Goal: Task Accomplishment & Management: Use online tool/utility

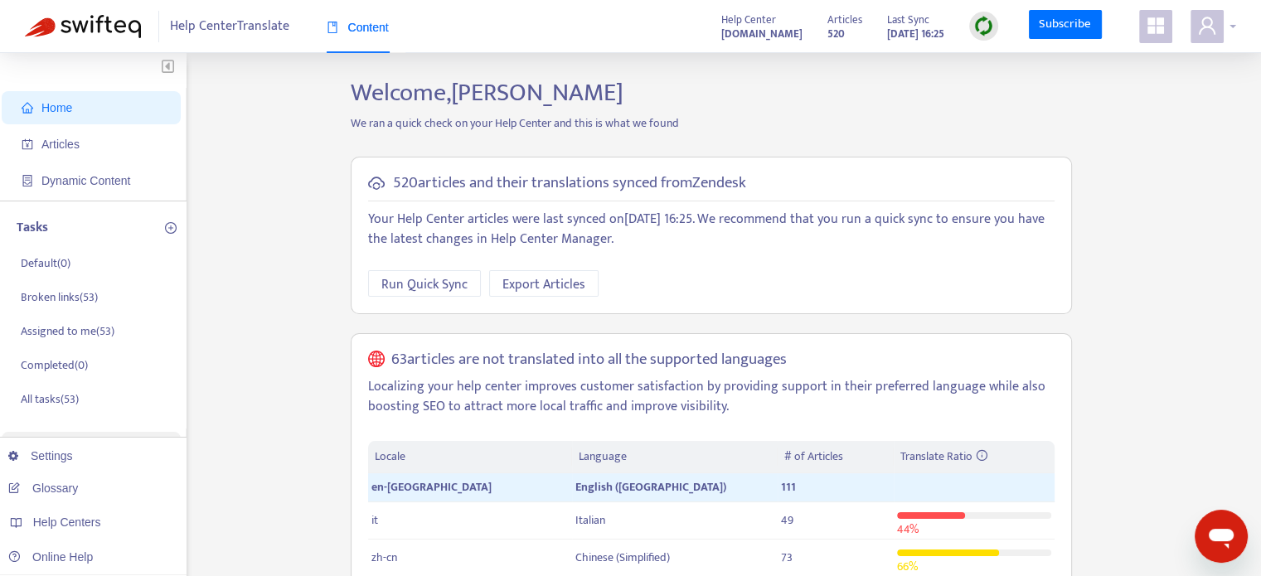
click at [1200, 22] on icon "user" at bounding box center [1207, 26] width 20 height 20
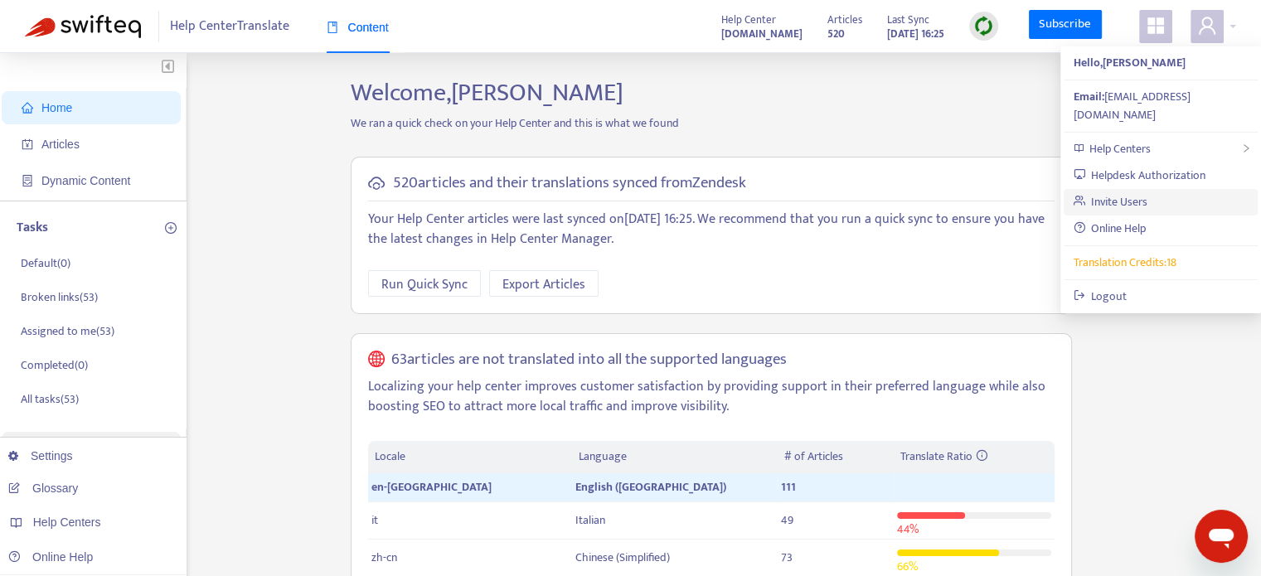
click at [1120, 192] on link "Invite Users" at bounding box center [1111, 201] width 75 height 19
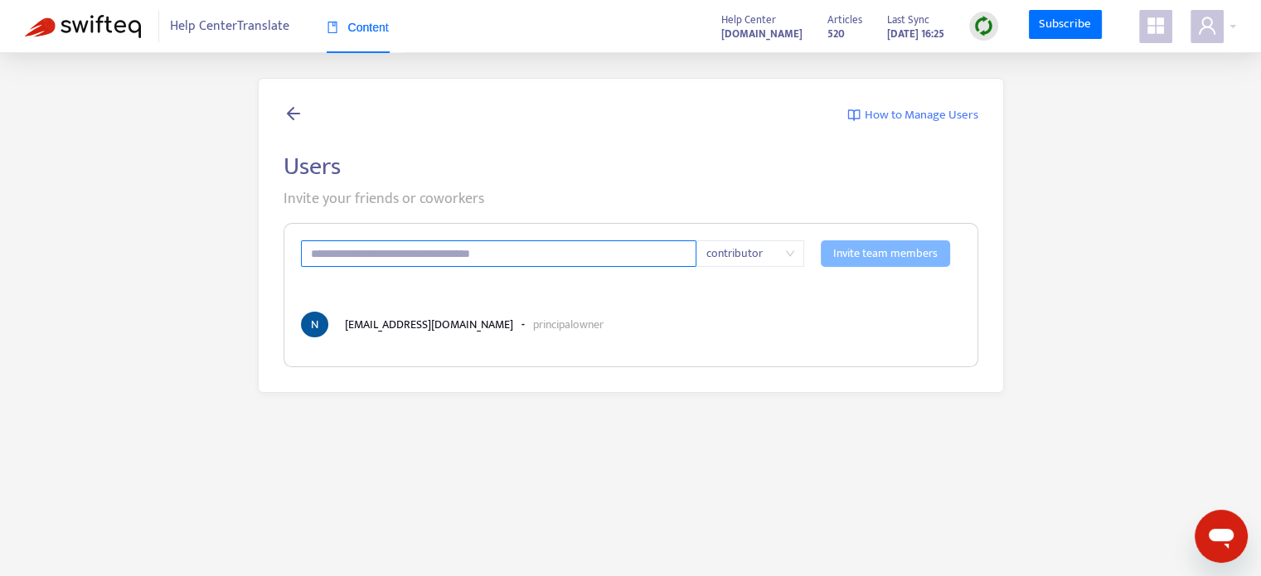
click at [577, 253] on input "text" at bounding box center [499, 253] width 396 height 27
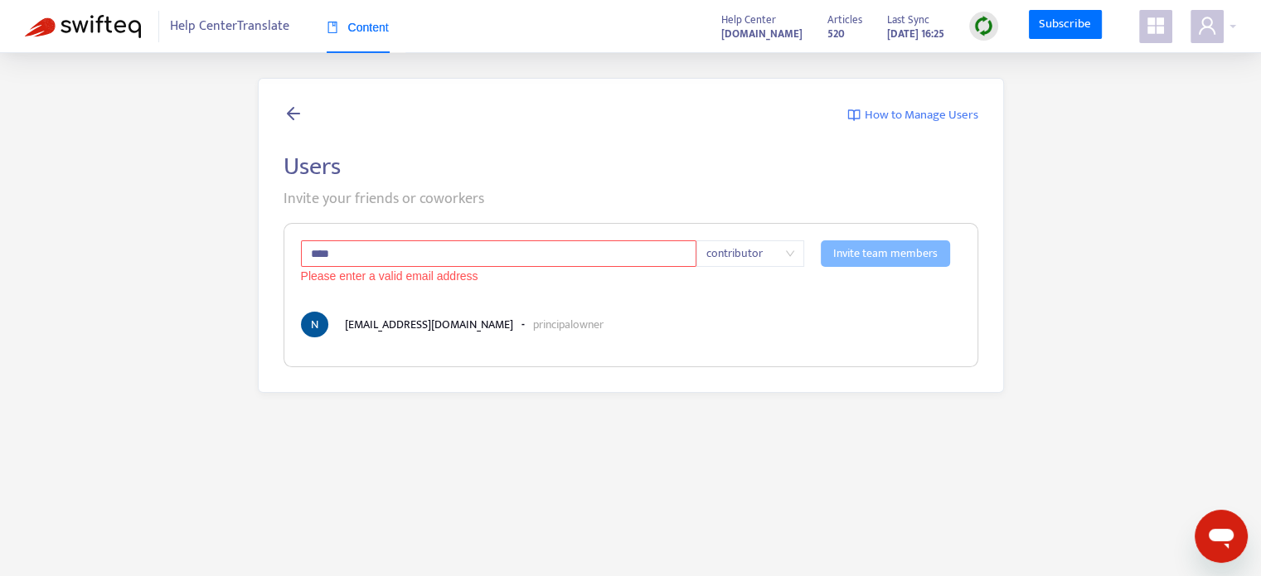
click at [494, 248] on input "****" at bounding box center [499, 253] width 396 height 27
paste input "**********"
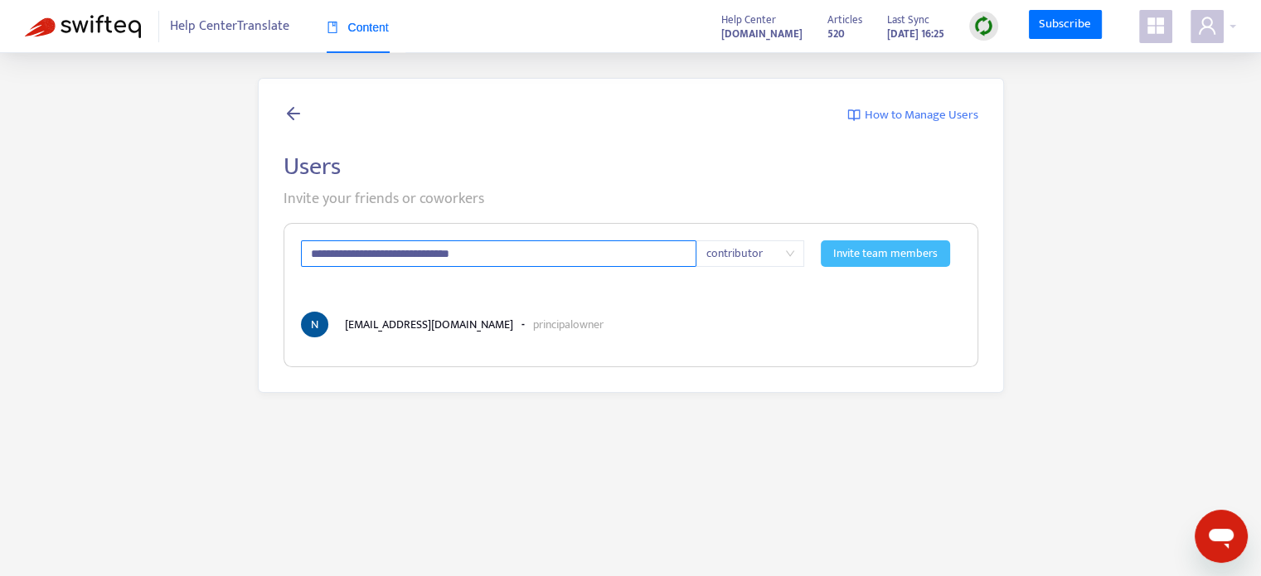
type input "**********"
click at [899, 261] on span "Invite team members" at bounding box center [885, 254] width 104 height 18
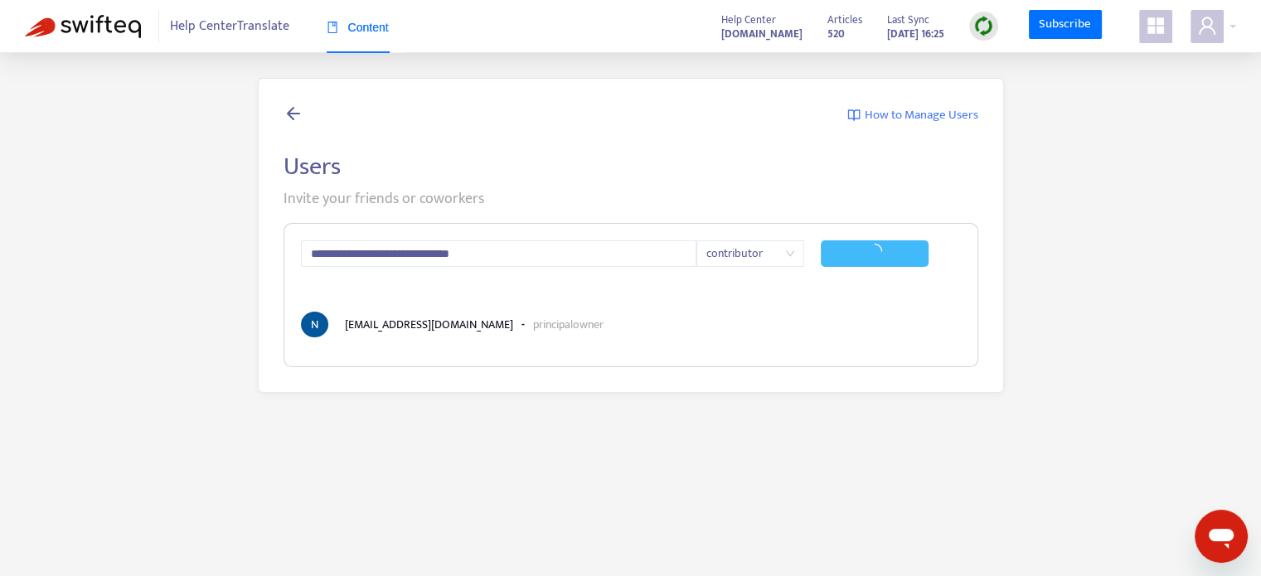
click at [764, 261] on span "contributor" at bounding box center [750, 253] width 88 height 25
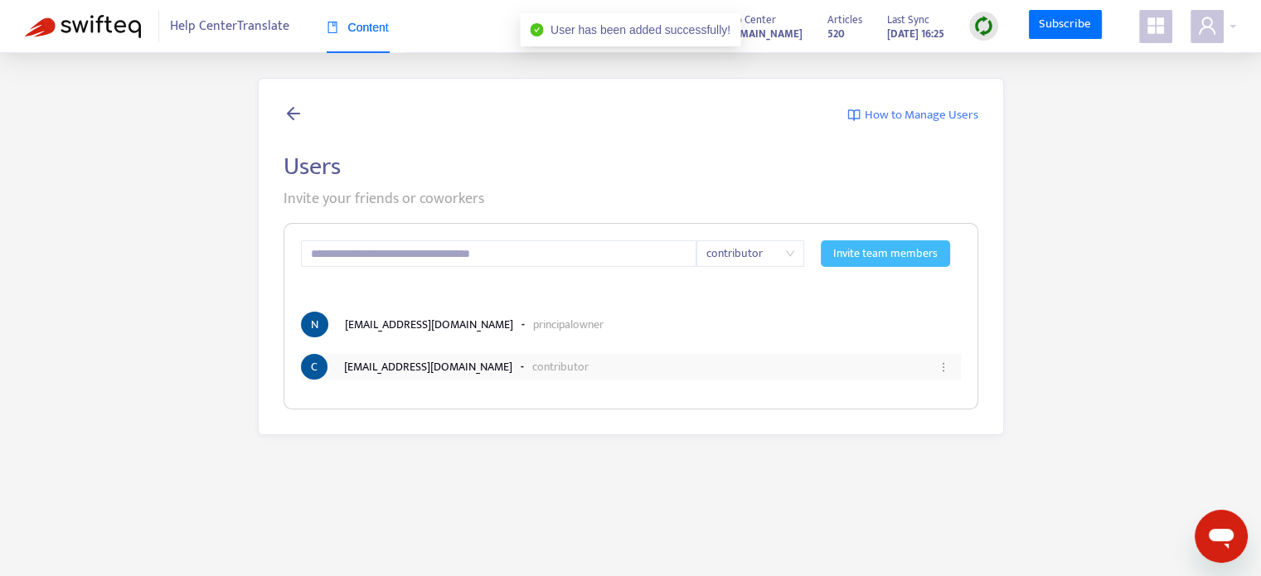
click at [848, 361] on li "C christinazhao@manufacture2030.com - contributor" at bounding box center [631, 367] width 660 height 26
click at [946, 363] on icon "ellipsis" at bounding box center [944, 367] width 12 height 12
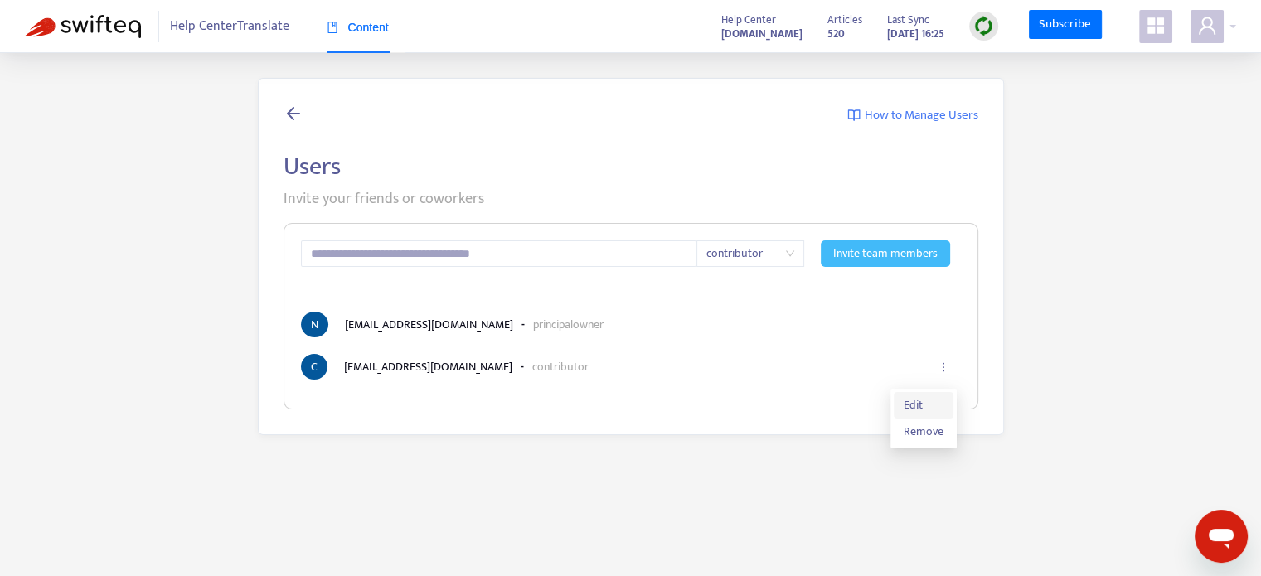
click at [936, 397] on span "Edit" at bounding box center [924, 405] width 40 height 18
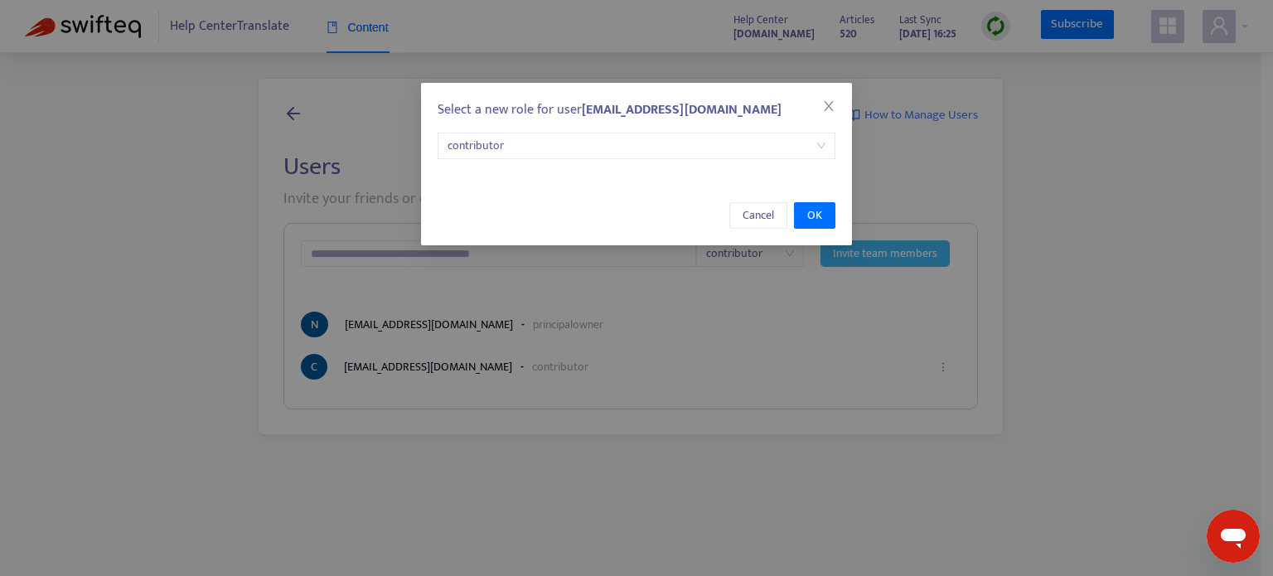
click at [536, 141] on span "contributor" at bounding box center [637, 145] width 378 height 25
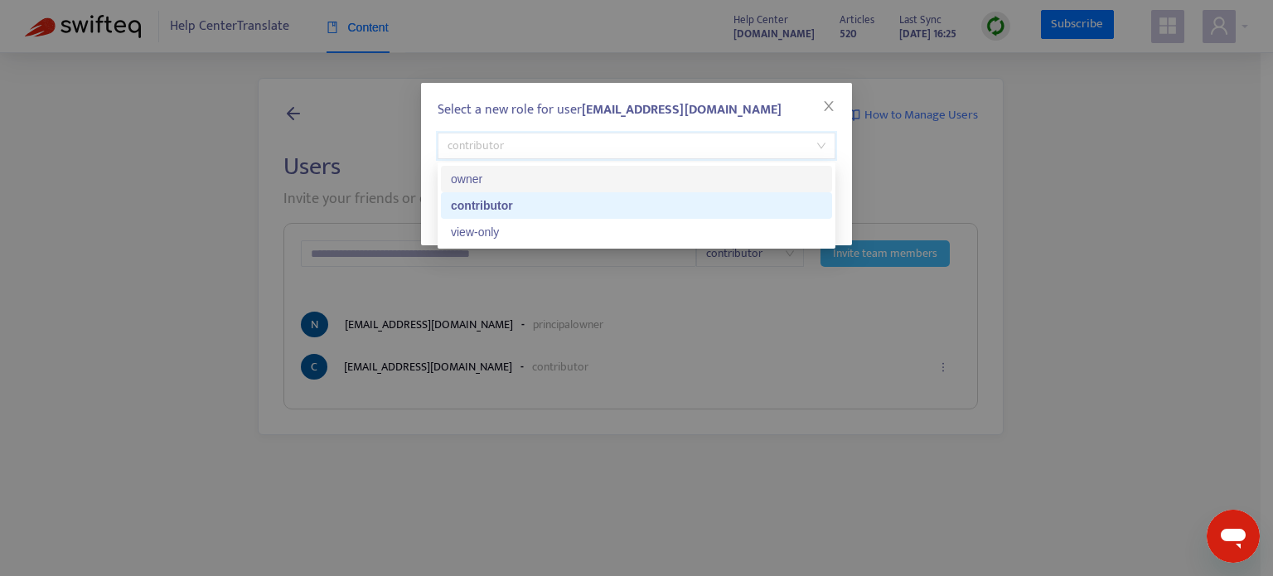
click at [513, 180] on div "owner" at bounding box center [636, 179] width 371 height 18
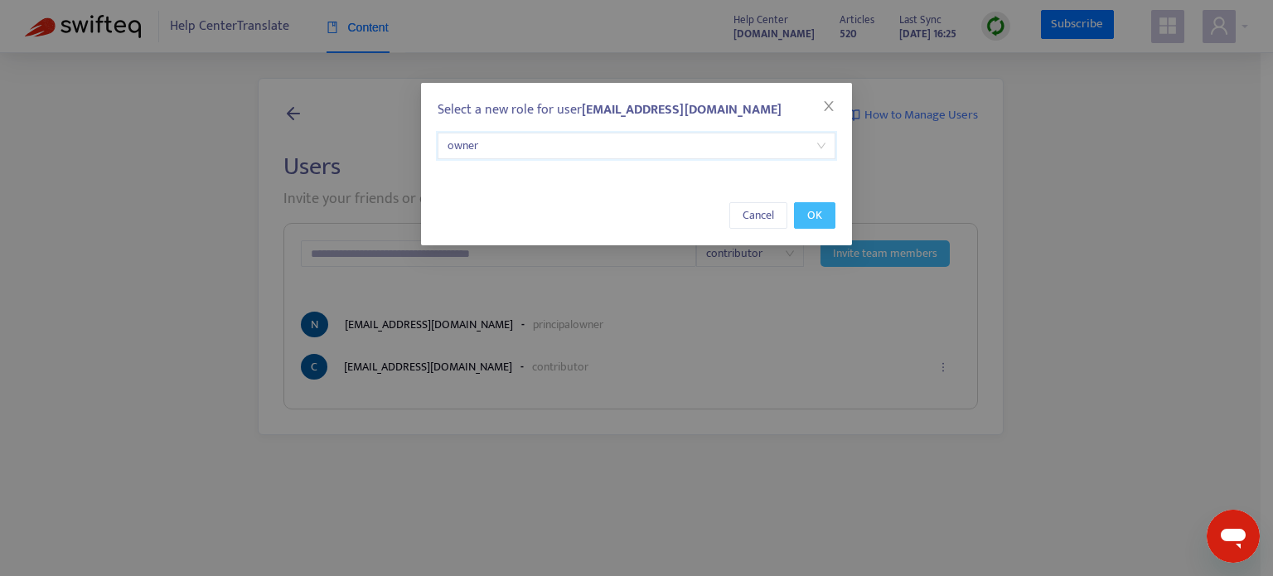
click at [821, 219] on span "OK" at bounding box center [814, 215] width 15 height 18
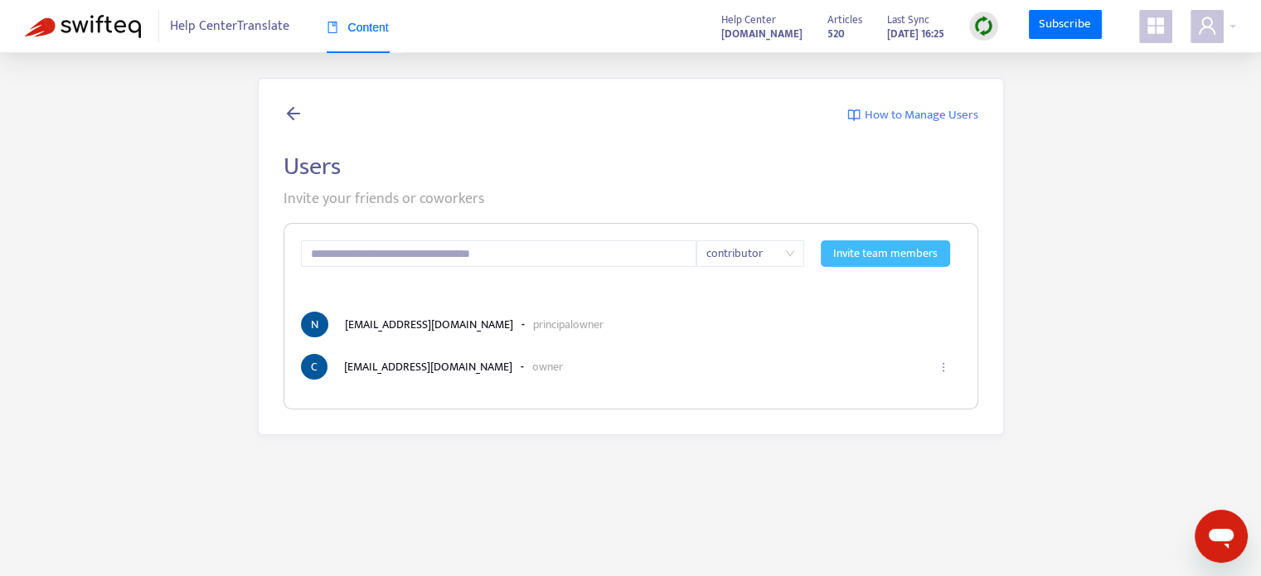
click at [109, 27] on img at bounding box center [83, 26] width 116 height 23
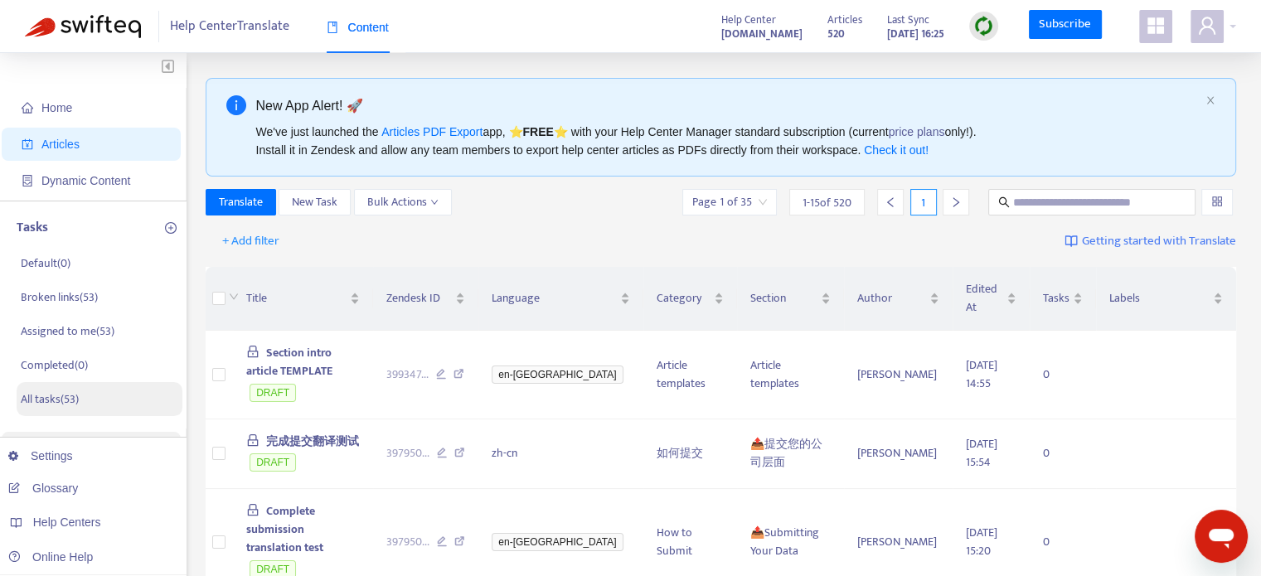
click at [128, 389] on li "All tasks ( 53 )" at bounding box center [100, 399] width 166 height 34
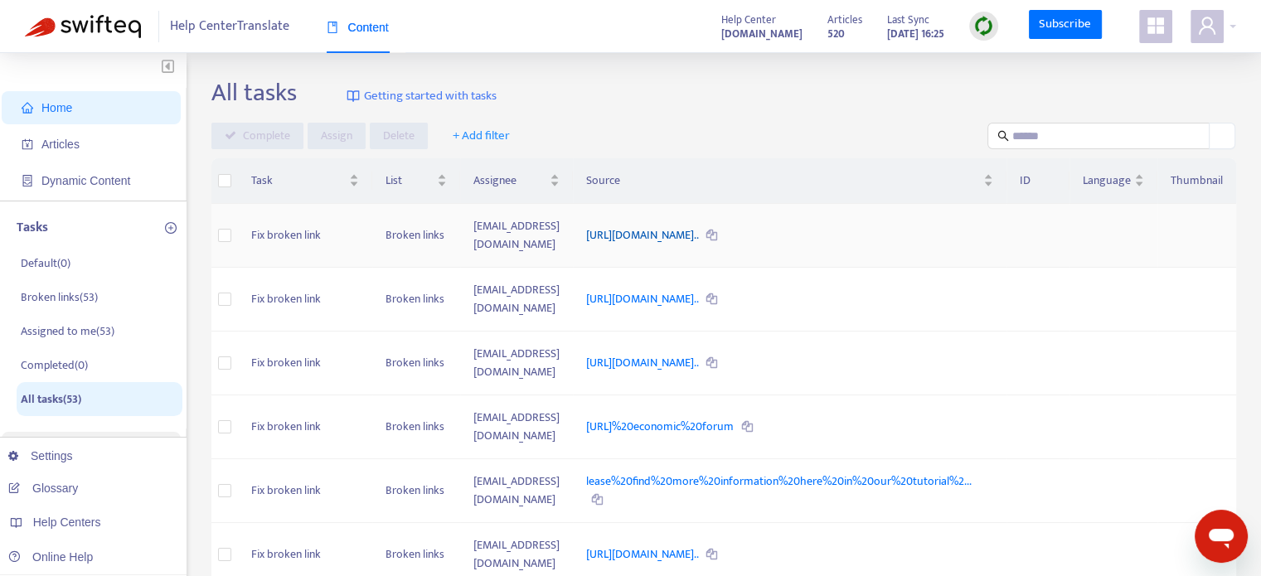
click at [685, 232] on link "https://support.manufacture2030.com/hc/en-gb/articles/2410203656..." at bounding box center [643, 234] width 114 height 19
click at [1191, 26] on span at bounding box center [1206, 26] width 33 height 33
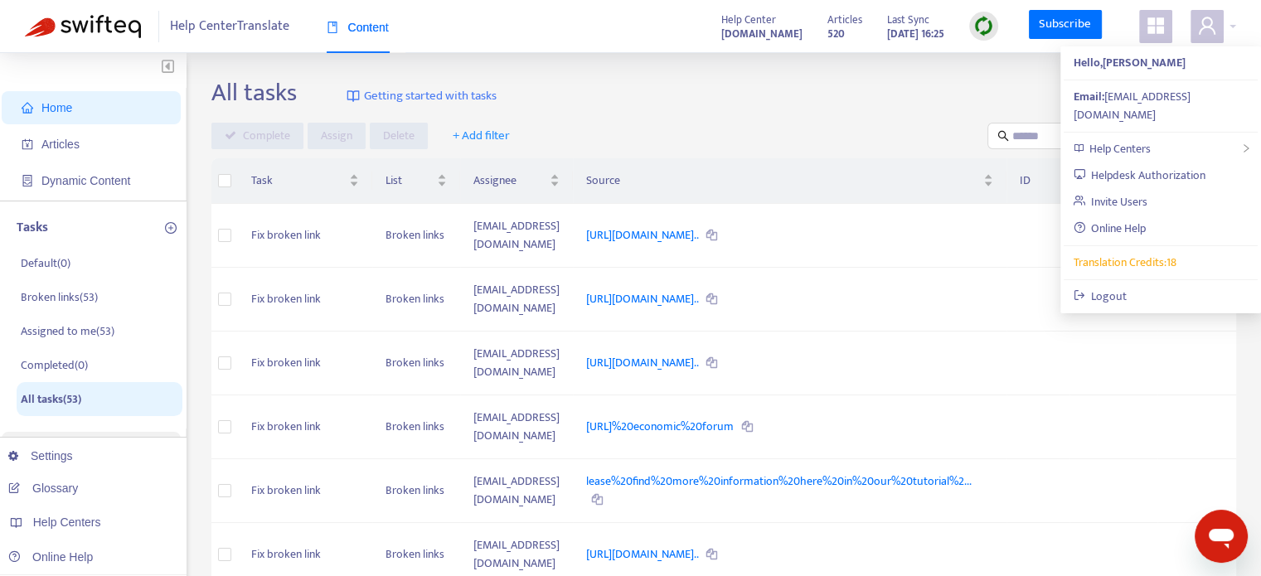
click at [99, 27] on img at bounding box center [83, 26] width 116 height 23
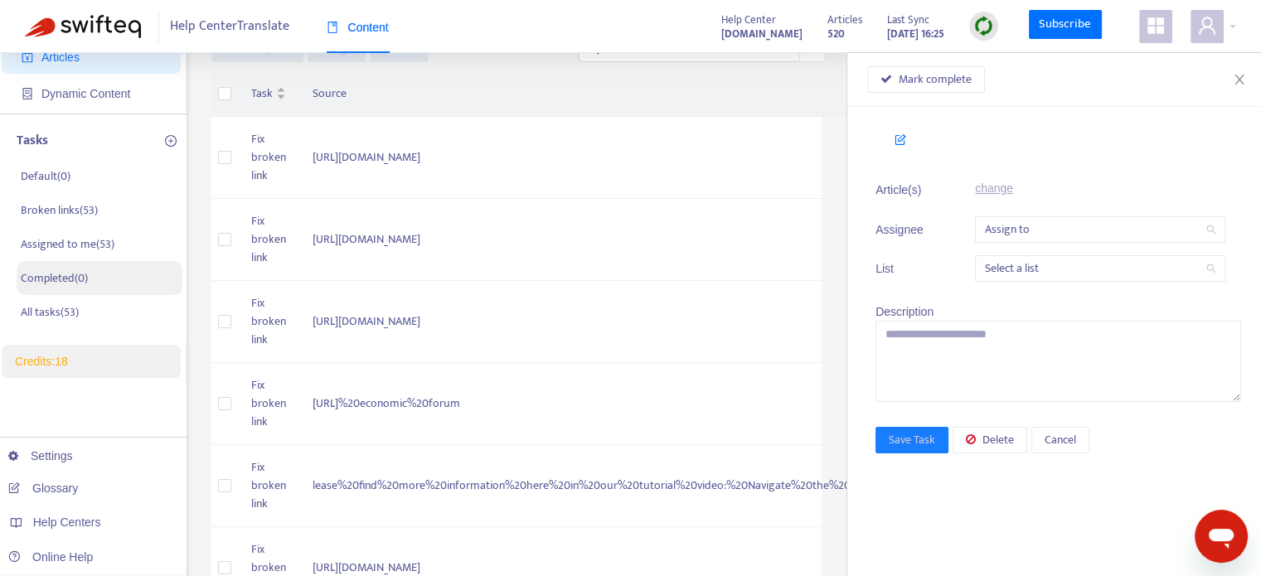
scroll to position [166, 0]
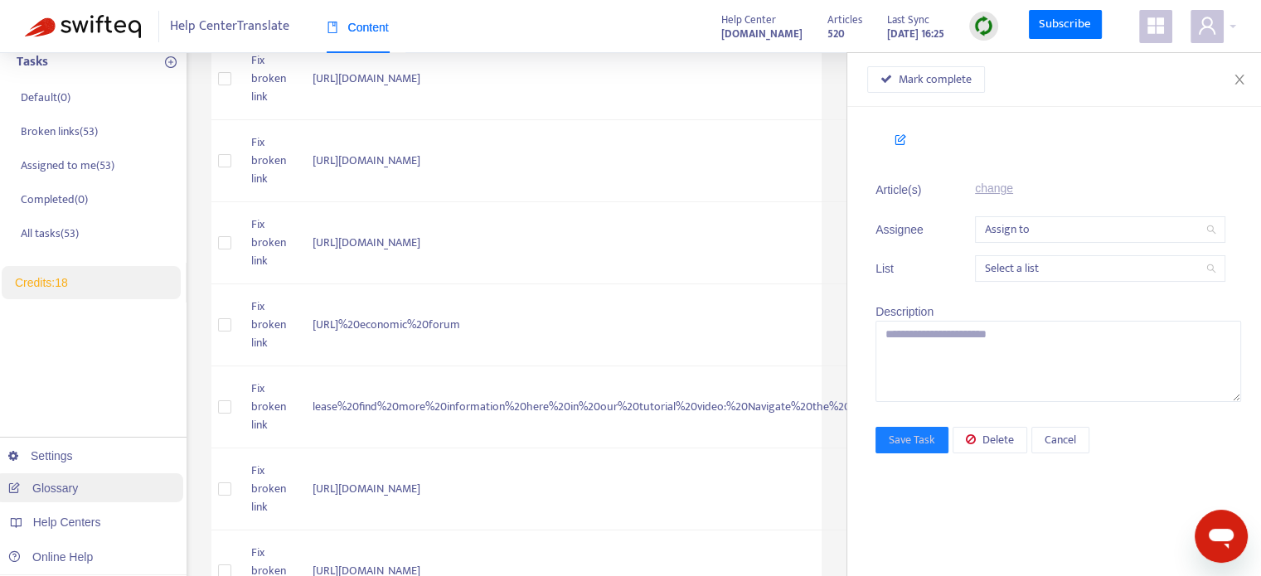
click at [72, 482] on link "Glossary" at bounding box center [43, 488] width 70 height 13
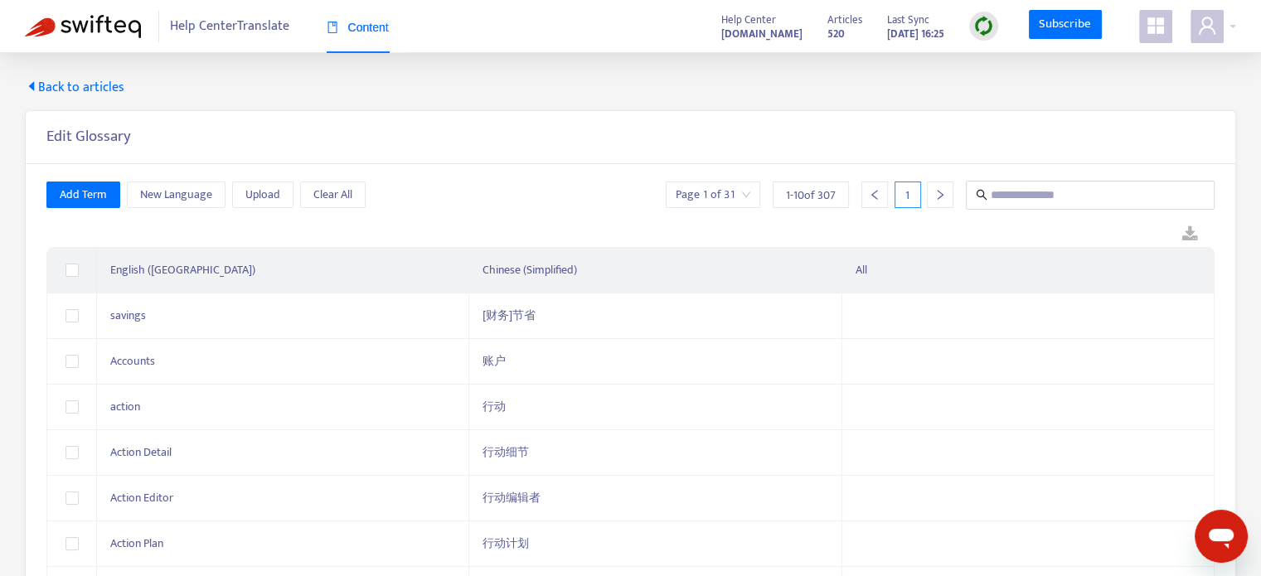
click at [66, 13] on div "Help Center Translate Content" at bounding box center [227, 26] width 404 height 53
click at [92, 29] on img at bounding box center [83, 26] width 116 height 23
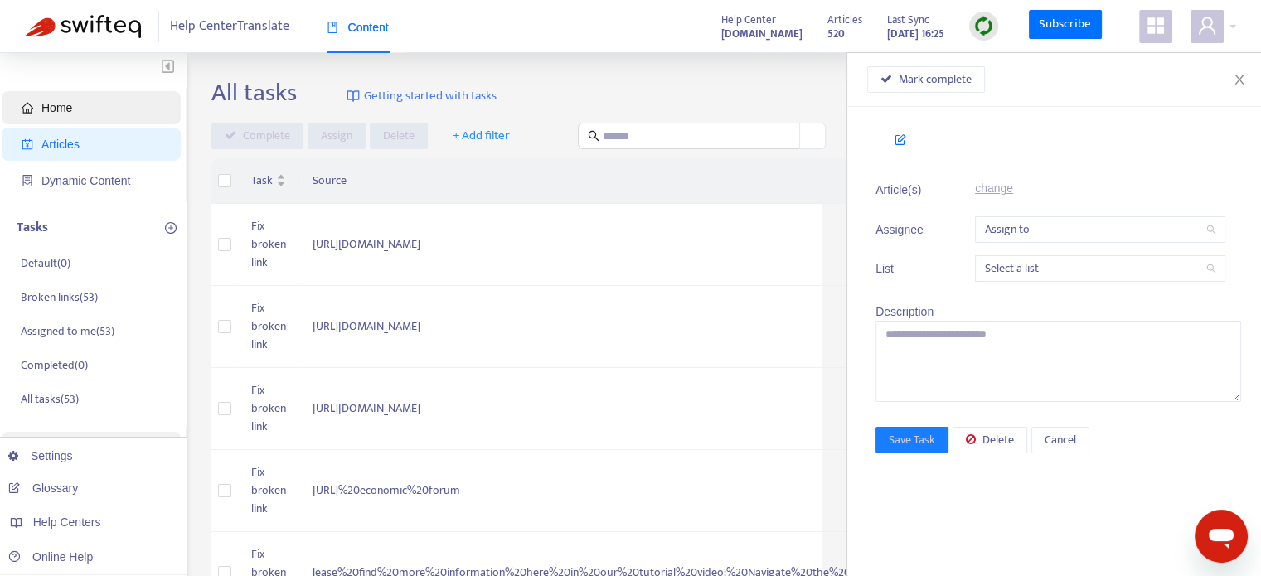
click at [70, 107] on span "Home" at bounding box center [56, 107] width 31 height 13
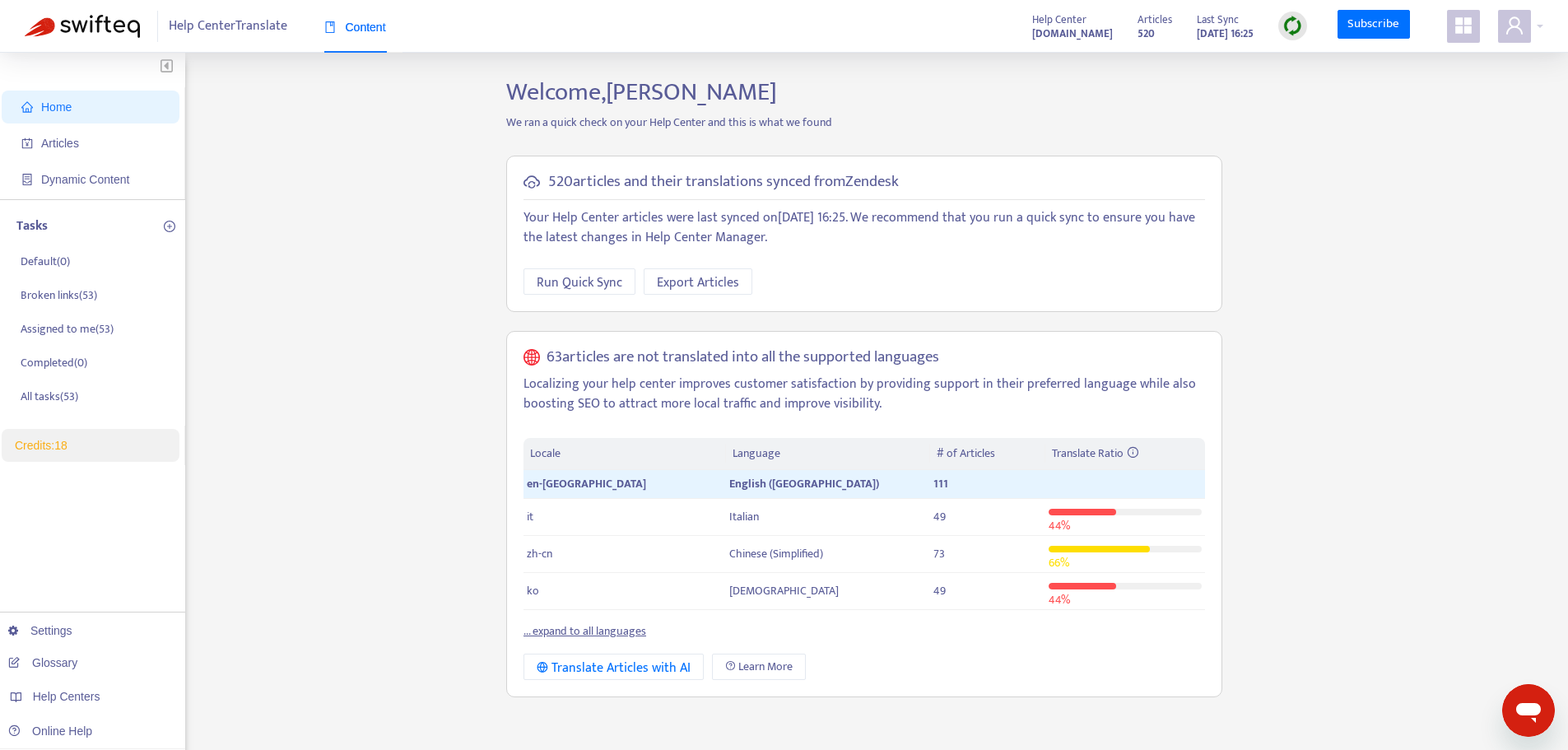
click at [235, 32] on span "Help Center Translate" at bounding box center [227, 27] width 118 height 32
click at [66, 21] on img at bounding box center [82, 26] width 115 height 23
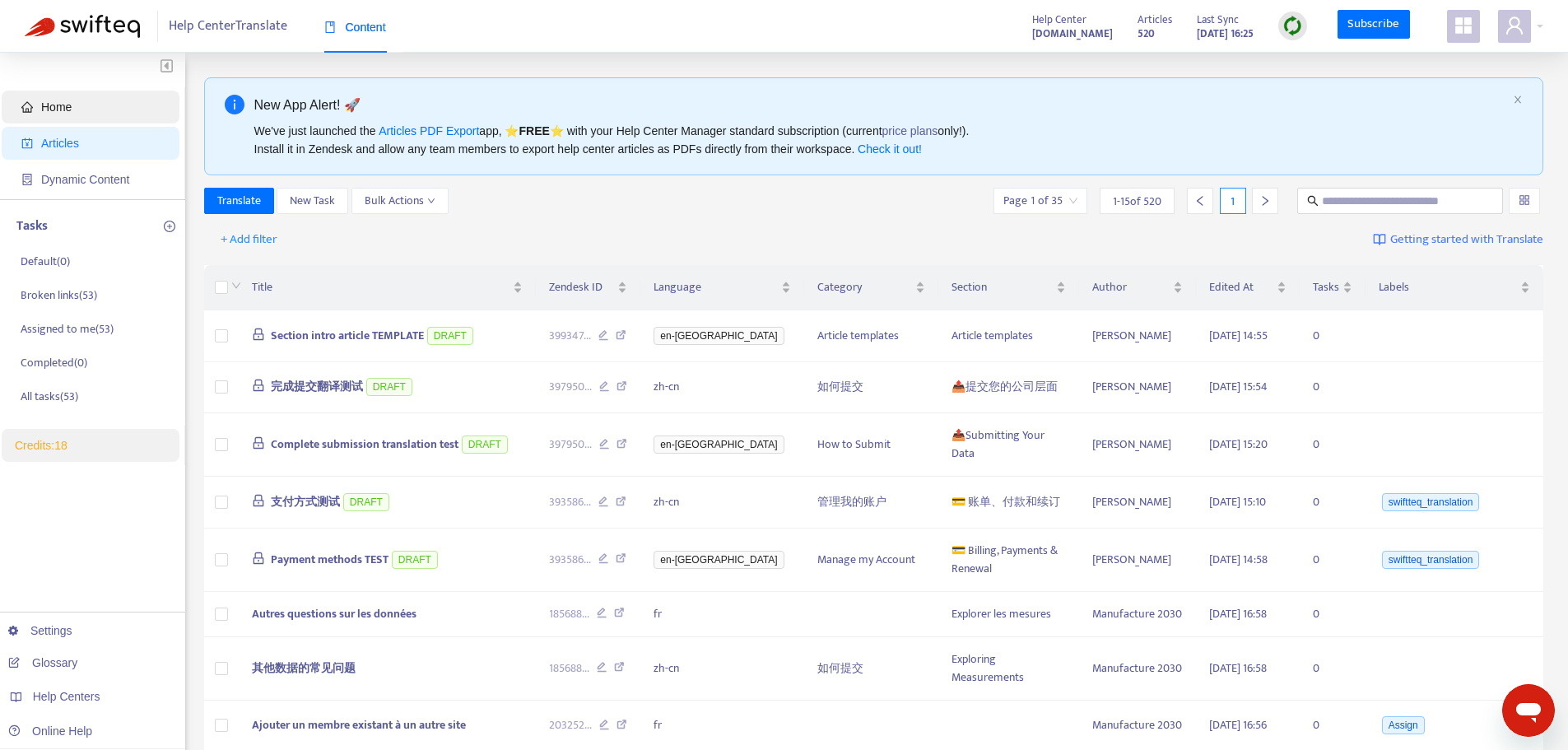
click at [62, 103] on span "Home" at bounding box center [56, 106] width 31 height 13
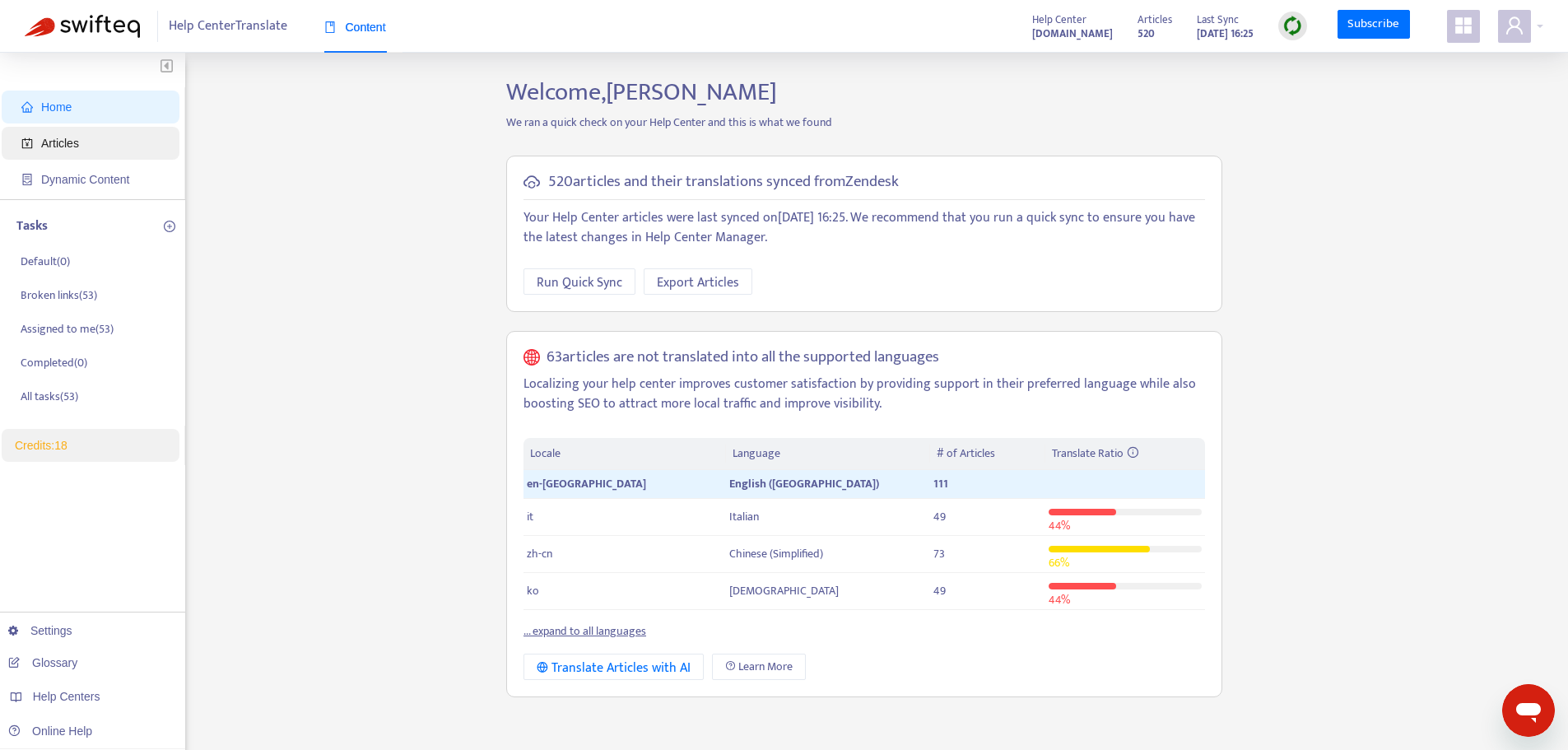
click at [69, 143] on span "Articles" at bounding box center [60, 143] width 38 height 13
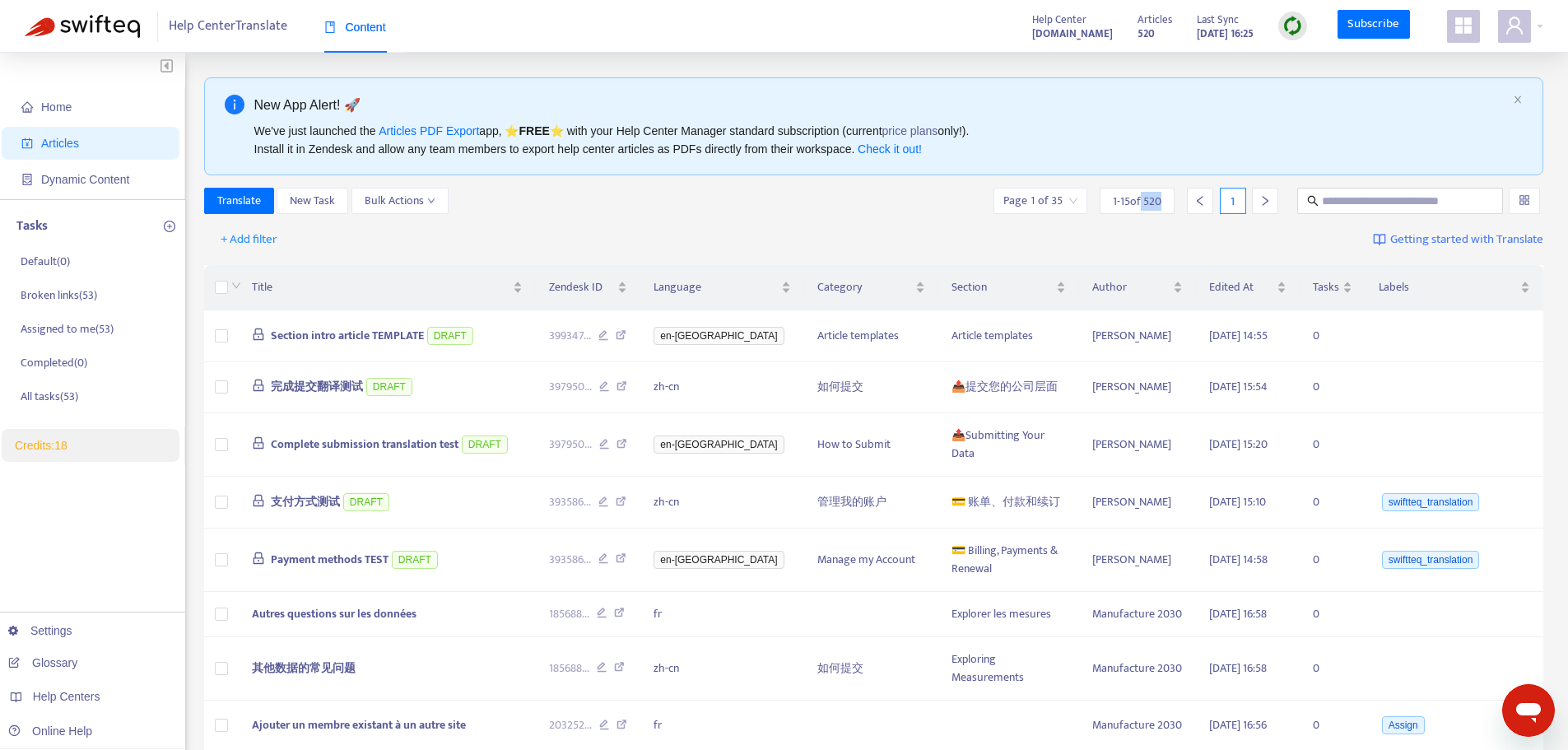
drag, startPoint x: 1140, startPoint y: 200, endPoint x: 1178, endPoint y: 200, distance: 38.0
click at [1178, 200] on div "Page 1 of 35 1 - 15 of 520 1" at bounding box center [1136, 201] width 285 height 27
drag, startPoint x: 699, startPoint y: 332, endPoint x: 740, endPoint y: 331, distance: 41.0
click at [740, 331] on td "en-gb" at bounding box center [722, 337] width 163 height 52
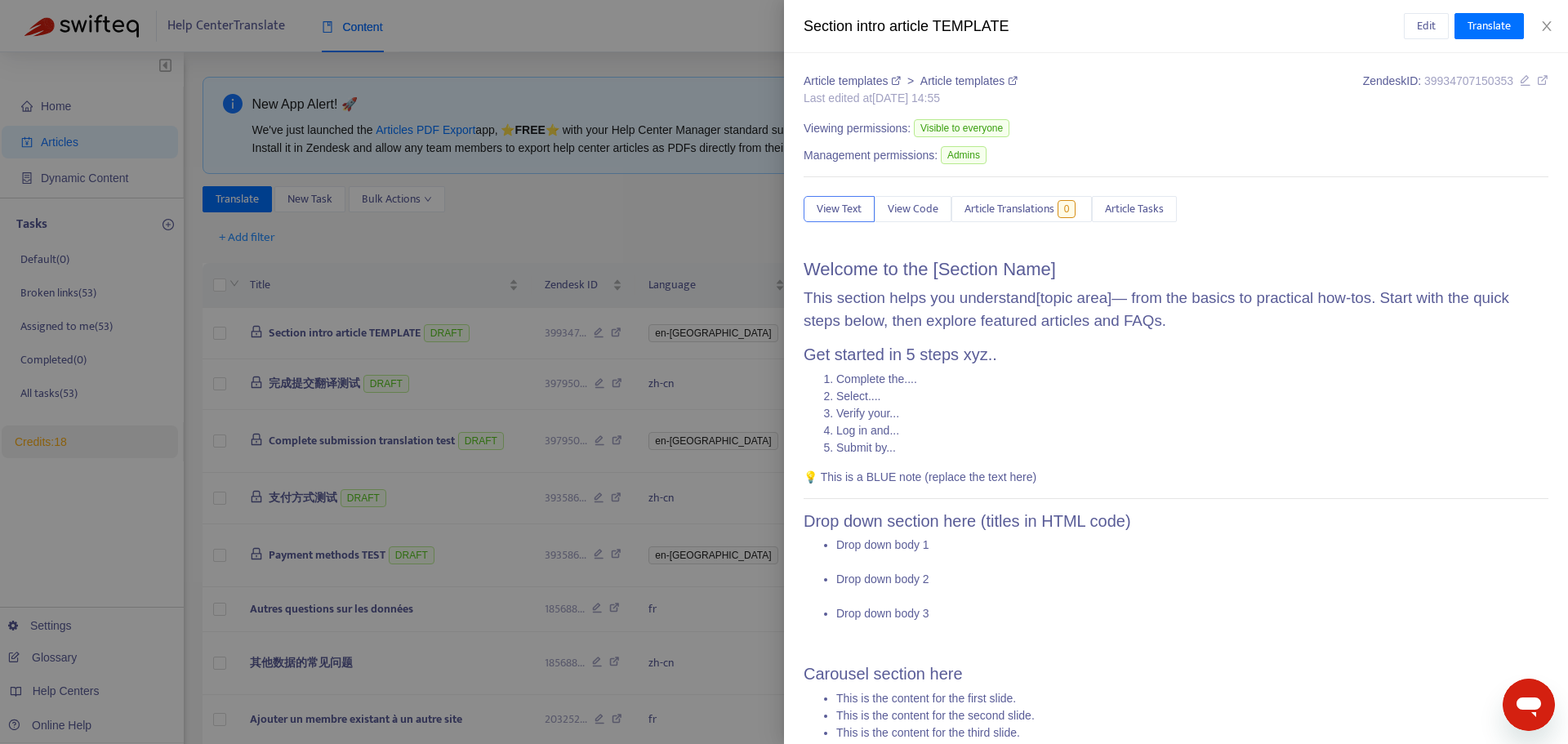
click at [555, 205] on div at bounding box center [784, 372] width 1568 height 744
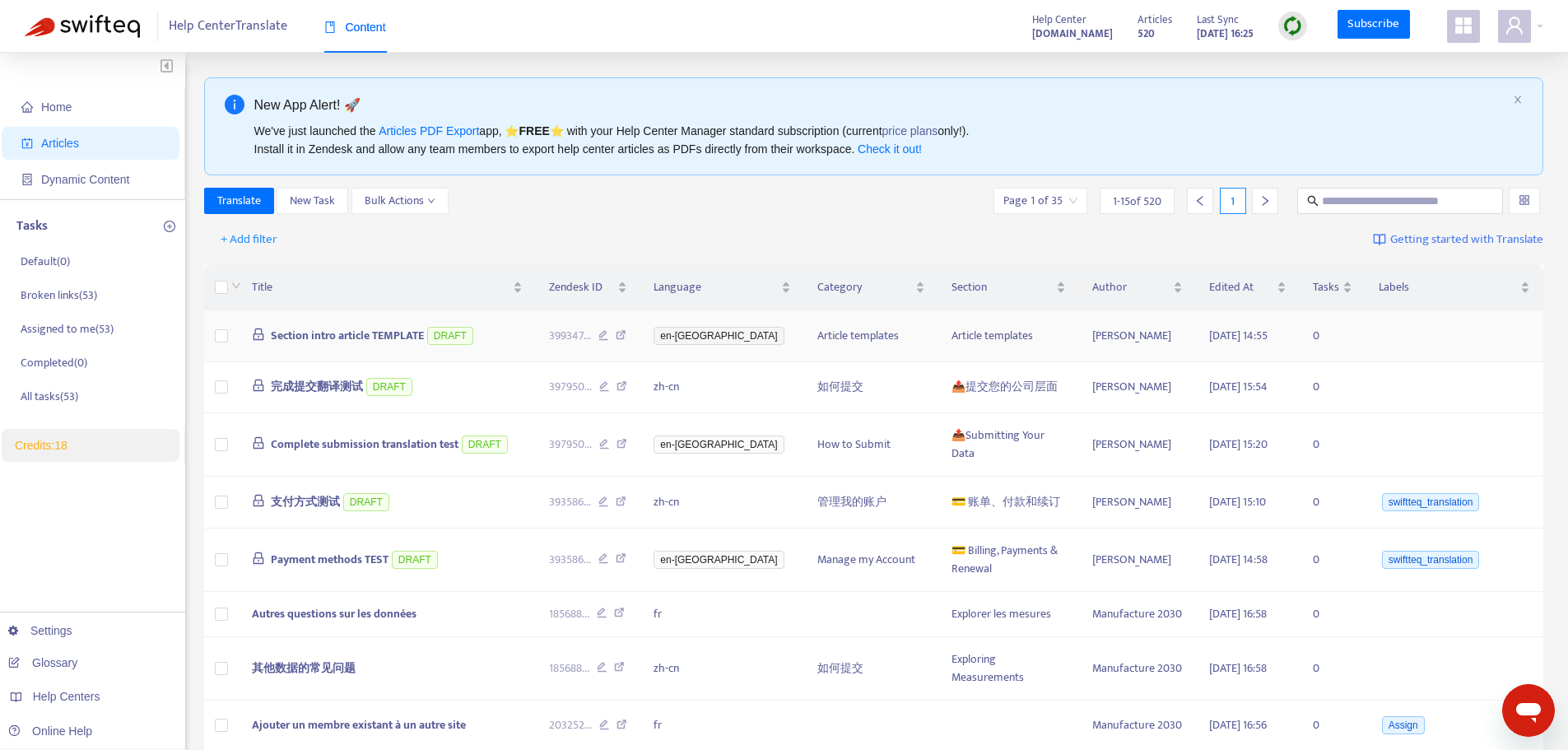
click at [706, 333] on span "en-gb" at bounding box center [718, 336] width 130 height 18
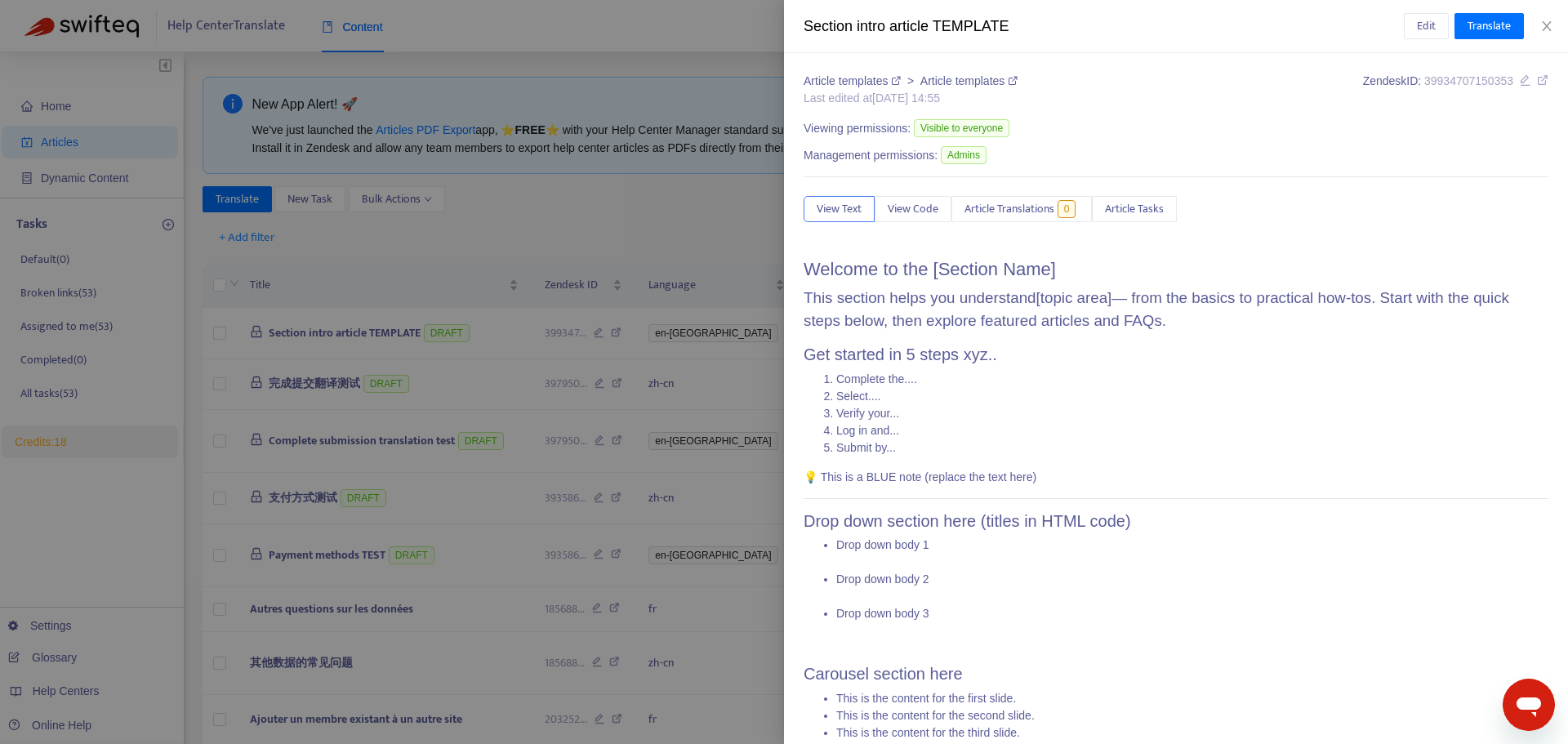
click at [422, 177] on div at bounding box center [784, 372] width 1568 height 744
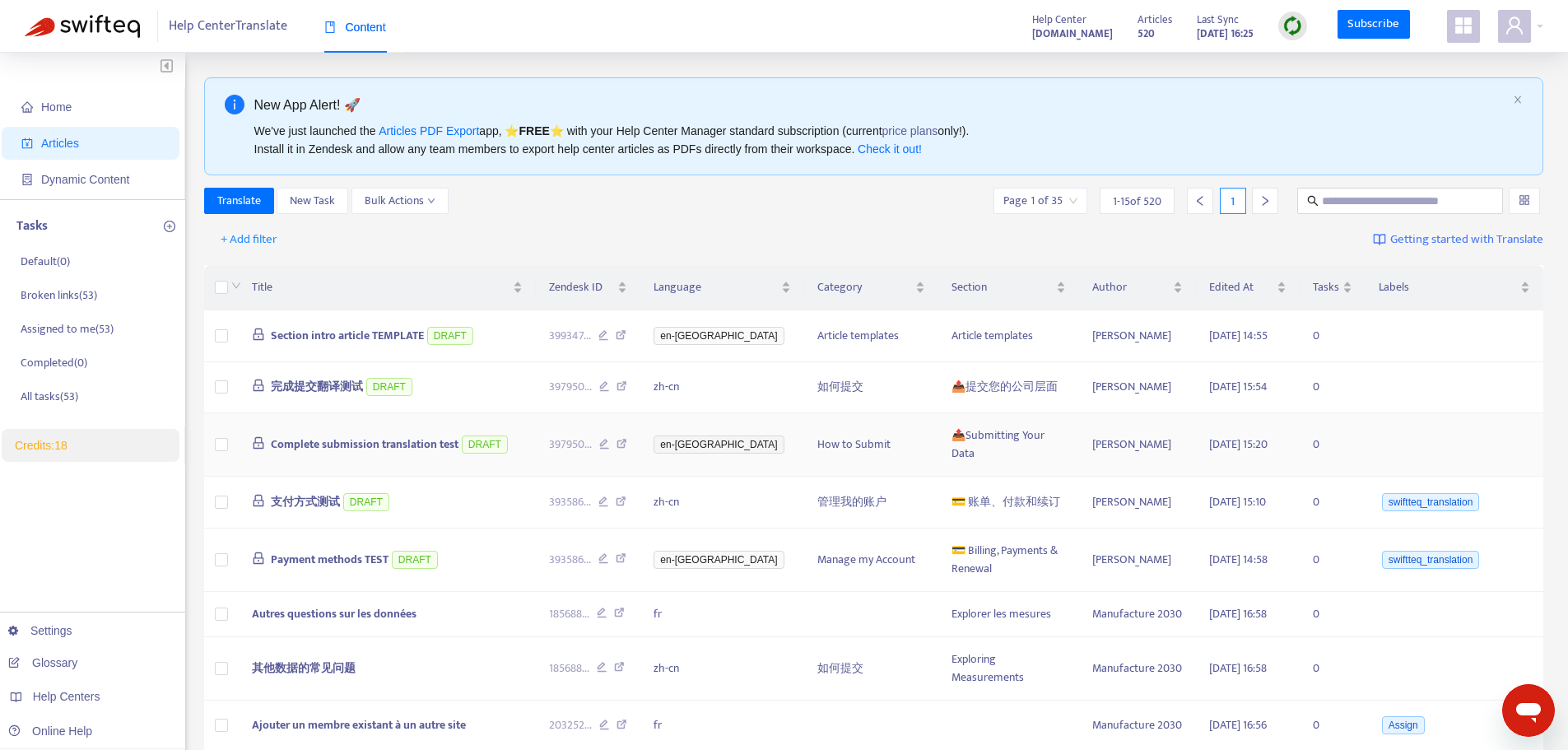
click at [536, 431] on td "Complete submission translation test DRAFT" at bounding box center [386, 445] width 297 height 64
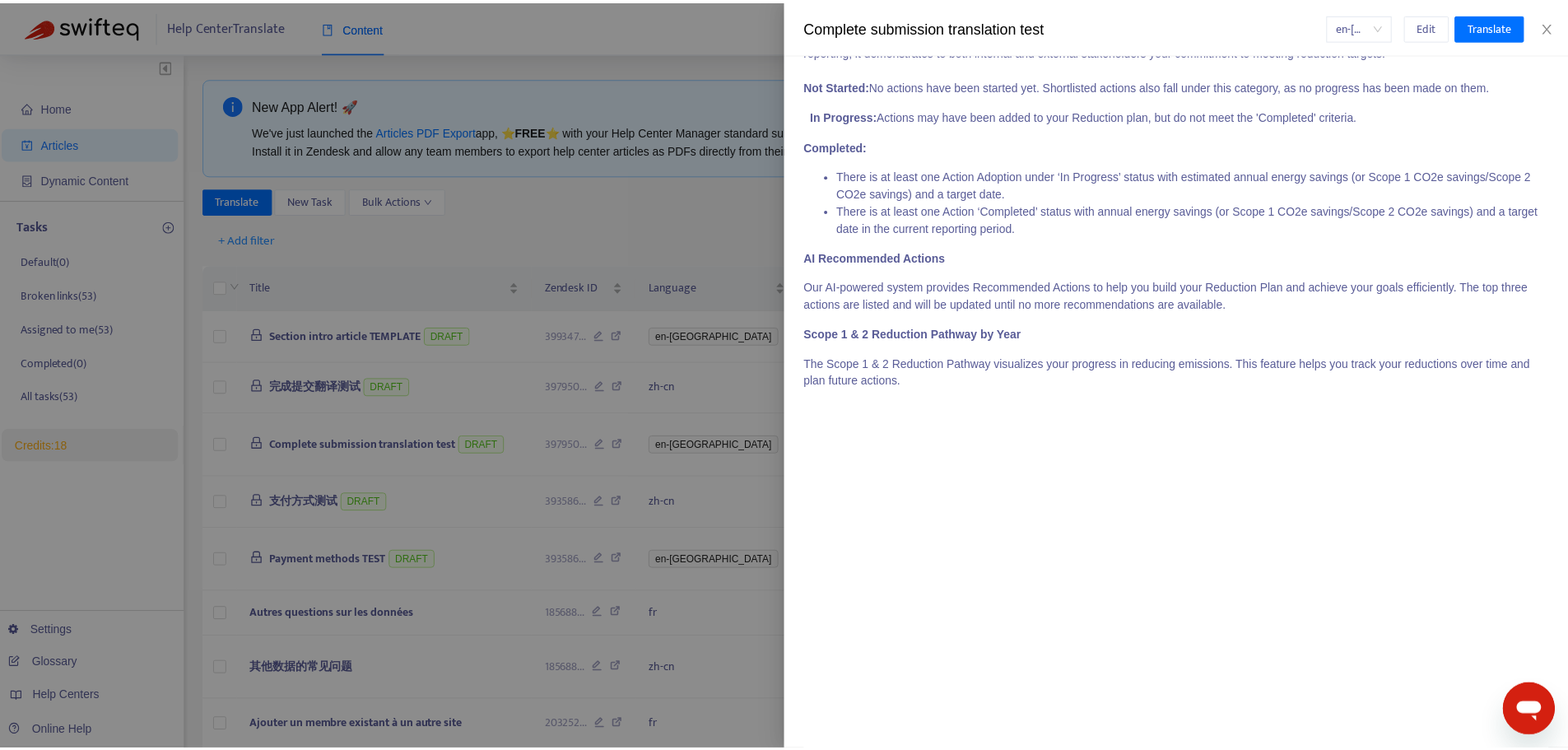
scroll to position [1287, 0]
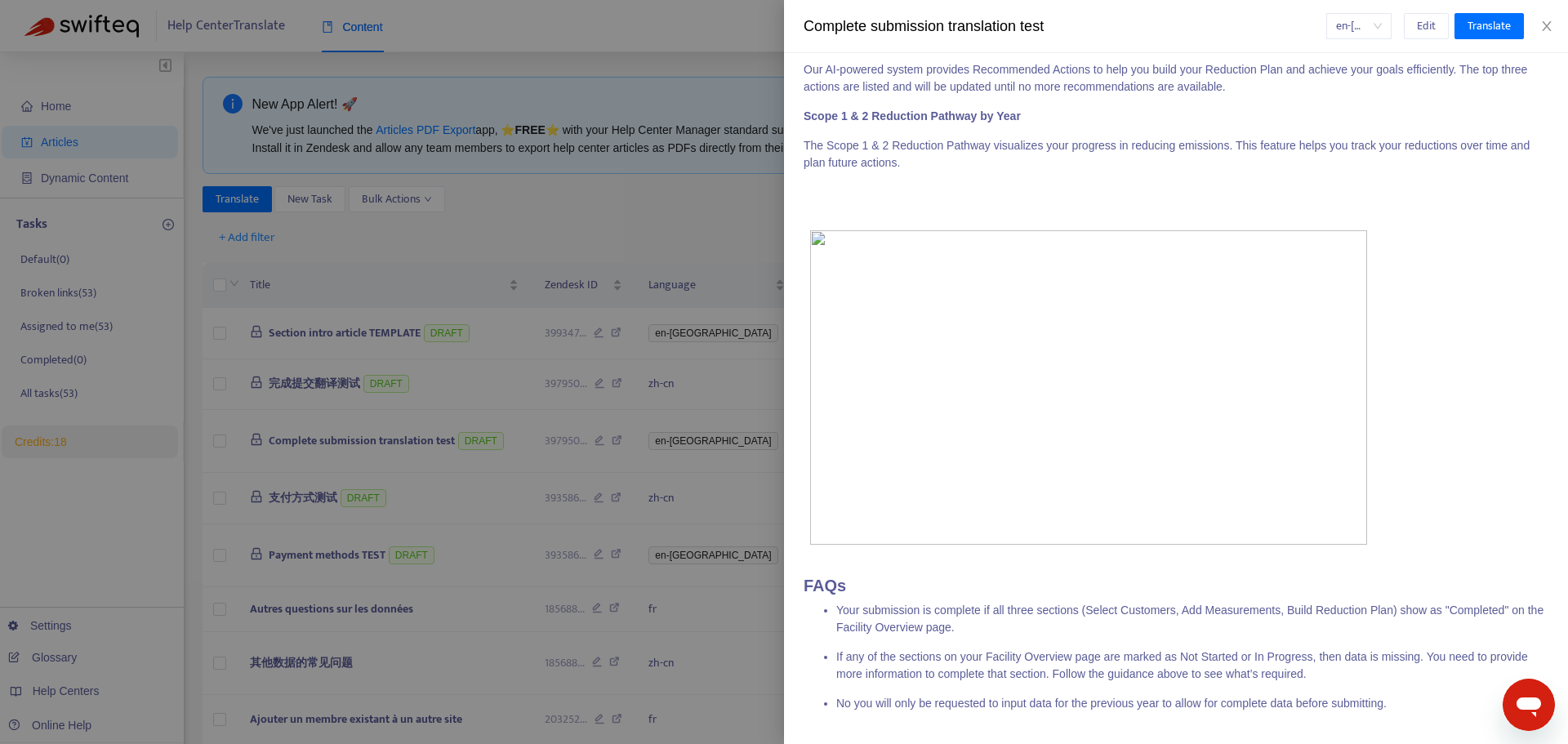
click at [512, 235] on div at bounding box center [784, 372] width 1568 height 744
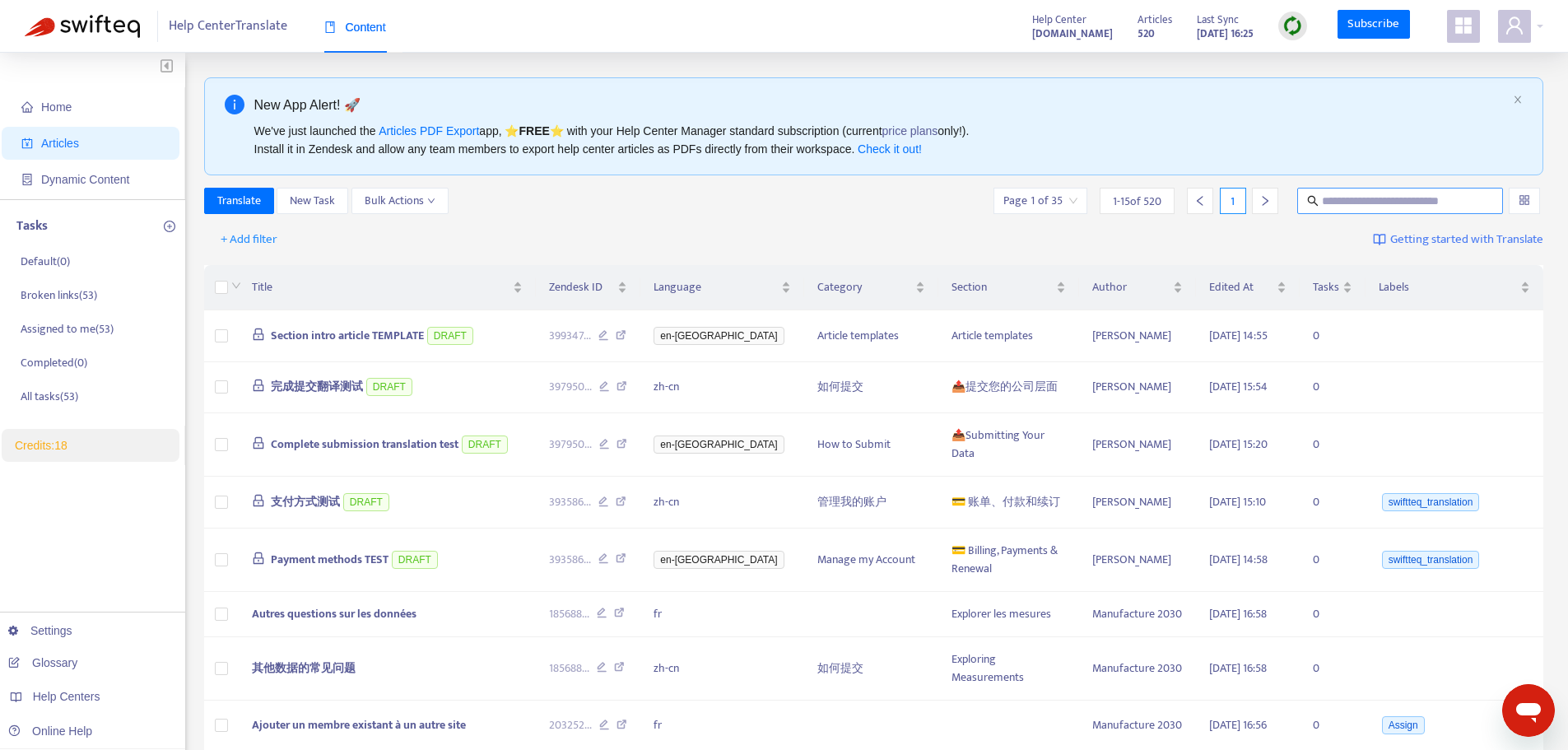
click at [1264, 208] on input "text" at bounding box center [1400, 201] width 158 height 18
paste input "**********"
type input "**********"
click at [1264, 197] on icon "search" at bounding box center [1313, 201] width 12 height 12
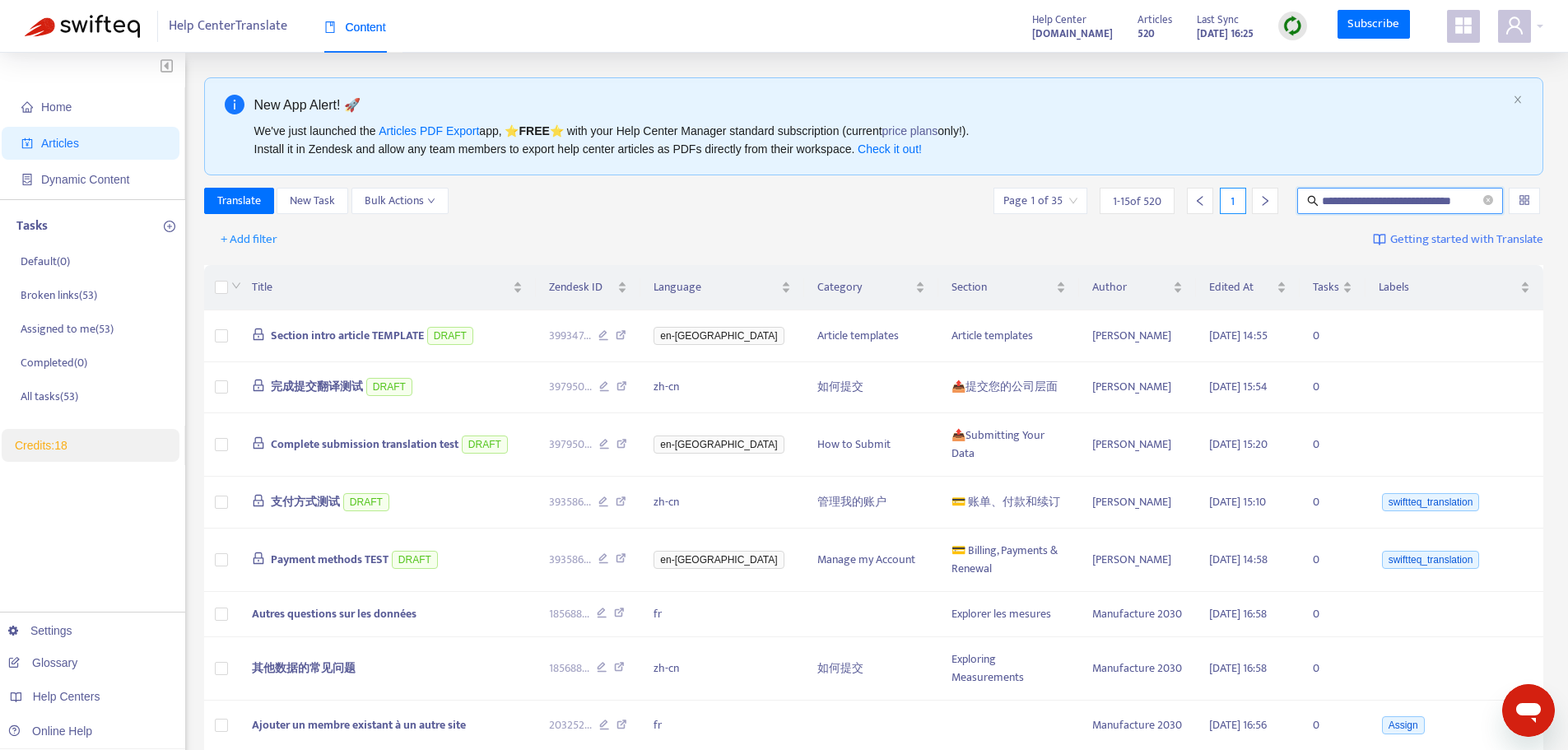
click at [1264, 200] on icon "search" at bounding box center [1313, 201] width 12 height 12
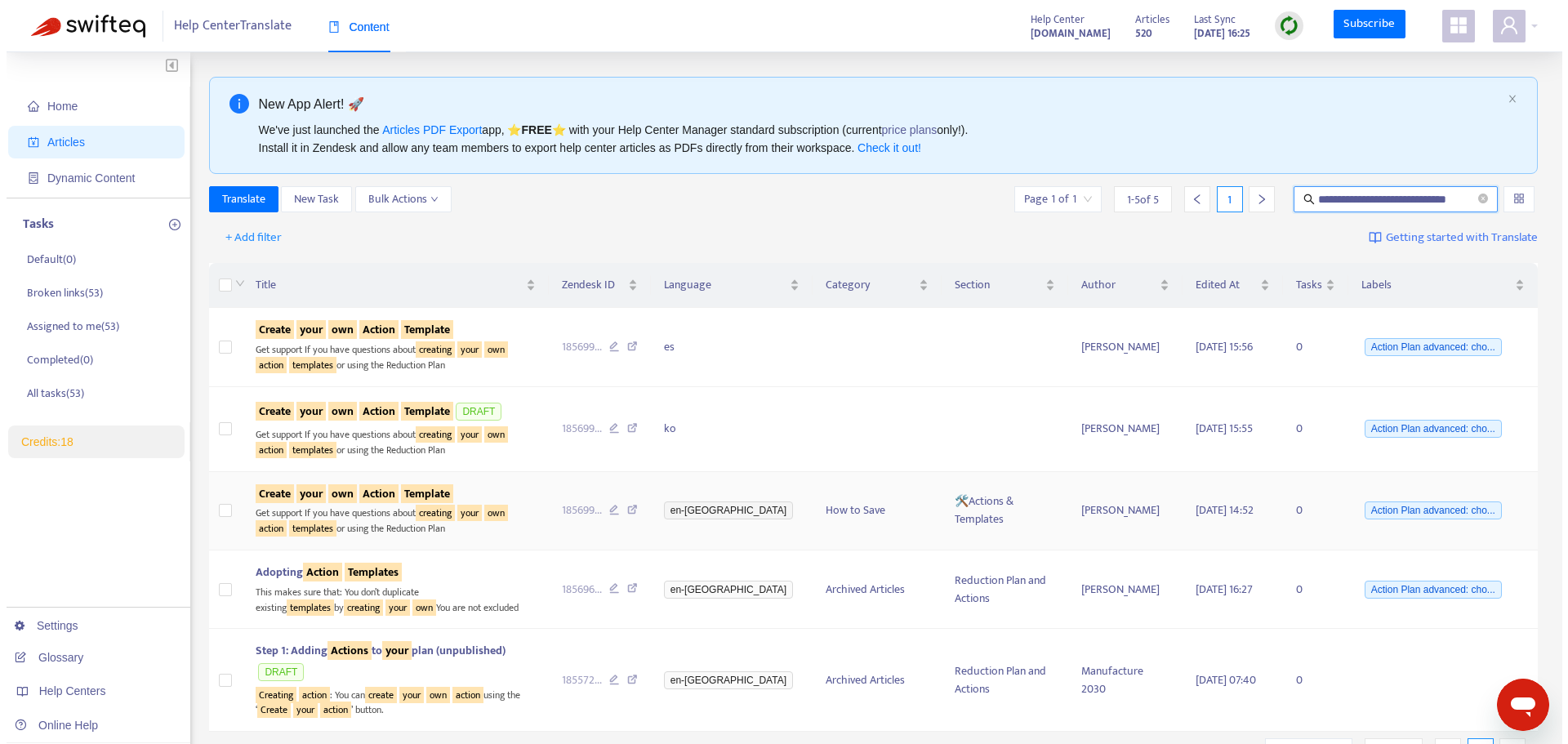
scroll to position [0, 0]
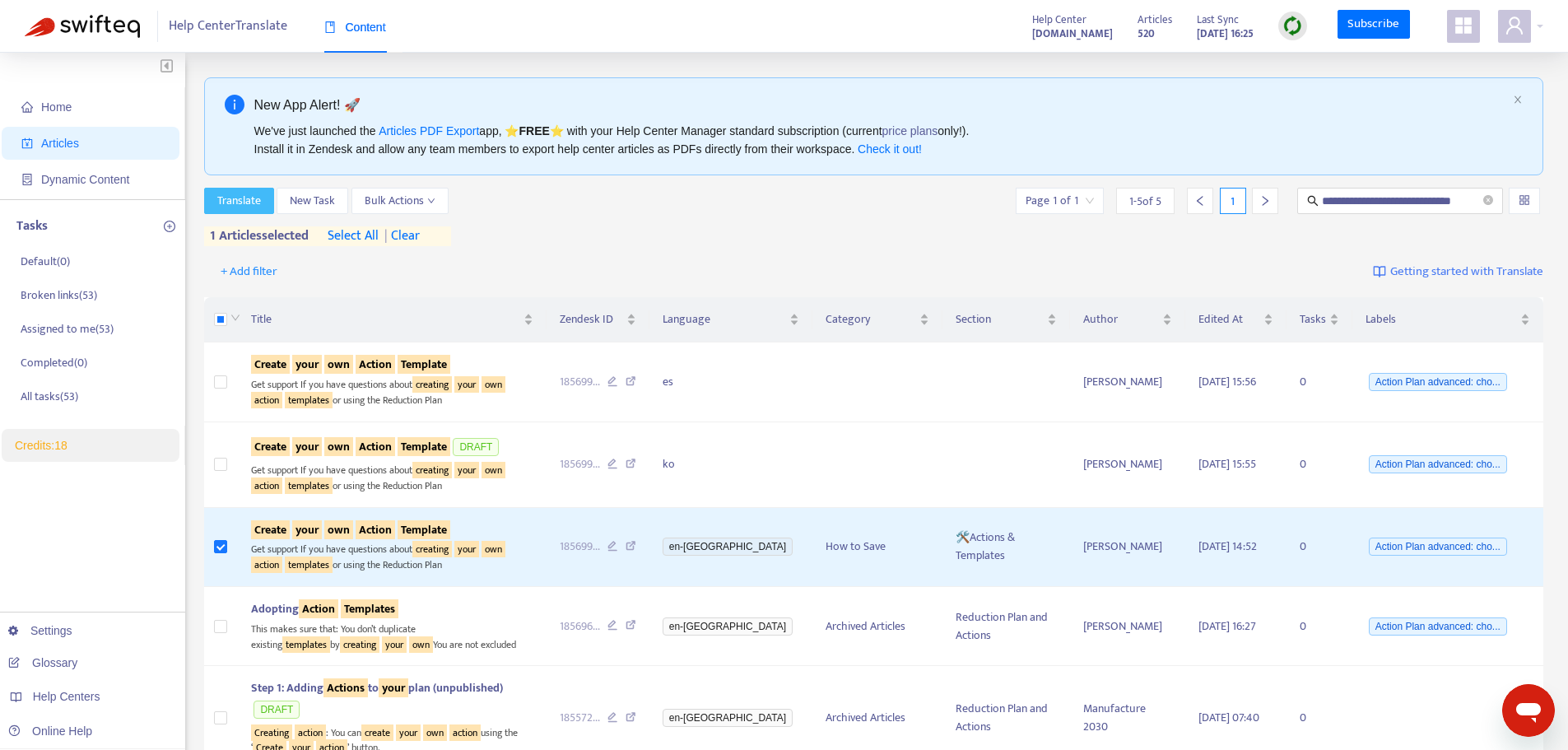
click at [244, 204] on span "Translate" at bounding box center [239, 201] width 44 height 18
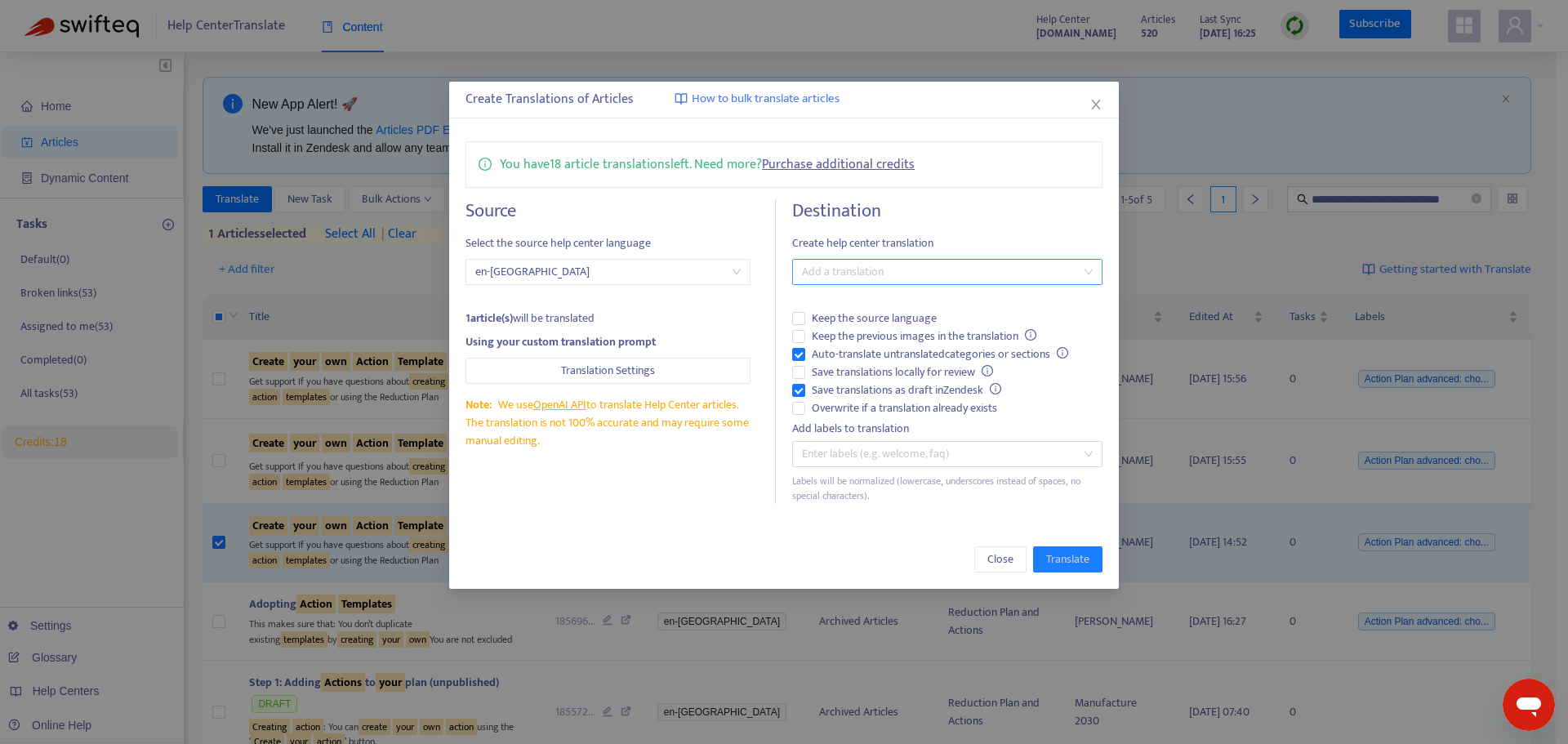
click at [812, 277] on div at bounding box center [939, 272] width 286 height 20
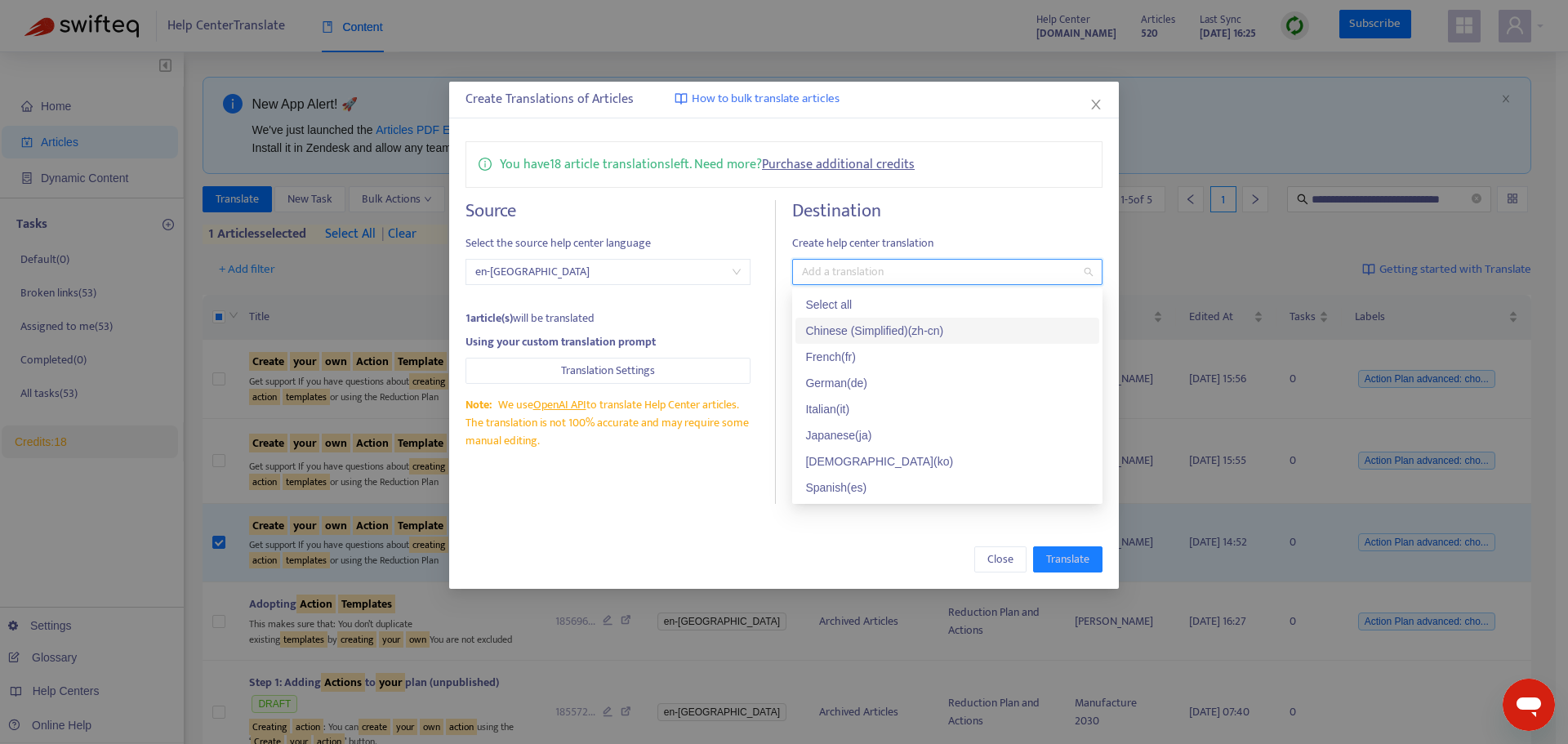
click at [845, 332] on div "Chinese (Simplified) ( zh-cn )" at bounding box center [947, 331] width 285 height 18
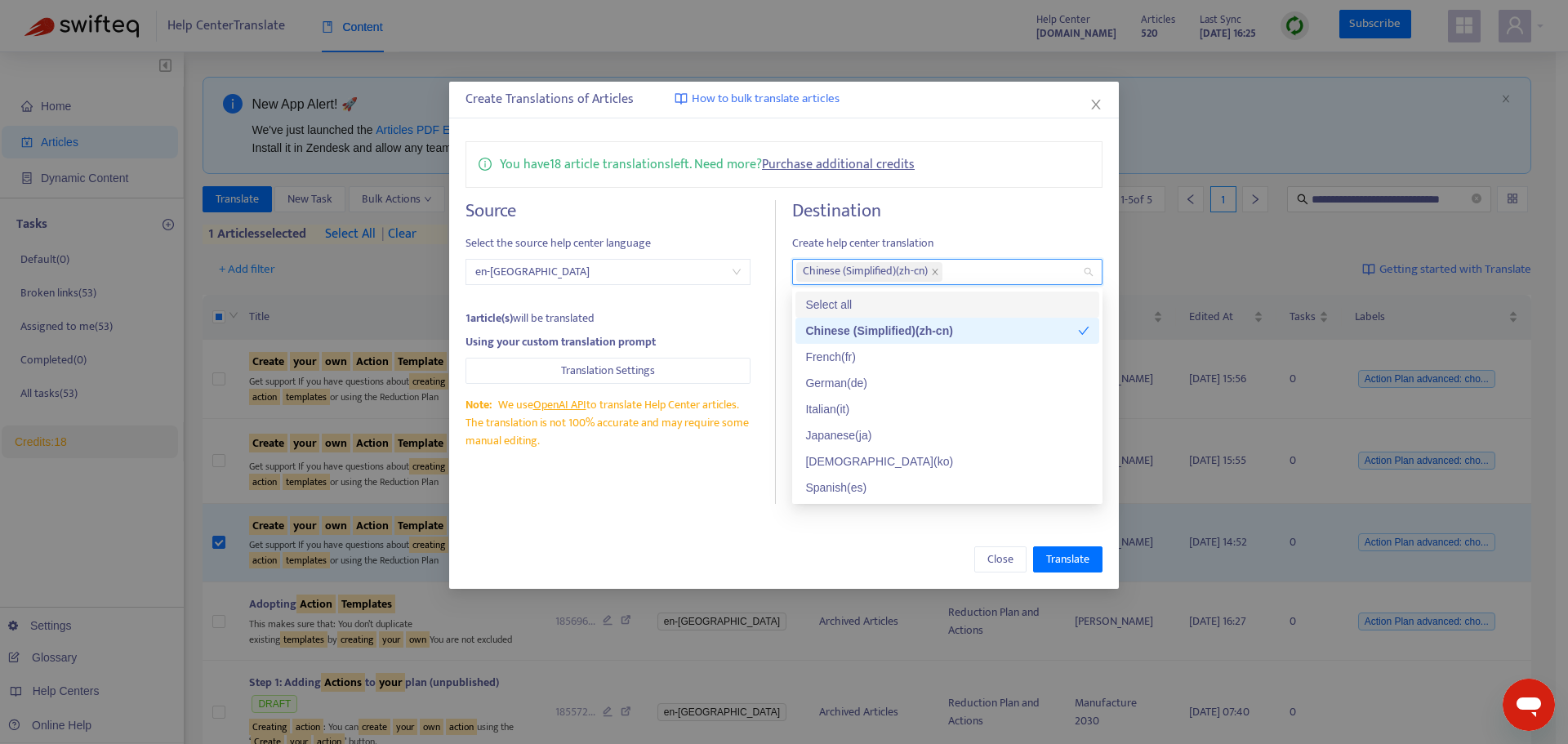
click at [771, 289] on div "Source Select the source help center language en-gb 1 article(s) will be transl…" at bounding box center [621, 352] width 310 height 304
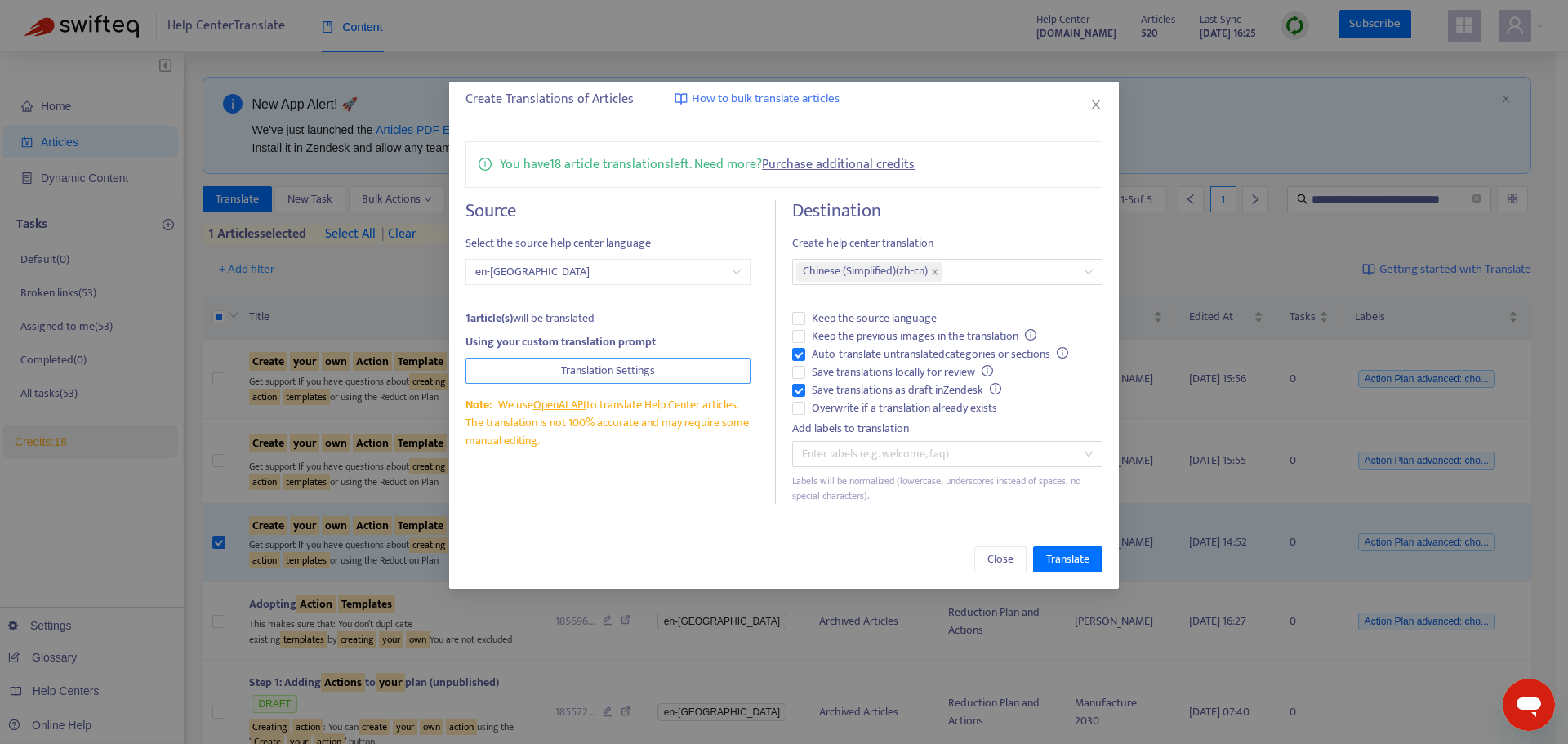
click at [568, 371] on span "Translation Settings" at bounding box center [608, 371] width 94 height 18
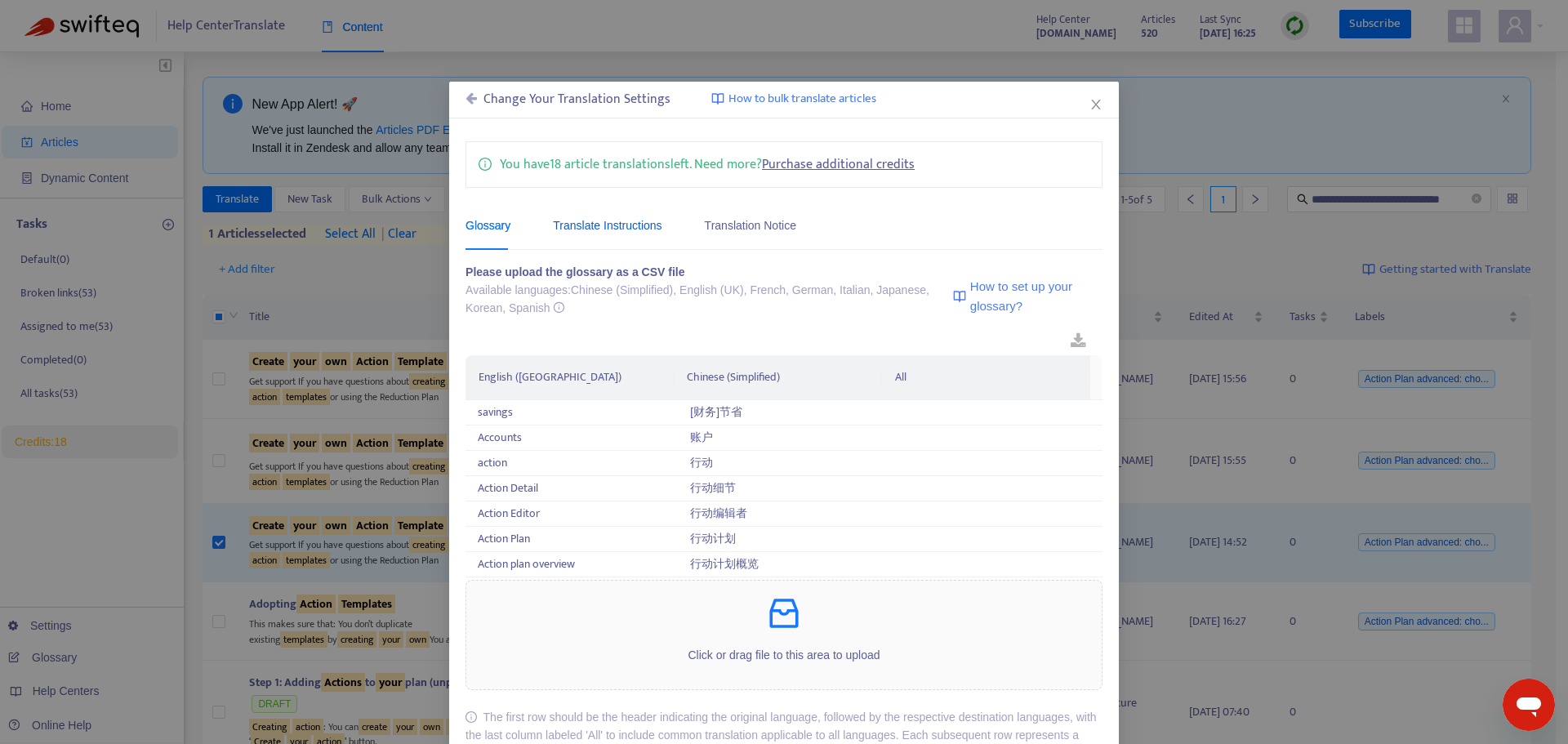
click at [587, 231] on div "Translate Instructions" at bounding box center [607, 226] width 108 height 18
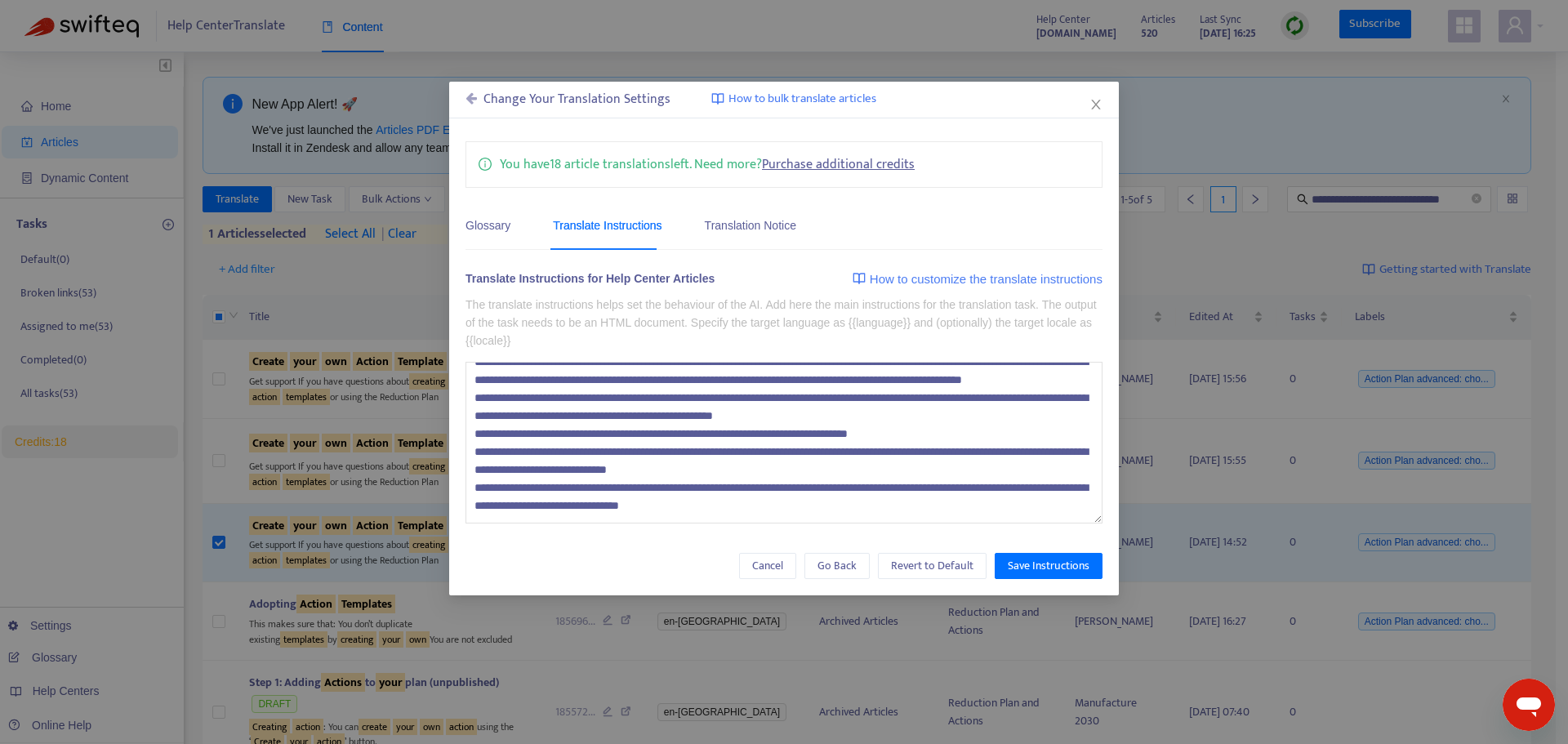
scroll to position [144, 0]
click at [1051, 567] on span "Save Instructions" at bounding box center [1048, 566] width 82 height 18
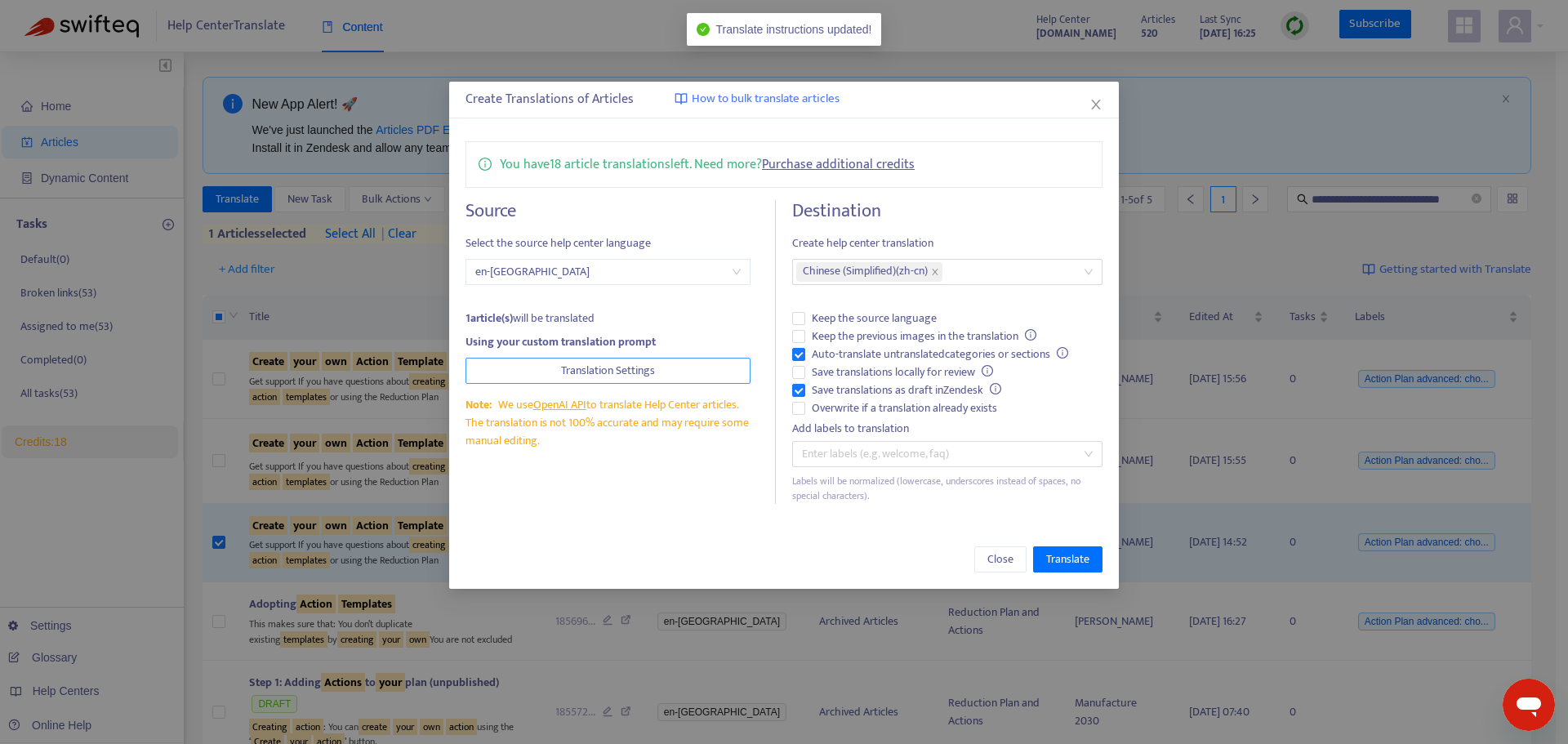
click at [624, 372] on span "Translation Settings" at bounding box center [608, 371] width 94 height 18
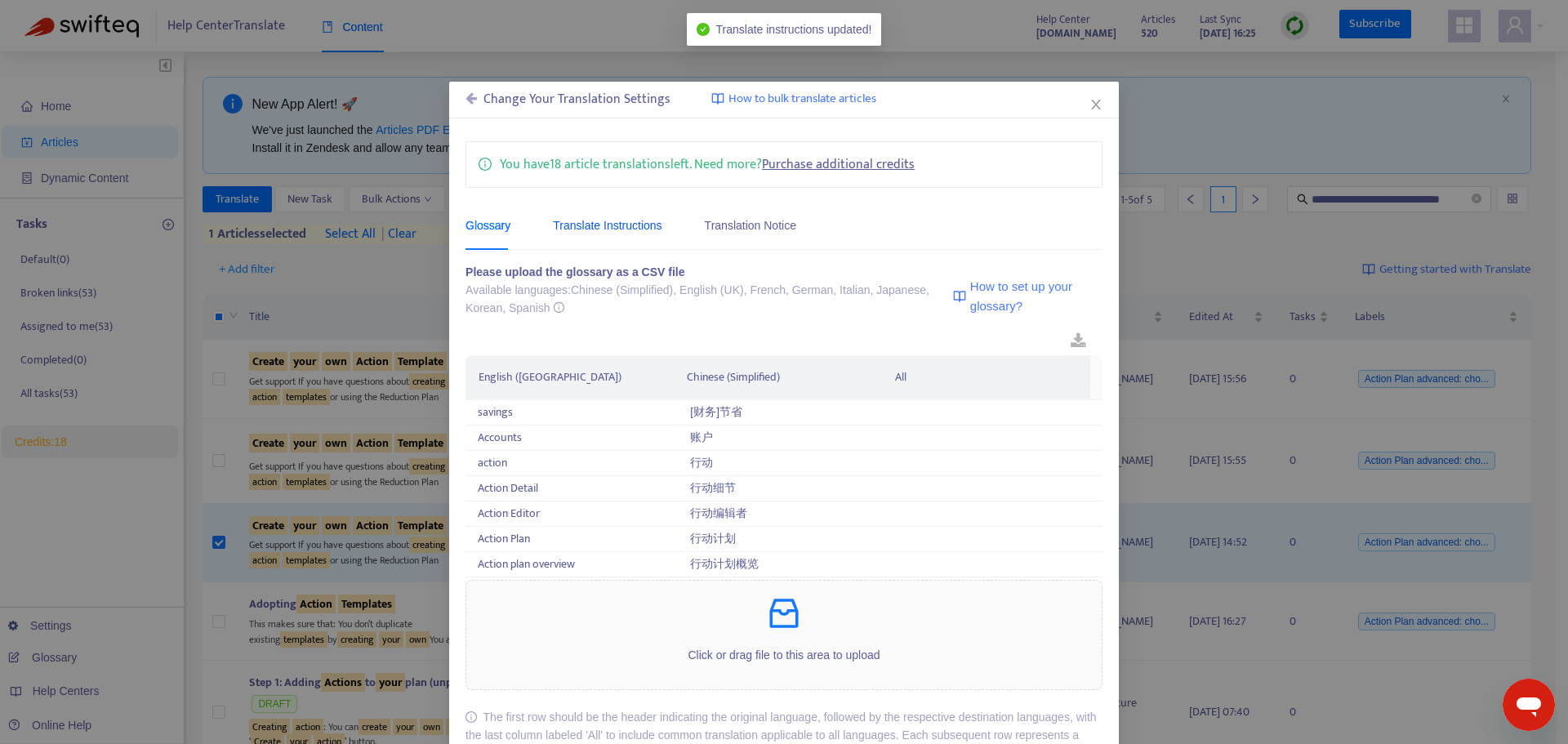
click at [560, 234] on div "Translate Instructions" at bounding box center [607, 226] width 108 height 18
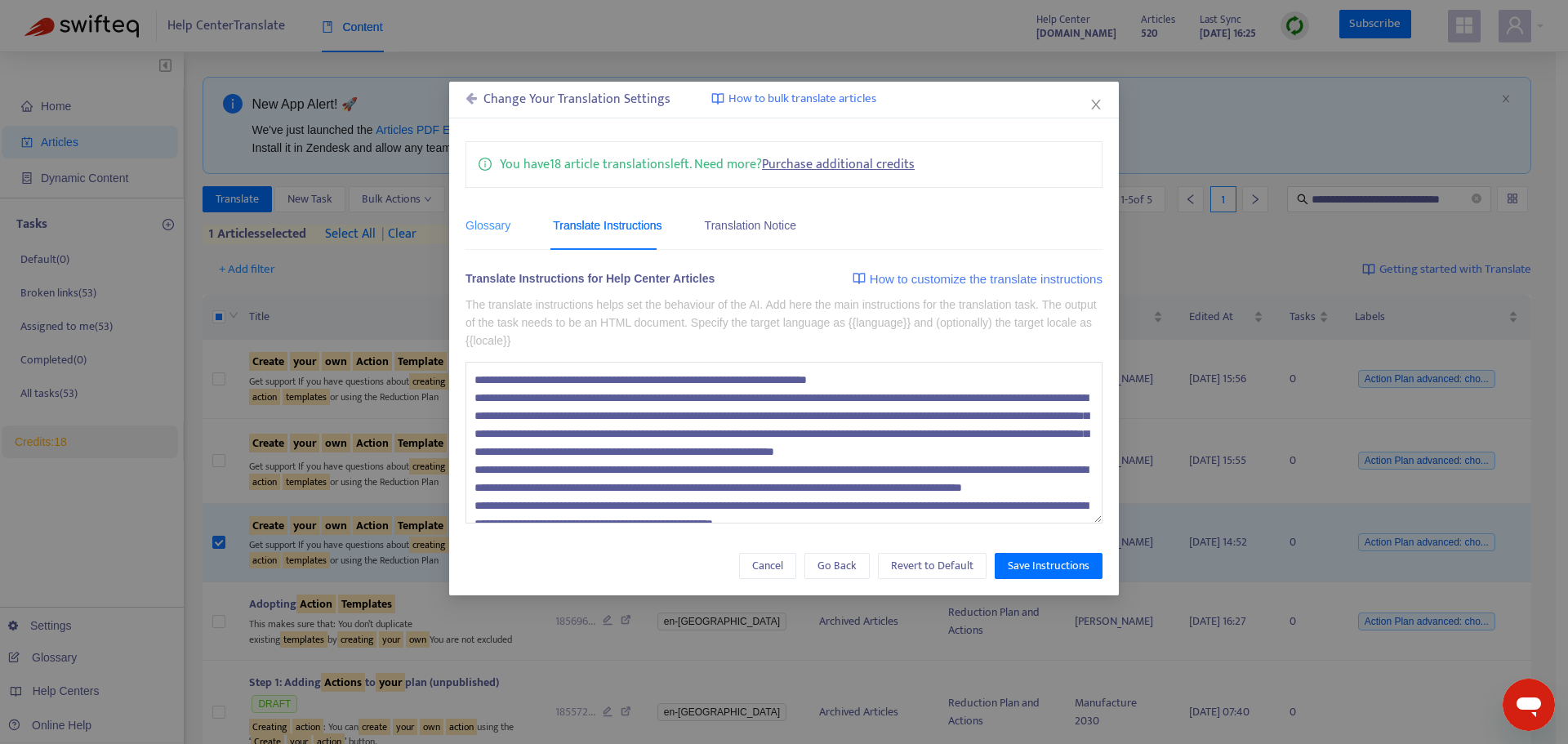
click at [486, 240] on div "Glossary" at bounding box center [489, 225] width 45 height 50
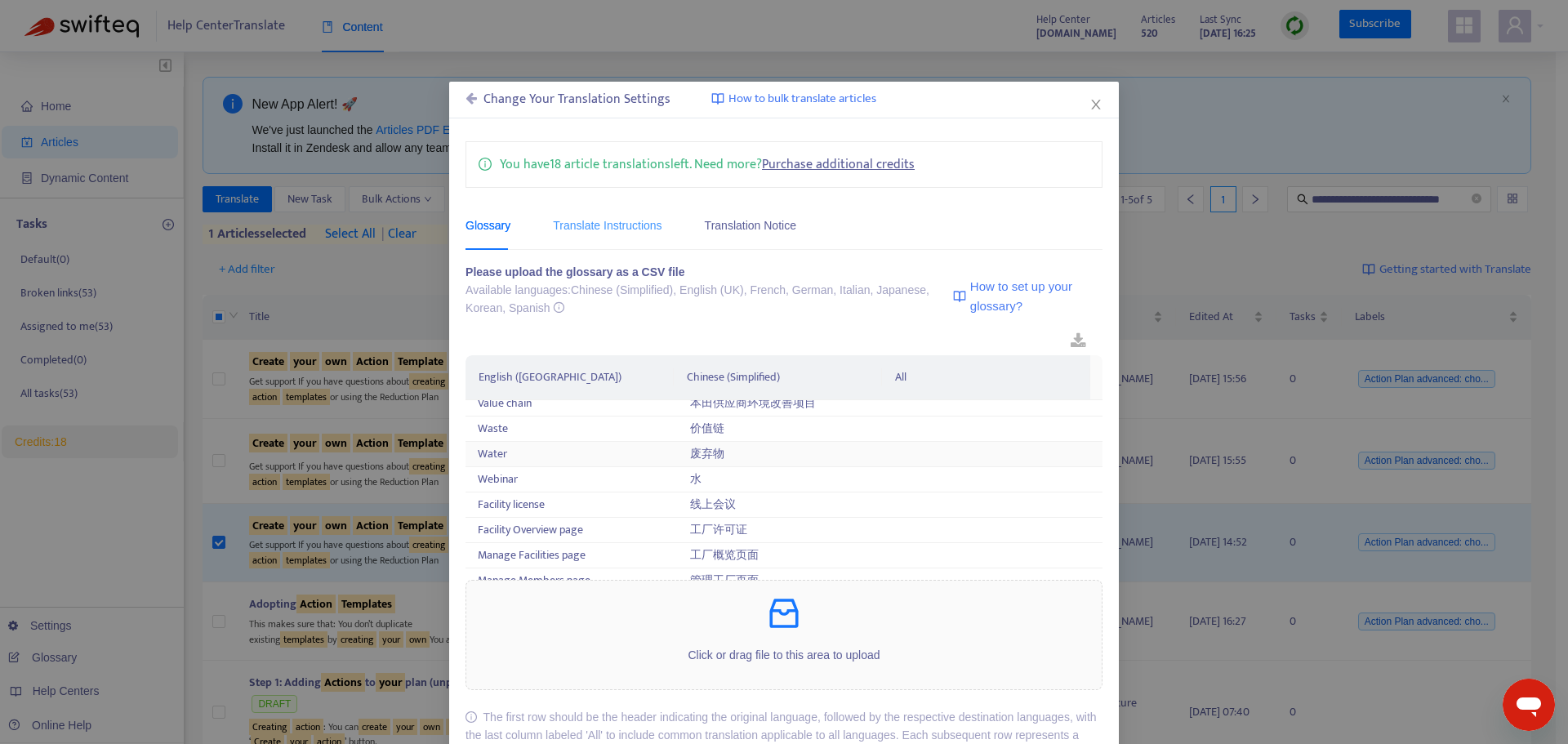
scroll to position [1961, 0]
click at [611, 211] on div "Translate Instructions" at bounding box center [607, 225] width 108 height 50
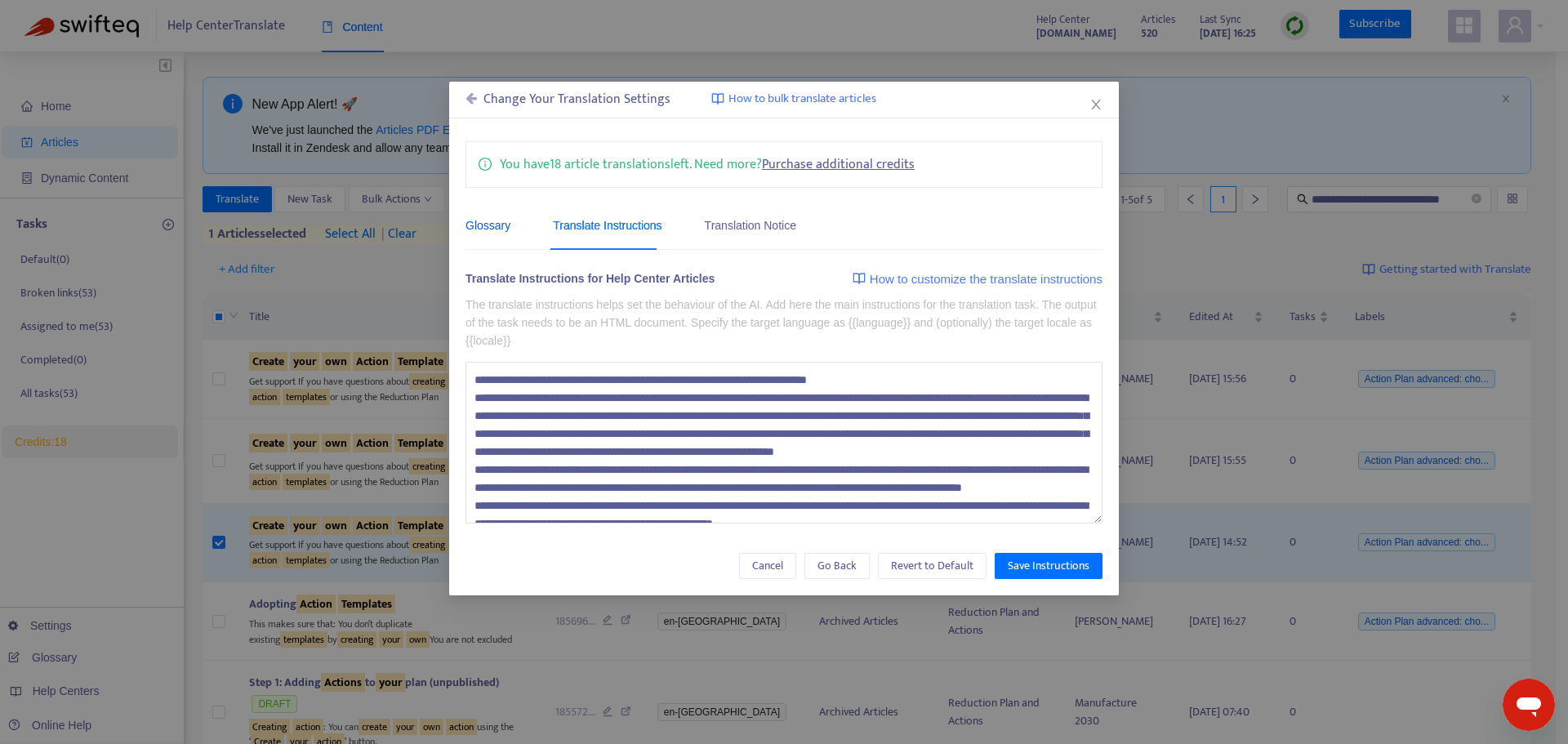
click at [495, 218] on div "Glossary" at bounding box center [489, 226] width 45 height 18
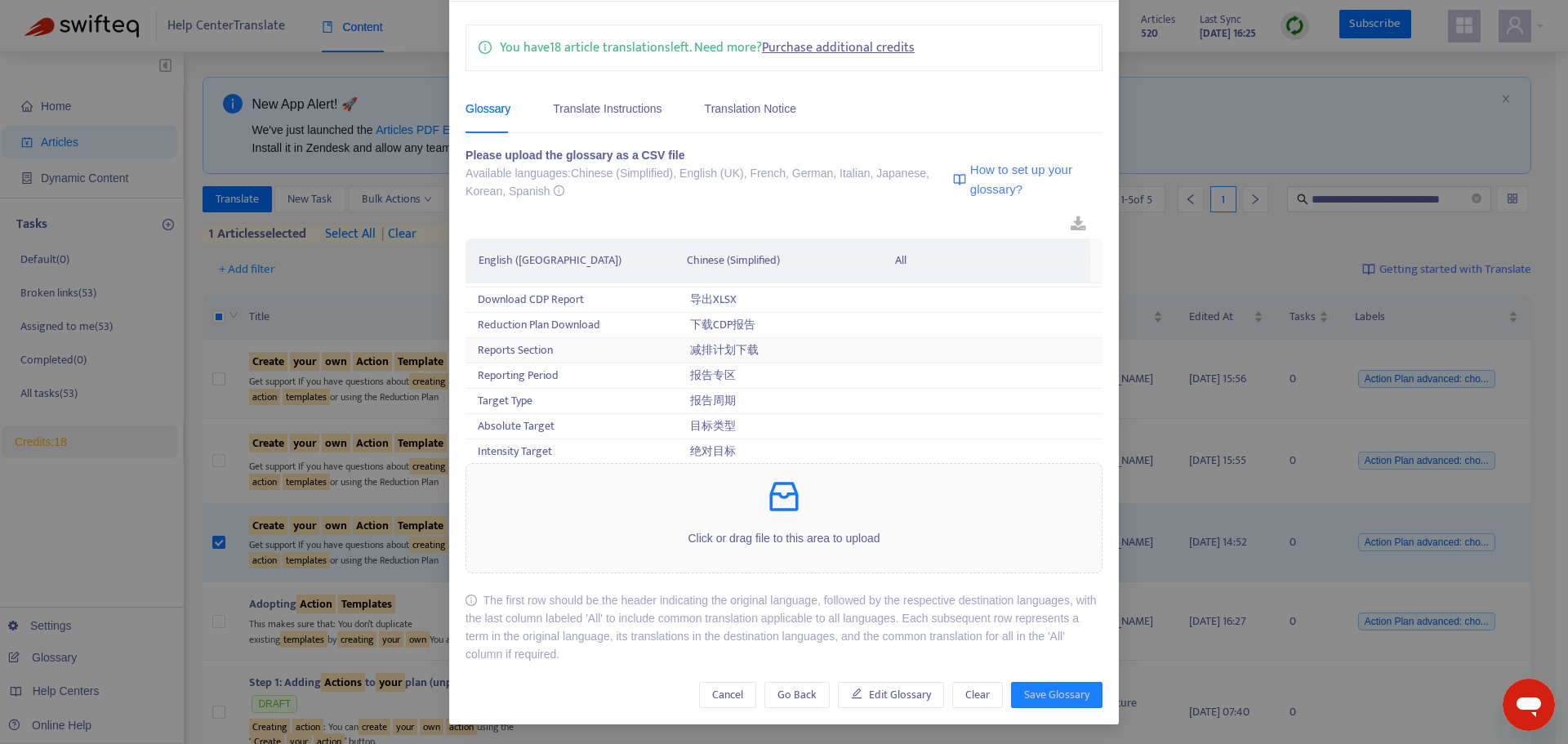
scroll to position [3595, 0]
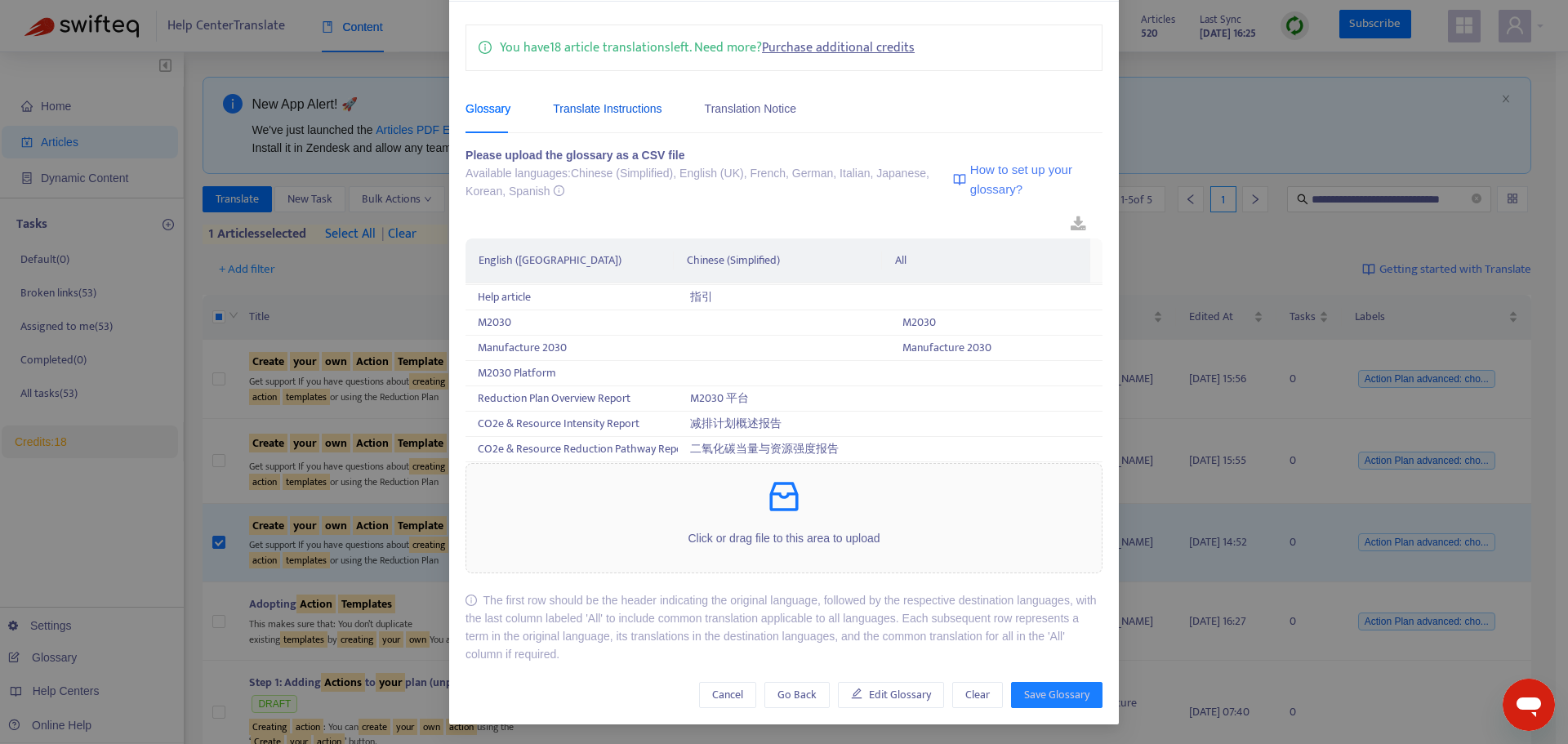
click at [604, 110] on div "Translate Instructions" at bounding box center [607, 108] width 108 height 18
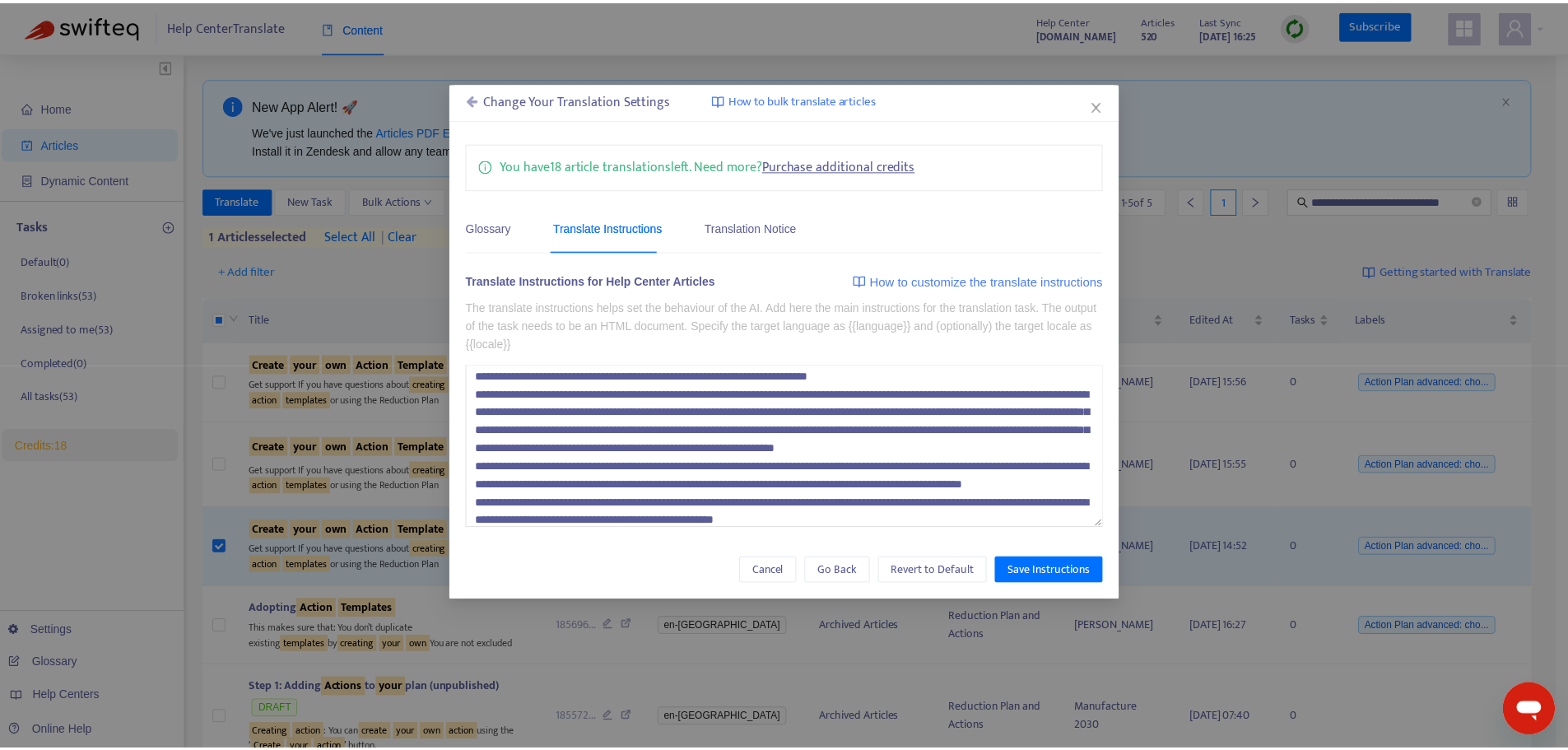
scroll to position [0, 0]
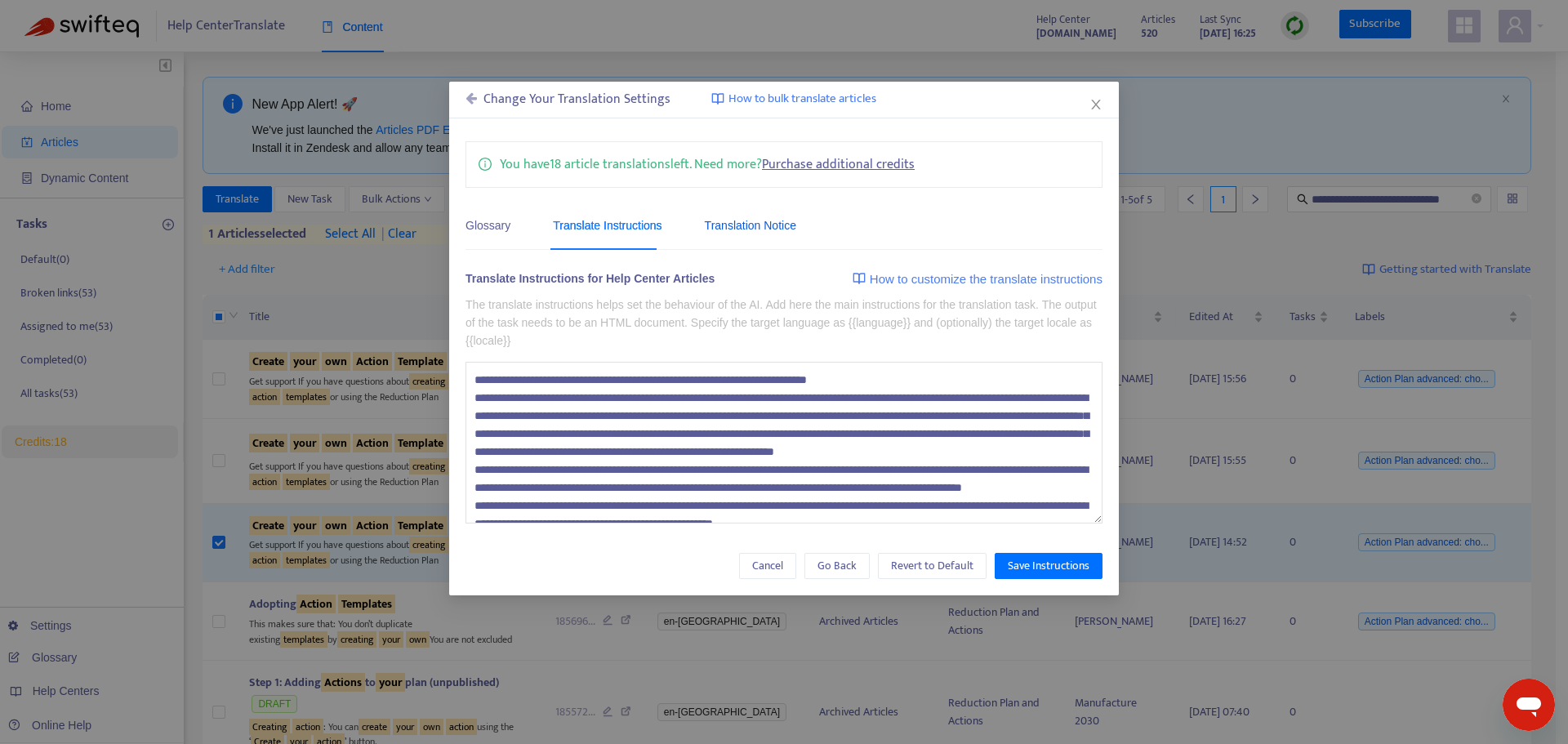
click at [740, 228] on div "Translation Notice" at bounding box center [750, 226] width 92 height 18
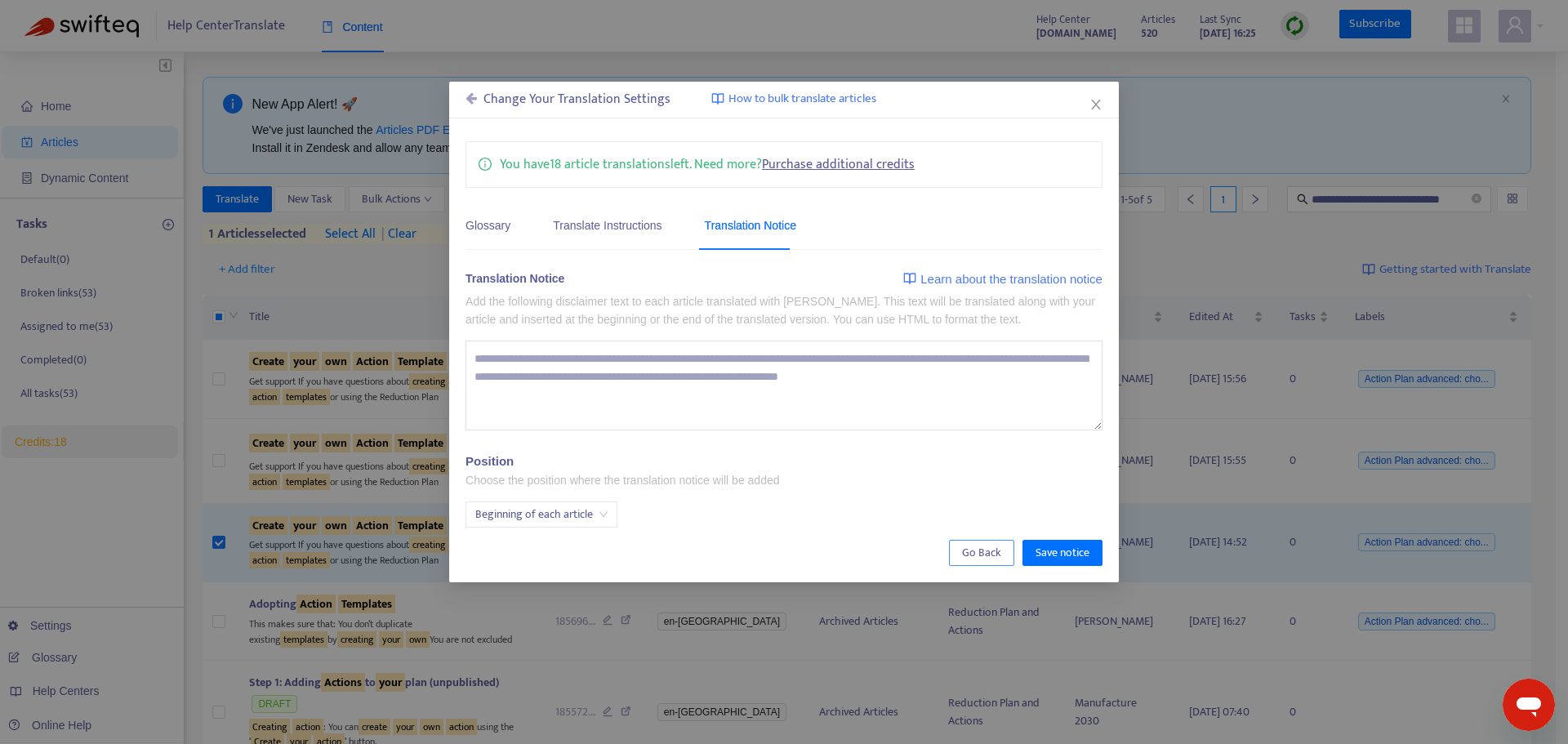
click at [993, 551] on span "Go Back" at bounding box center [982, 553] width 39 height 18
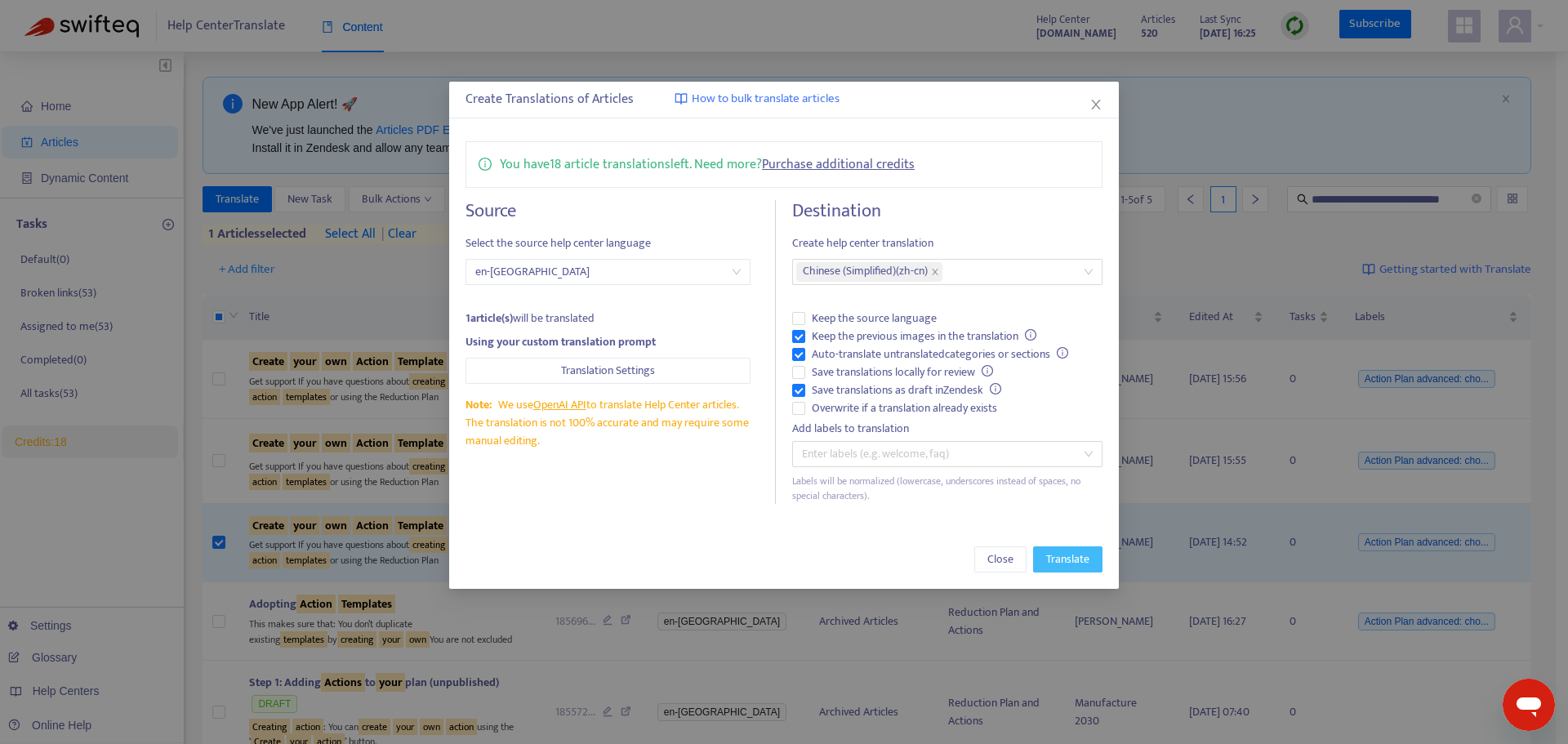
click at [1058, 557] on span "Translate" at bounding box center [1068, 560] width 43 height 18
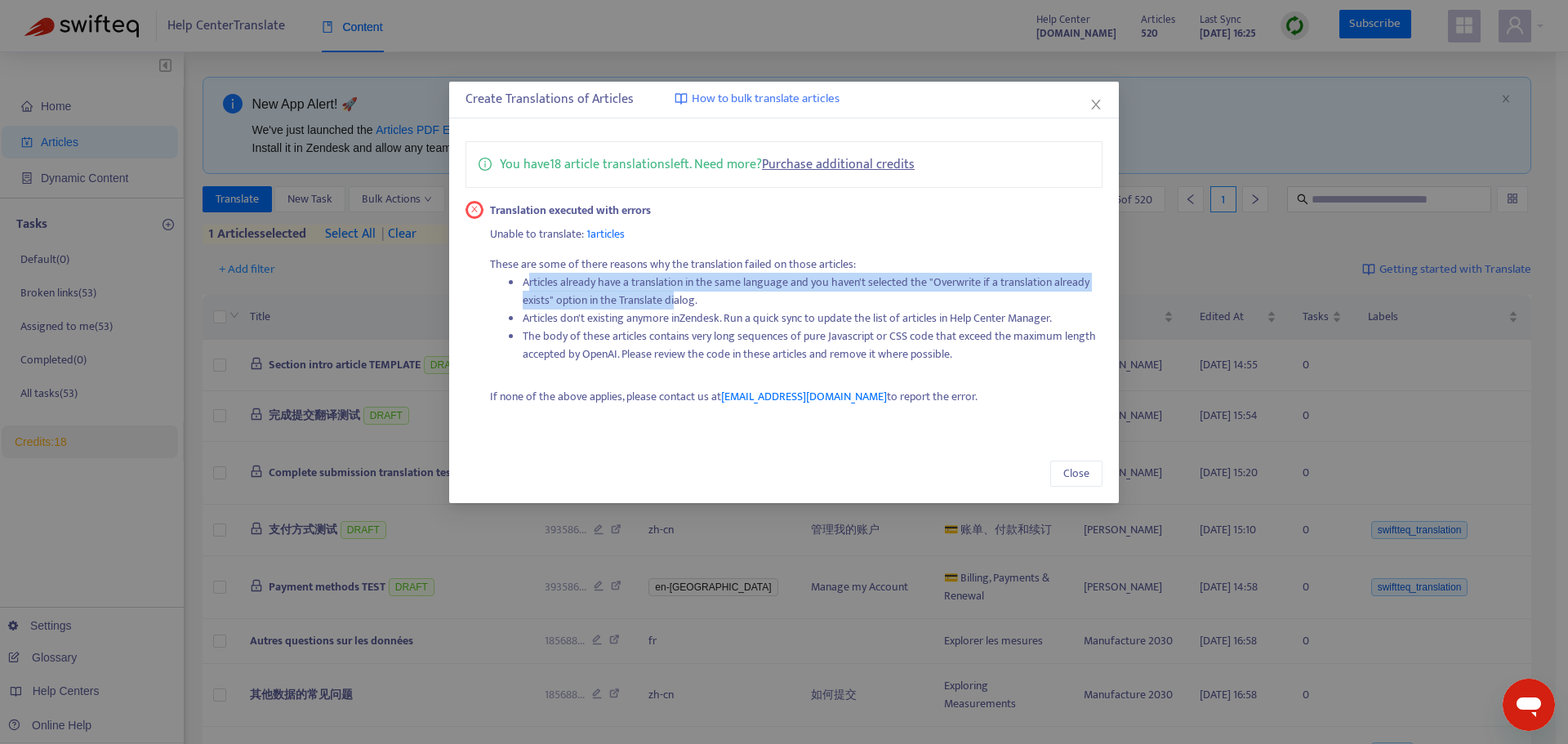
drag, startPoint x: 527, startPoint y: 285, endPoint x: 676, endPoint y: 303, distance: 150.1
click at [676, 303] on li "Articles already have a translation in the same language and you haven't select…" at bounding box center [813, 292] width 580 height 35
click at [1093, 99] on icon "close" at bounding box center [1095, 103] width 13 height 13
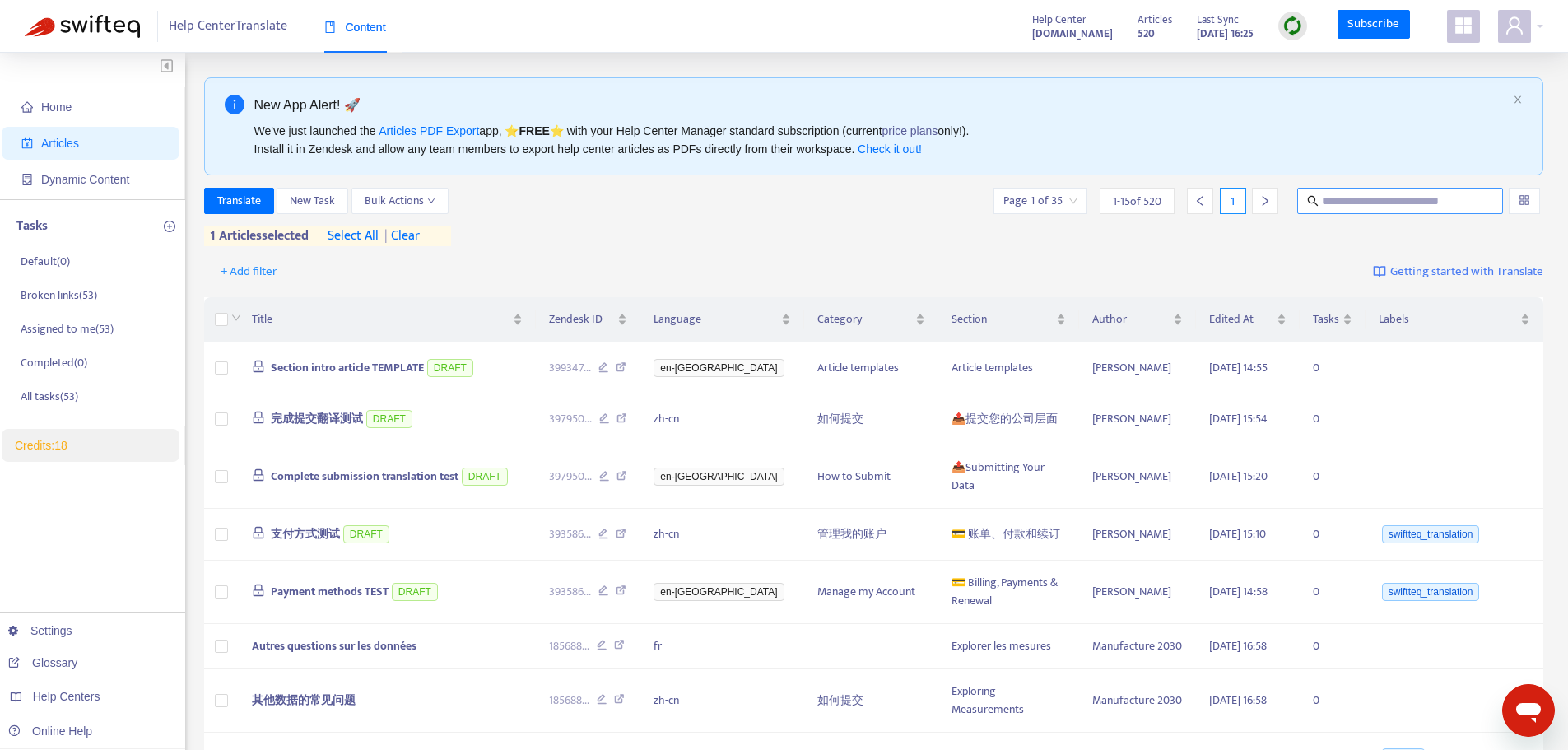
click at [1264, 200] on input "text" at bounding box center [1400, 201] width 158 height 18
paste input "**********"
click at [1264, 228] on div "**********" at bounding box center [875, 217] width 1341 height 59
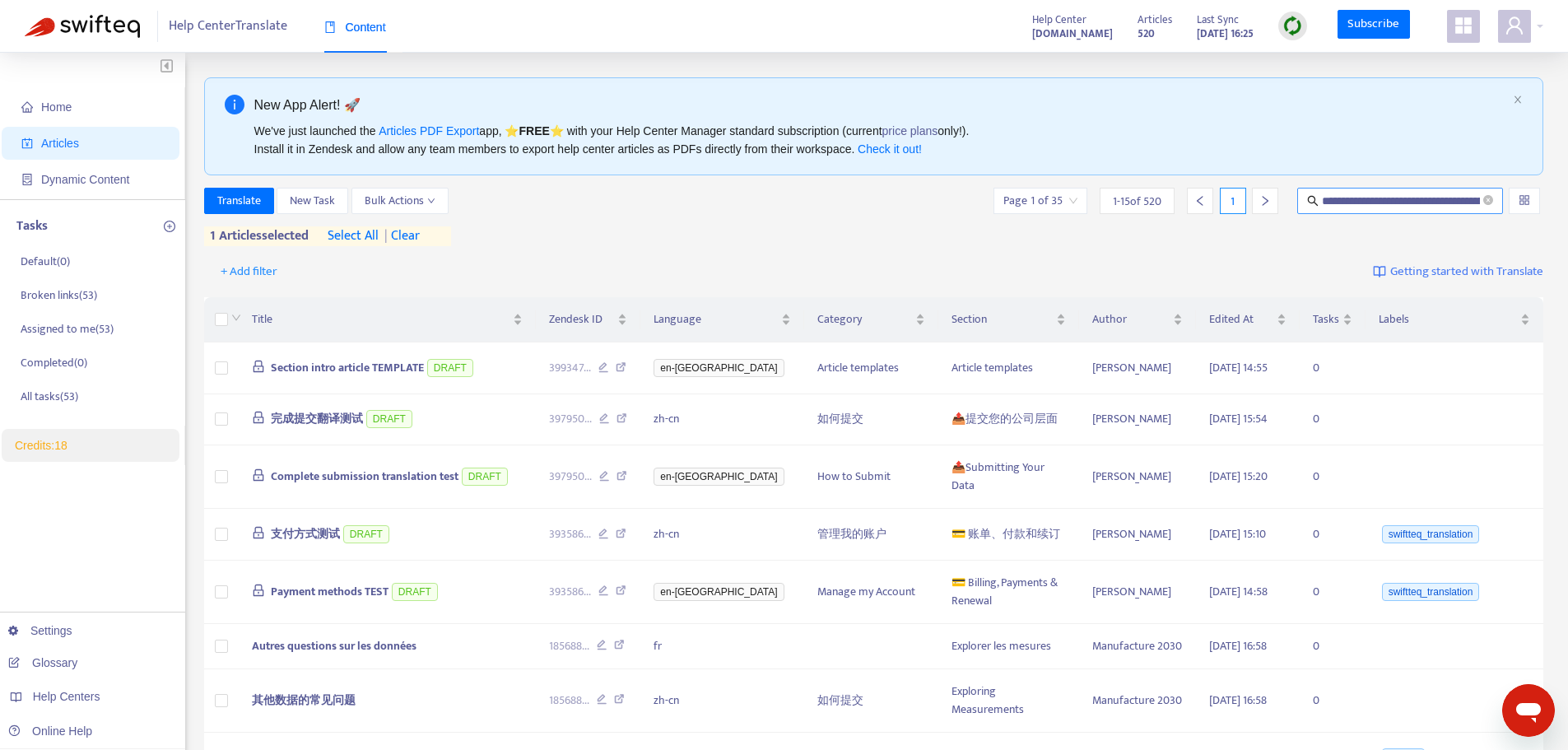
click at [1264, 201] on icon "search" at bounding box center [1313, 201] width 12 height 12
click at [1264, 200] on icon "search" at bounding box center [1313, 201] width 12 height 12
click at [1264, 200] on input "**********" at bounding box center [1400, 201] width 158 height 18
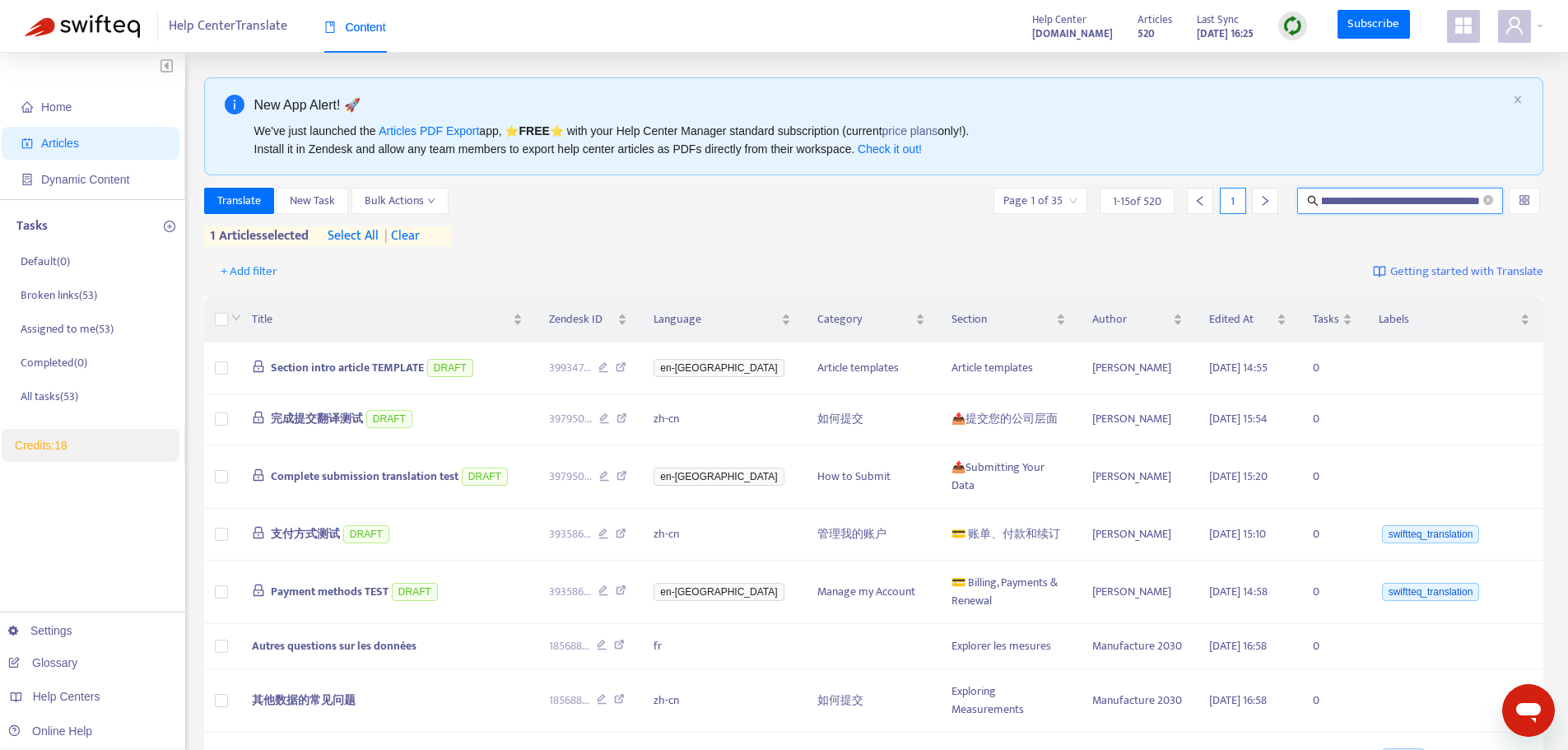
click at [1264, 200] on input "**********" at bounding box center [1400, 201] width 158 height 18
type input "**********"
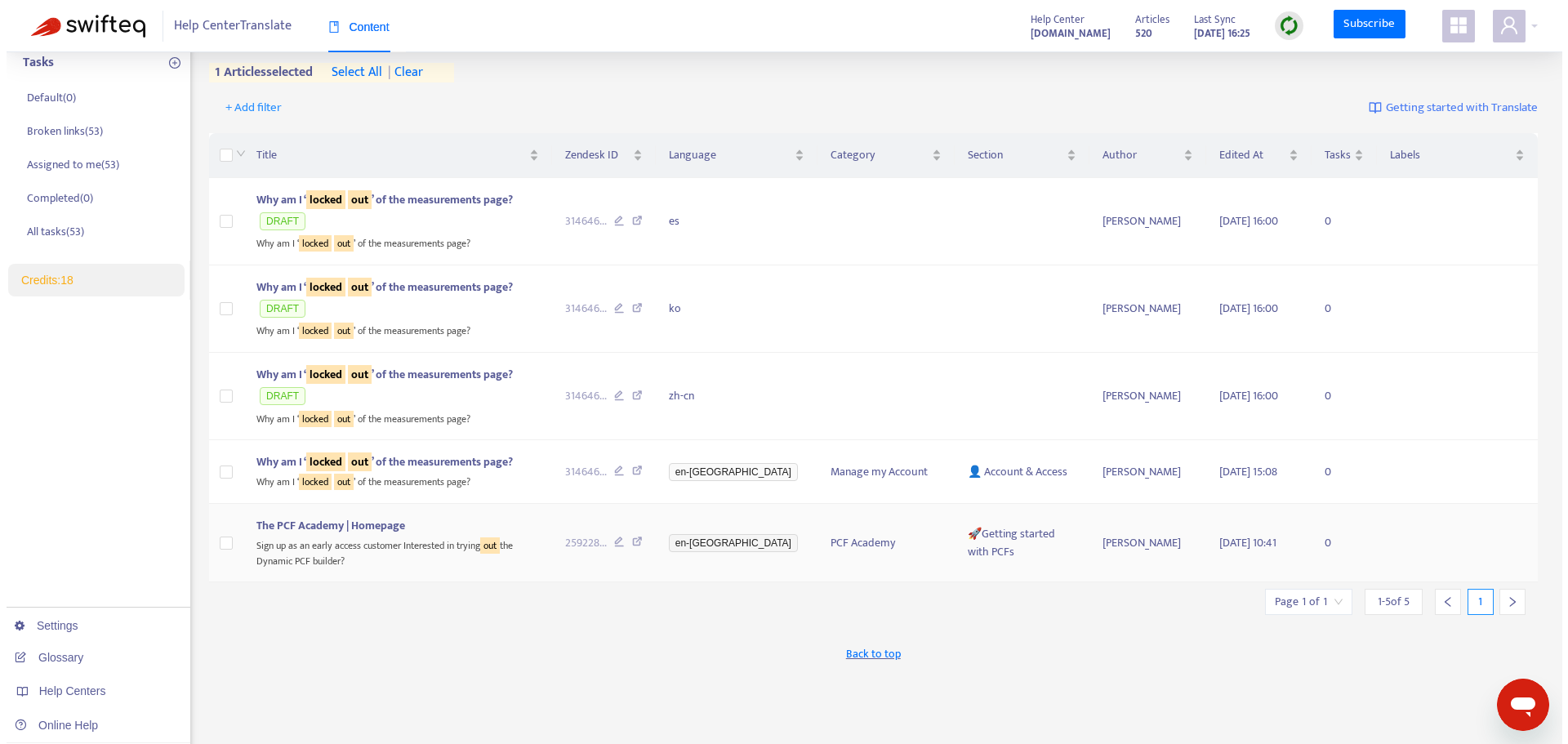
scroll to position [164, 0]
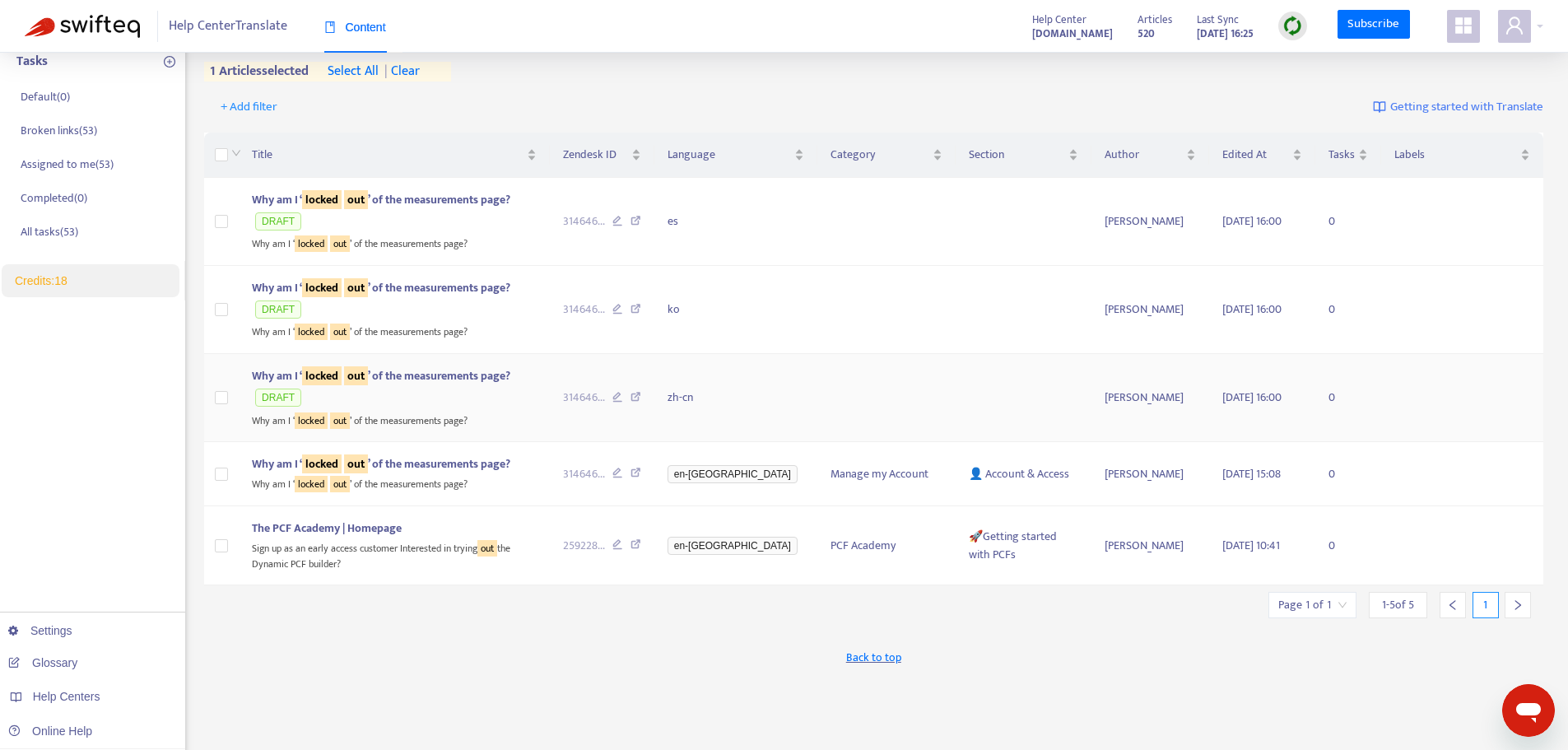
click at [301, 388] on span "DRAFT" at bounding box center [278, 397] width 46 height 18
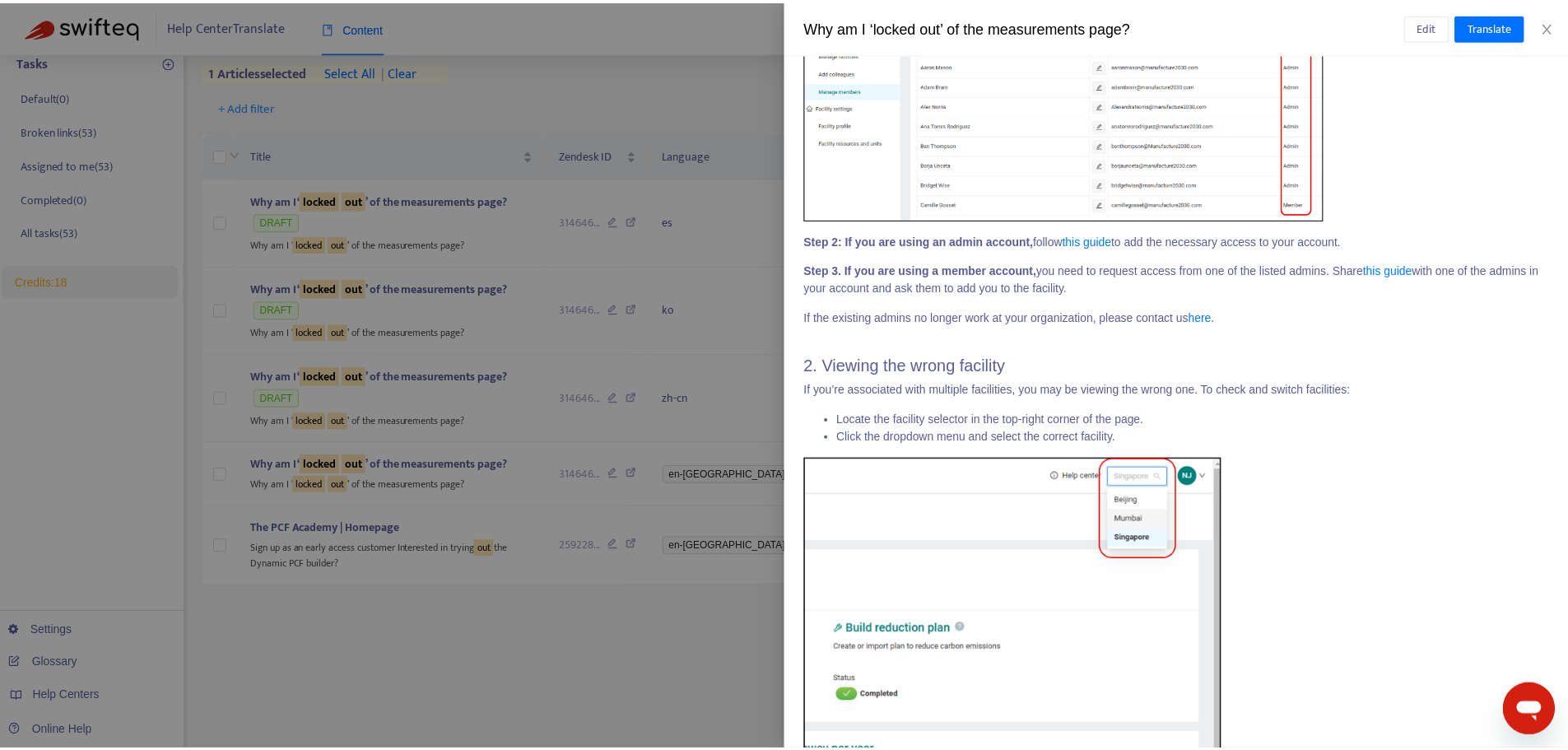
scroll to position [932, 0]
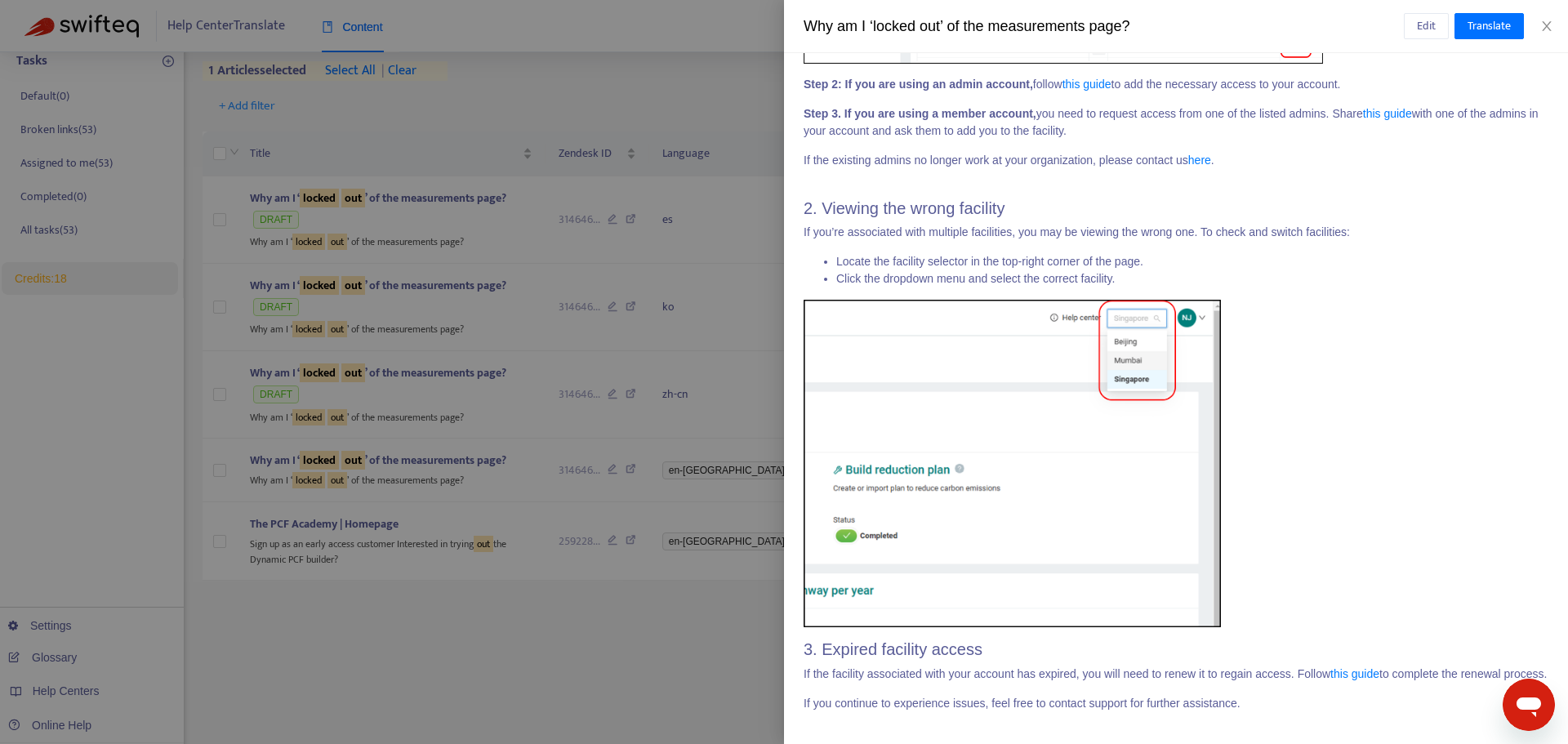
click at [719, 523] on div at bounding box center [784, 372] width 1568 height 744
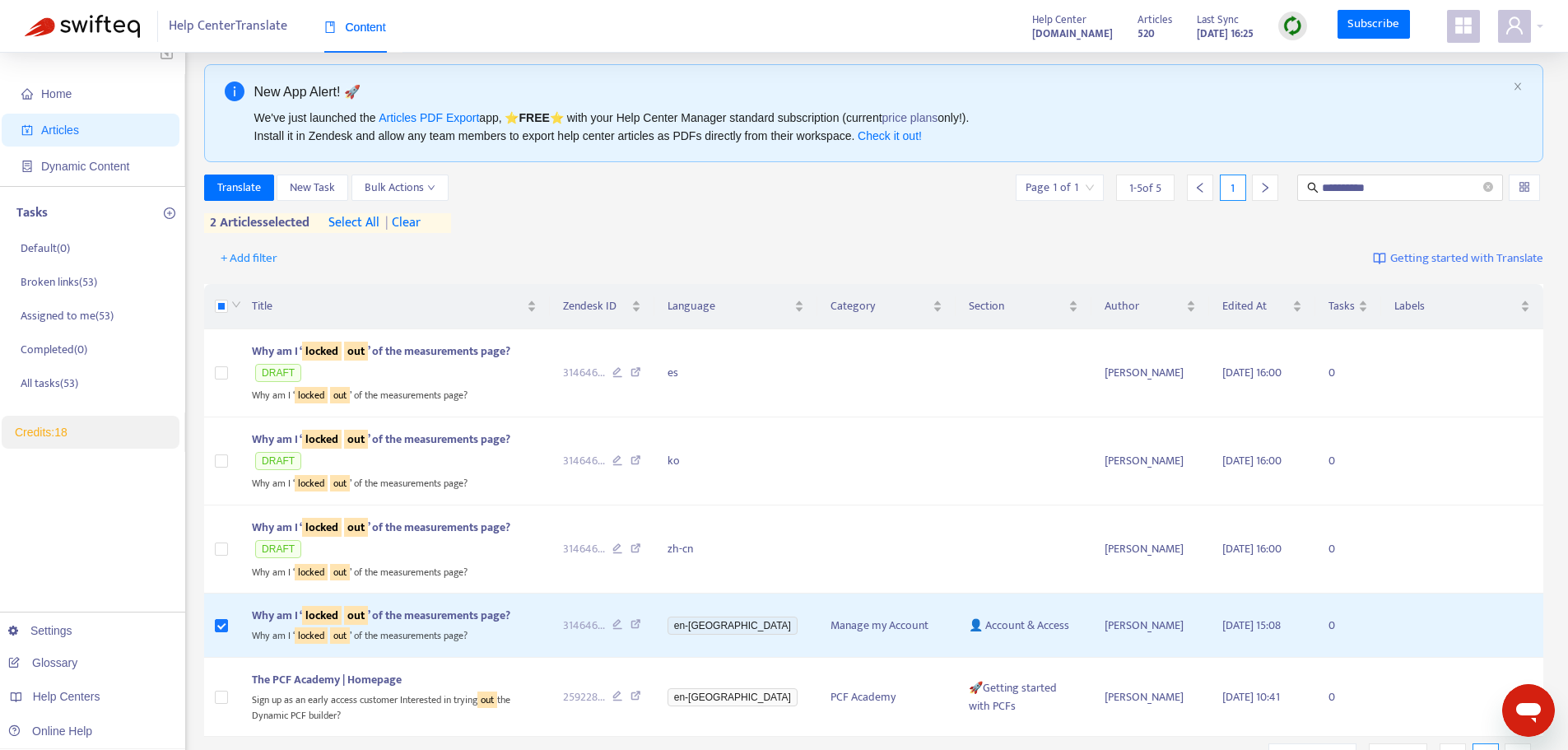
scroll to position [0, 0]
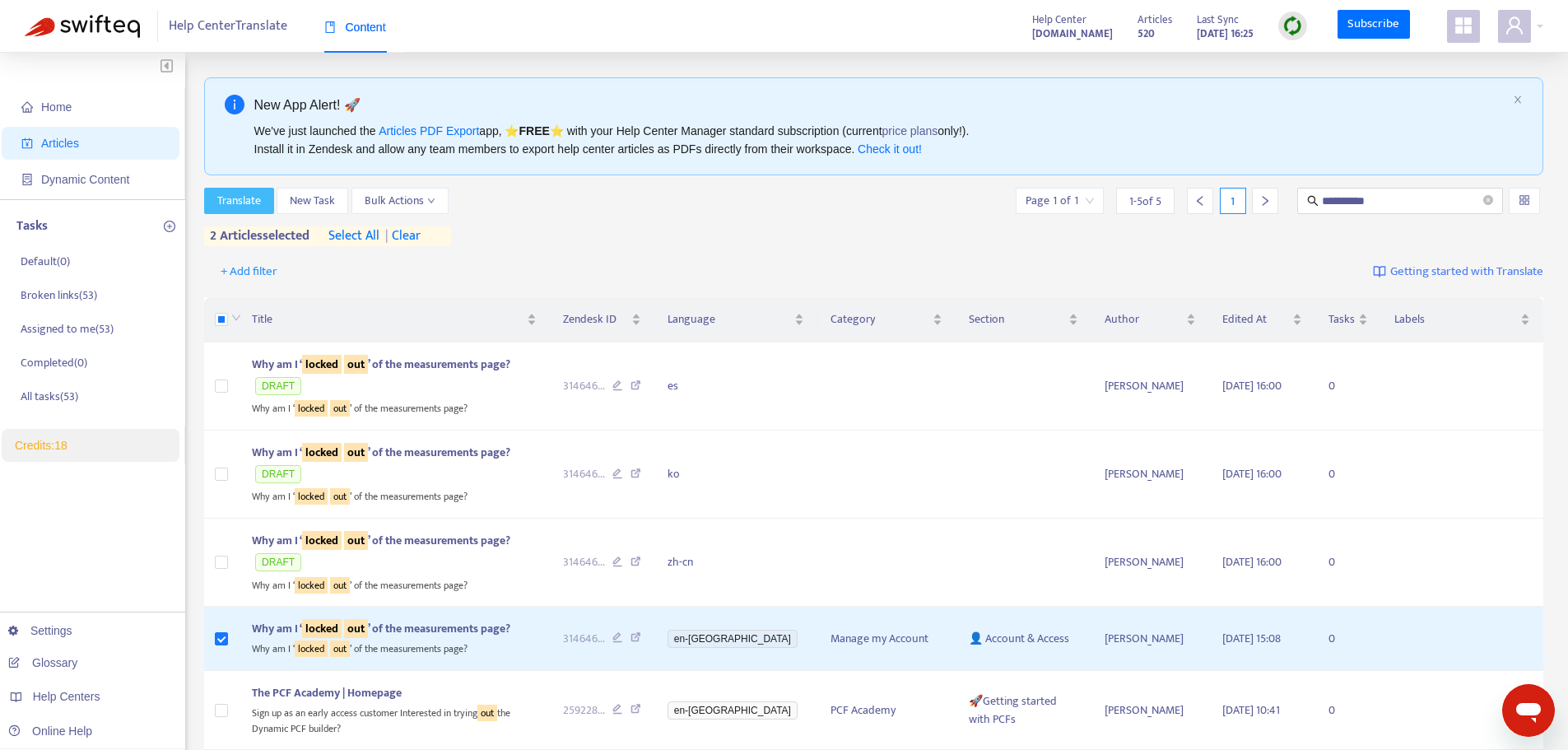
click at [236, 200] on span "Translate" at bounding box center [239, 201] width 44 height 18
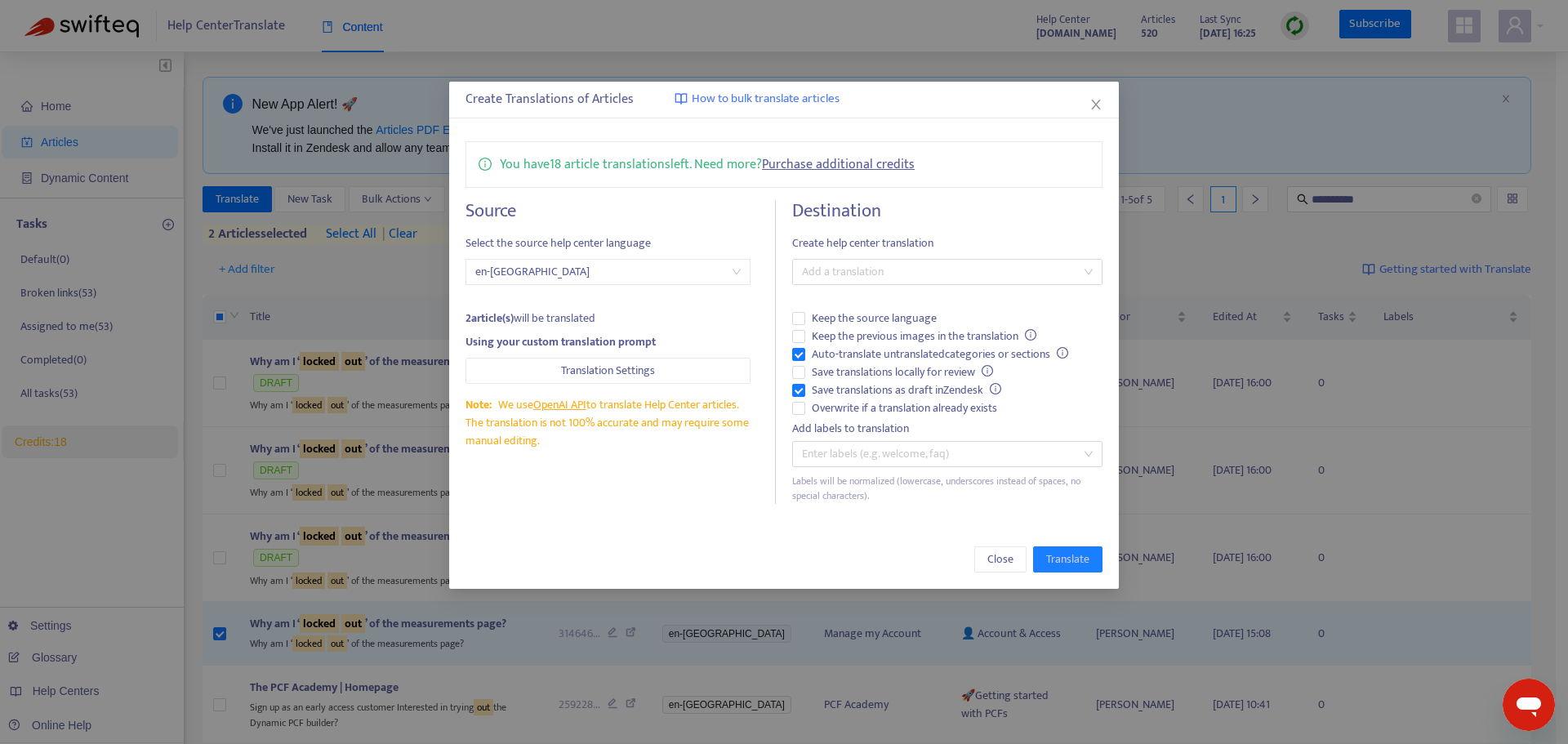
click at [333, 243] on div "Create Translations of Articles How to bulk translate articles You have 18 arti…" at bounding box center [784, 372] width 1568 height 744
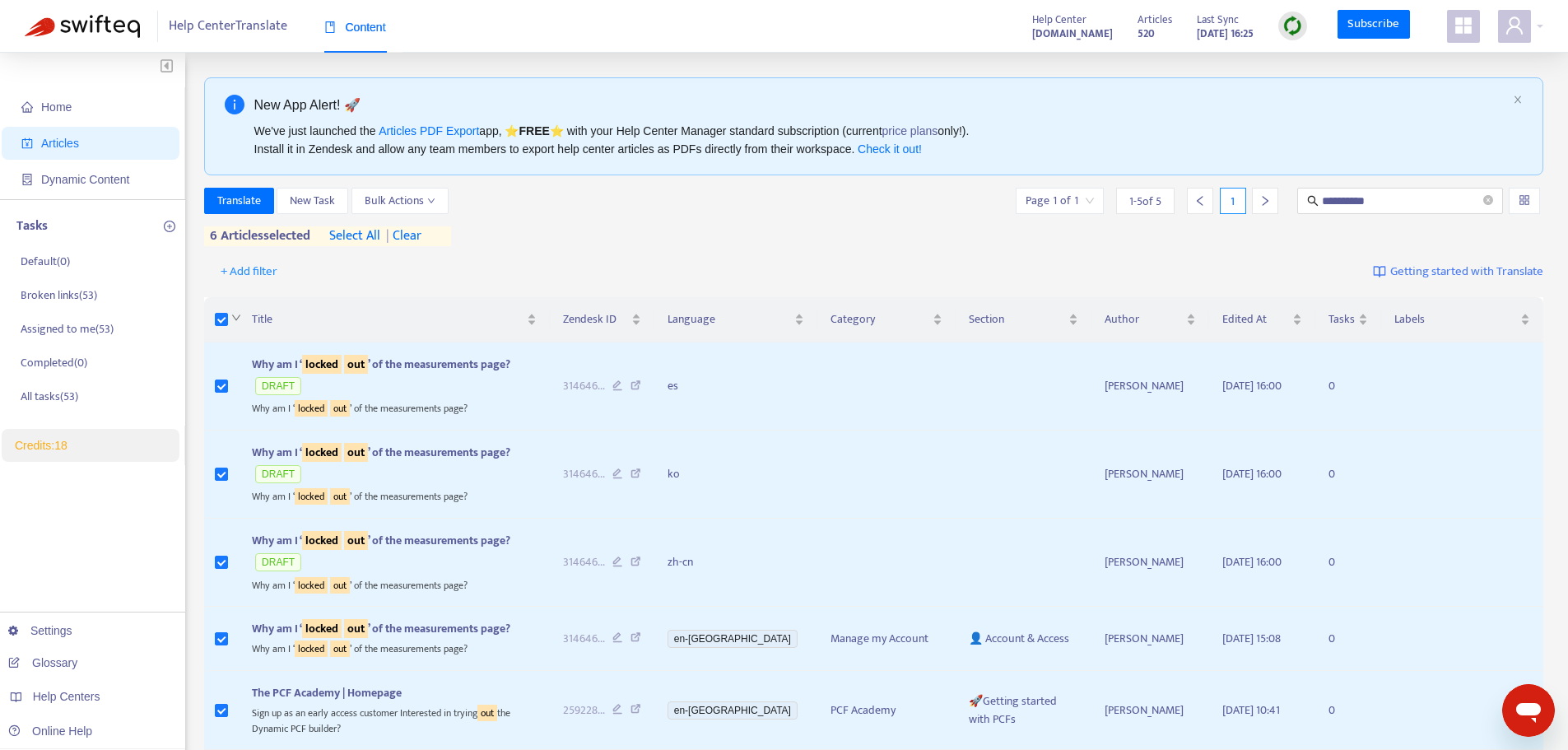
click at [237, 320] on icon "down" at bounding box center [236, 319] width 8 height 6
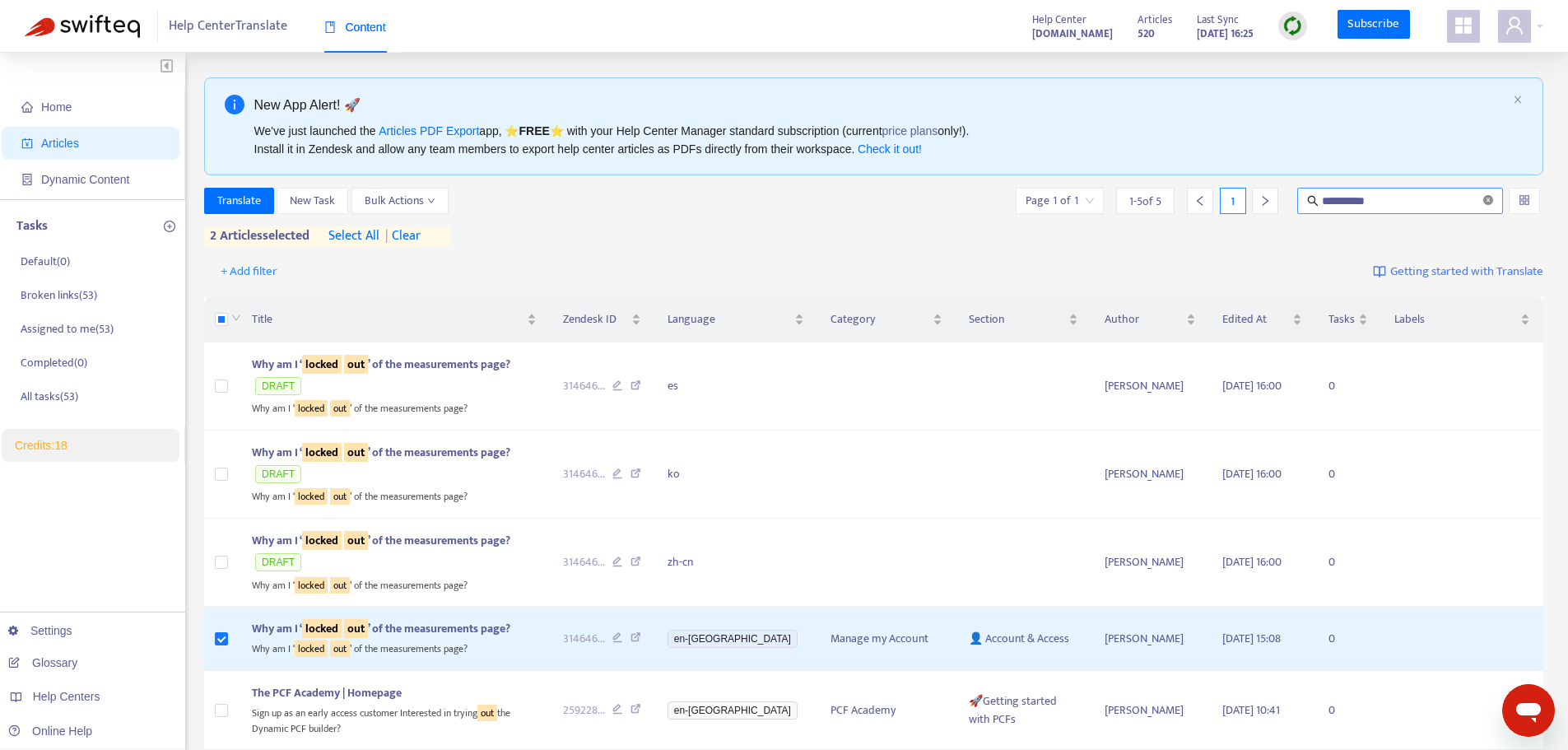
click at [1264, 208] on span at bounding box center [1489, 202] width 10 height 16
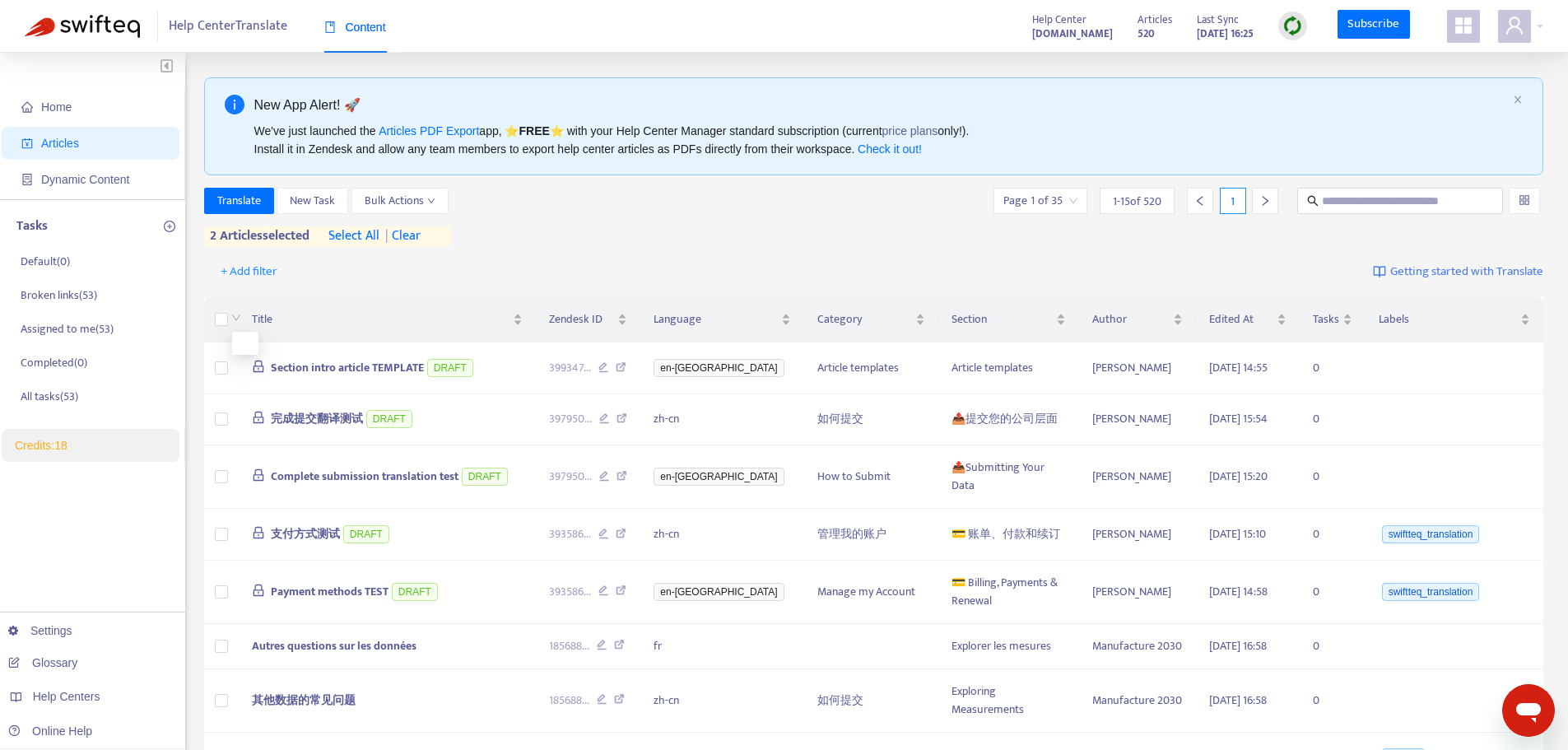
click at [238, 324] on span at bounding box center [236, 319] width 10 height 19
click at [238, 315] on icon "down" at bounding box center [236, 318] width 10 height 10
click at [231, 316] on icon "down" at bounding box center [236, 318] width 10 height 10
click at [373, 235] on span "select all" at bounding box center [354, 236] width 51 height 20
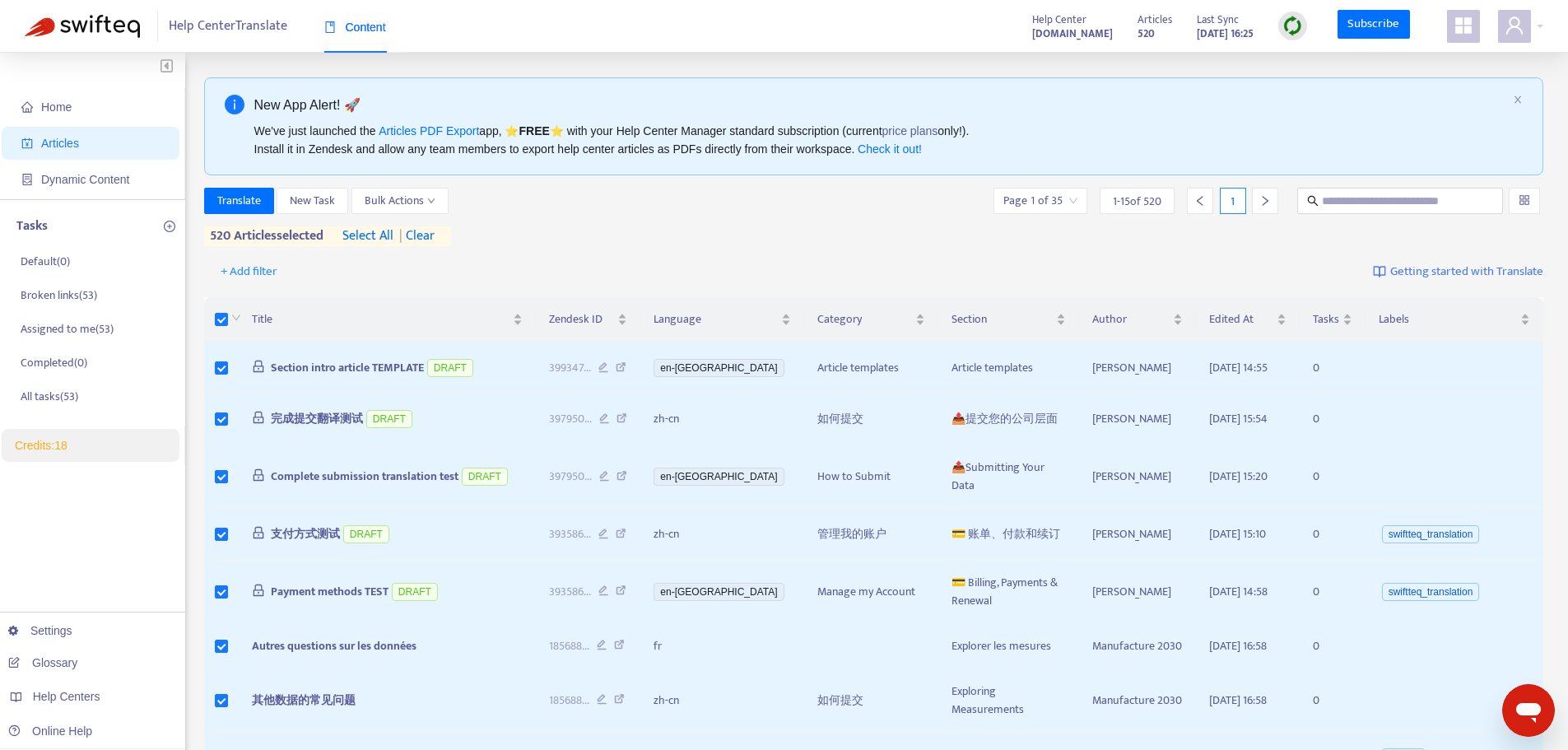
click at [428, 237] on span "| clear" at bounding box center [413, 236] width 41 height 20
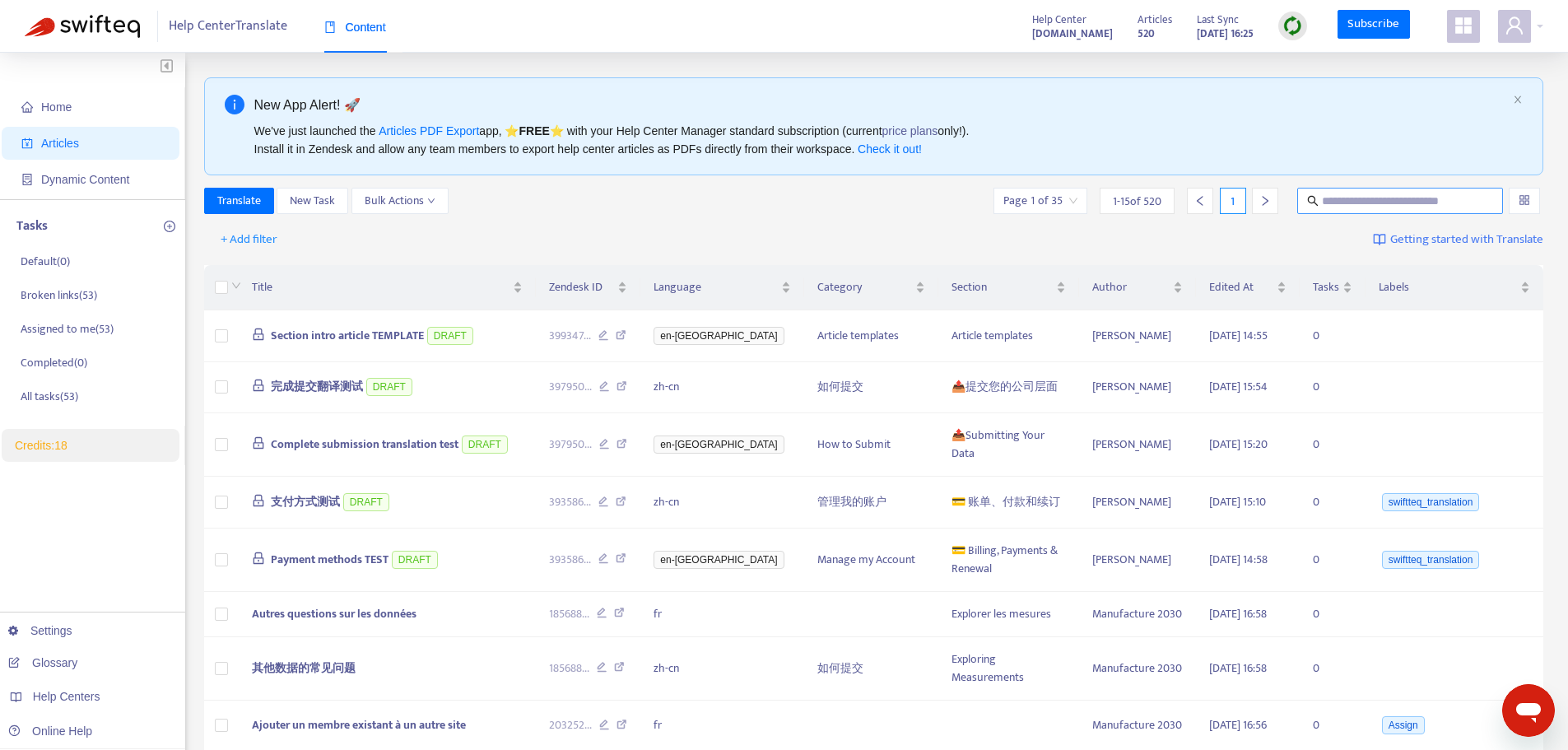
click at [1264, 201] on input "text" at bounding box center [1400, 201] width 158 height 18
paste input "**********"
click at [1264, 201] on input "**********" at bounding box center [1400, 201] width 158 height 18
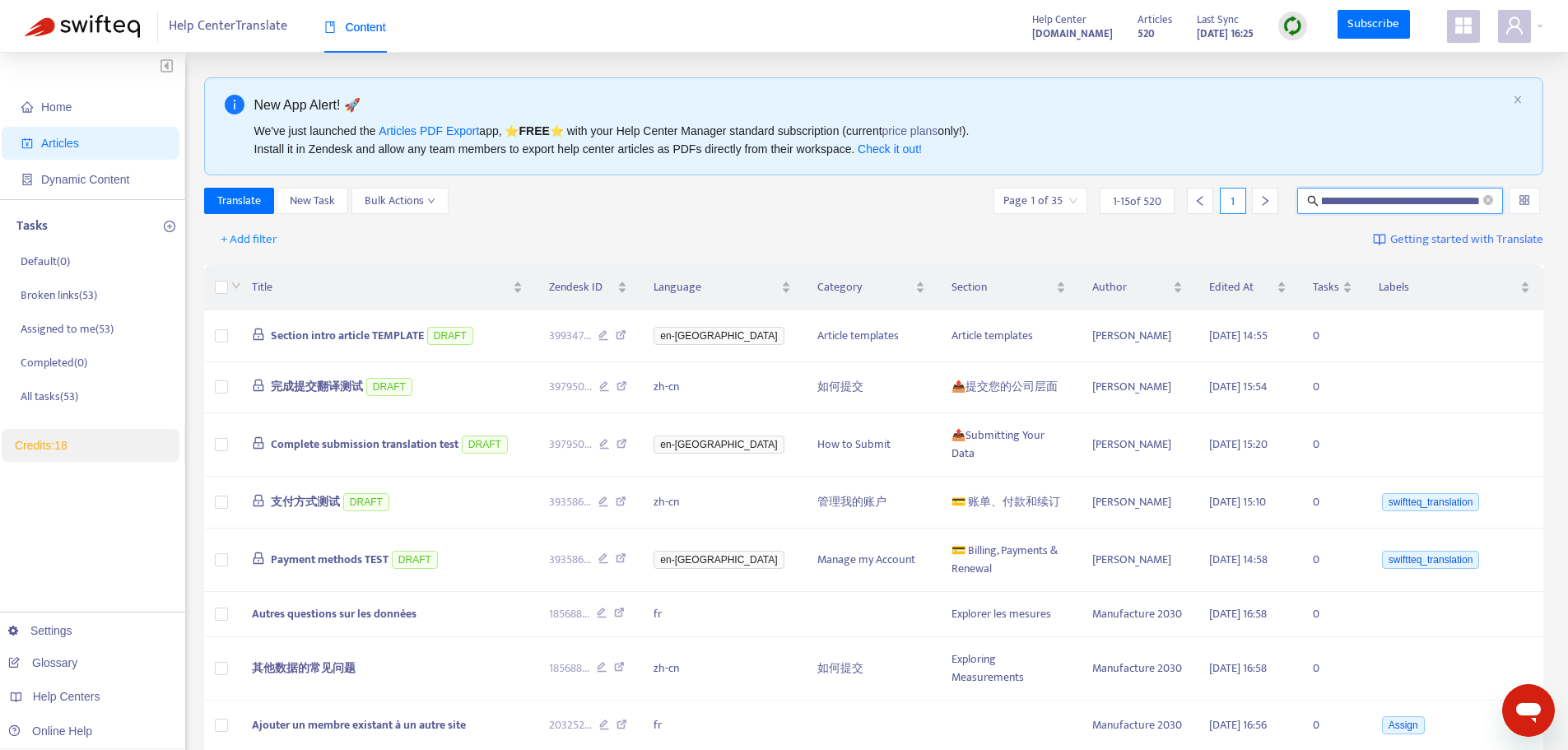
click at [1264, 201] on input "**********" at bounding box center [1400, 201] width 158 height 18
type input "**********"
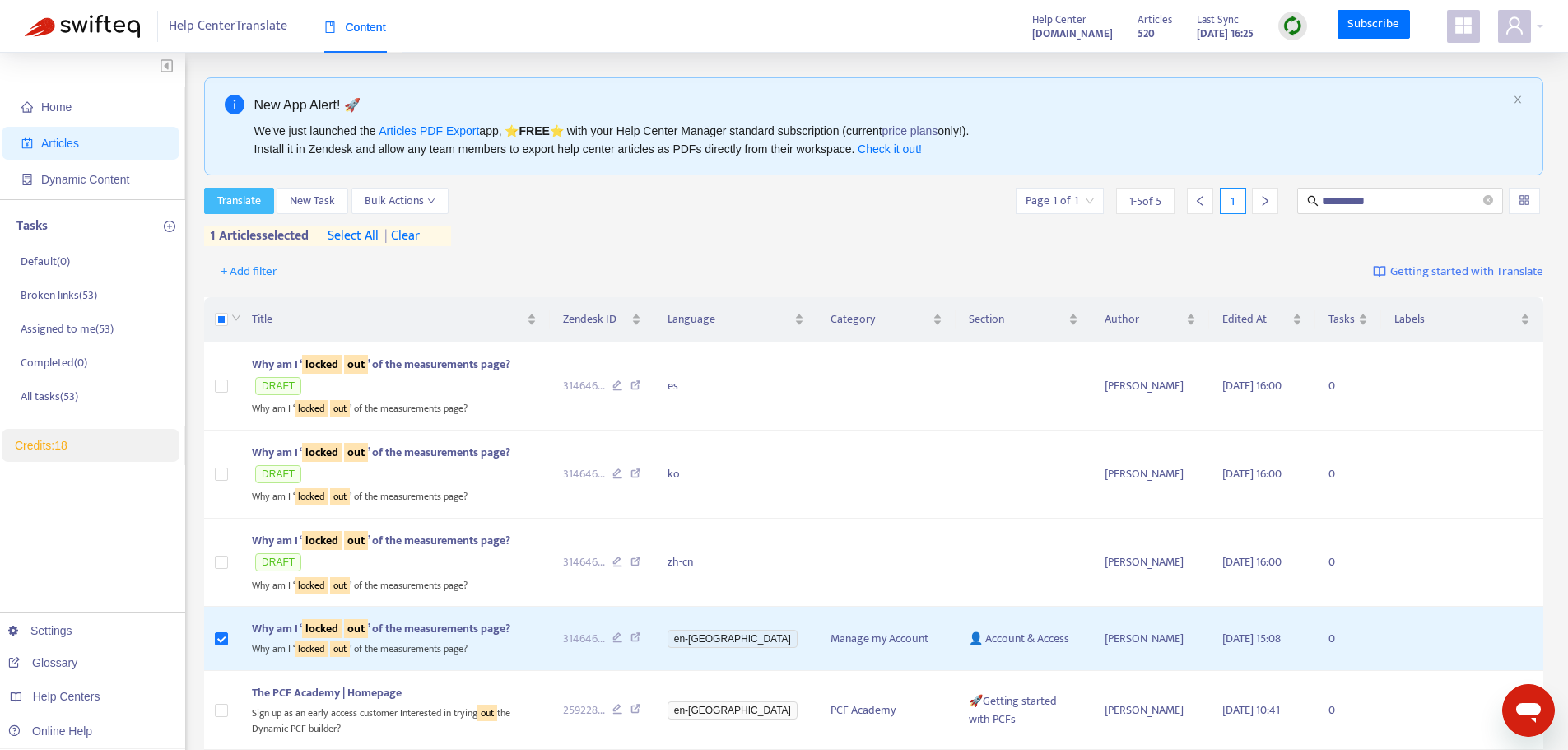
click at [237, 195] on span "Translate" at bounding box center [239, 201] width 44 height 18
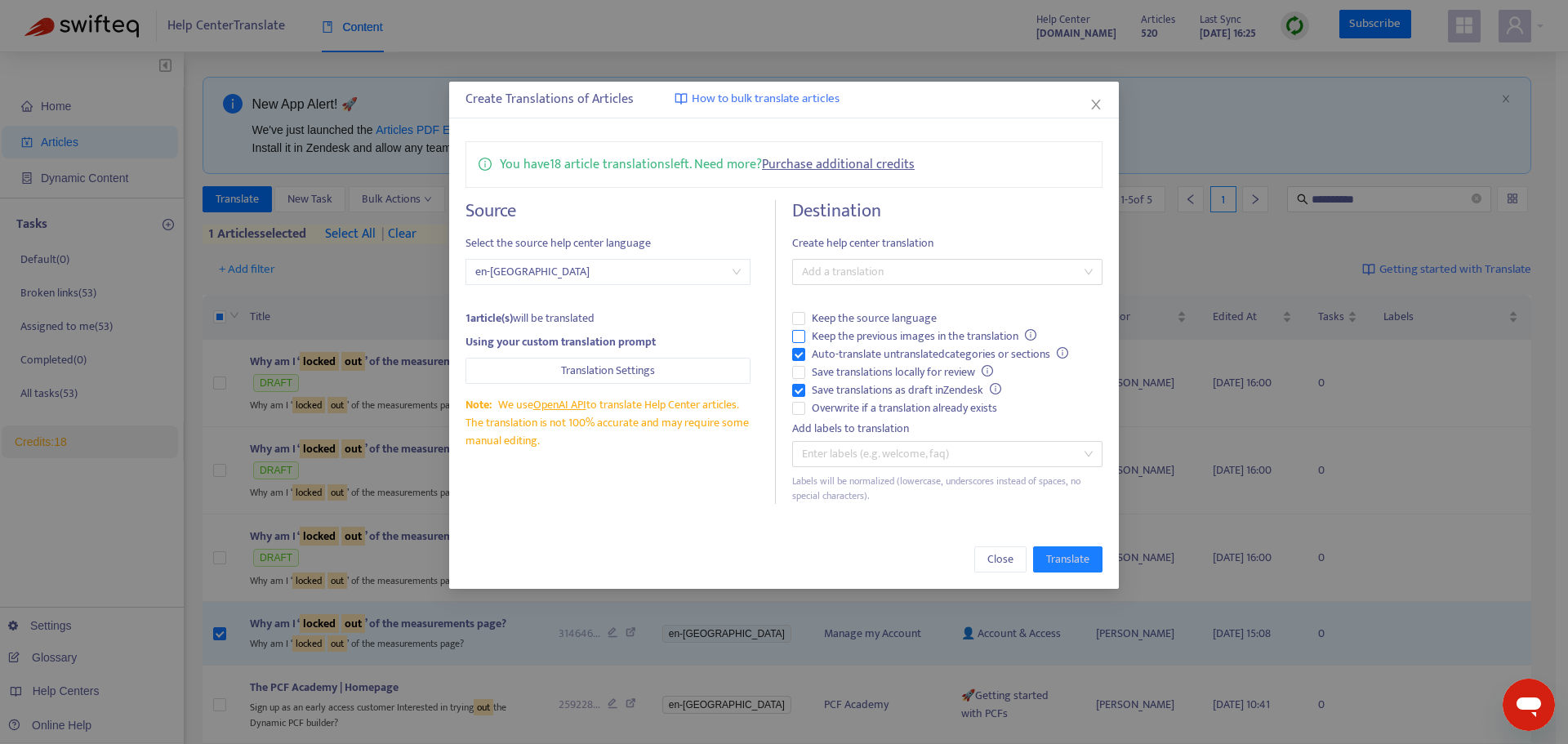
click at [838, 331] on span "Keep the previous images in the translation" at bounding box center [923, 336] width 237 height 18
click at [862, 411] on span "Overwrite if a translation already exists" at bounding box center [903, 408] width 198 height 18
click at [926, 454] on div at bounding box center [939, 454] width 286 height 20
type input "****"
click at [865, 490] on div "Test" at bounding box center [947, 487] width 285 height 18
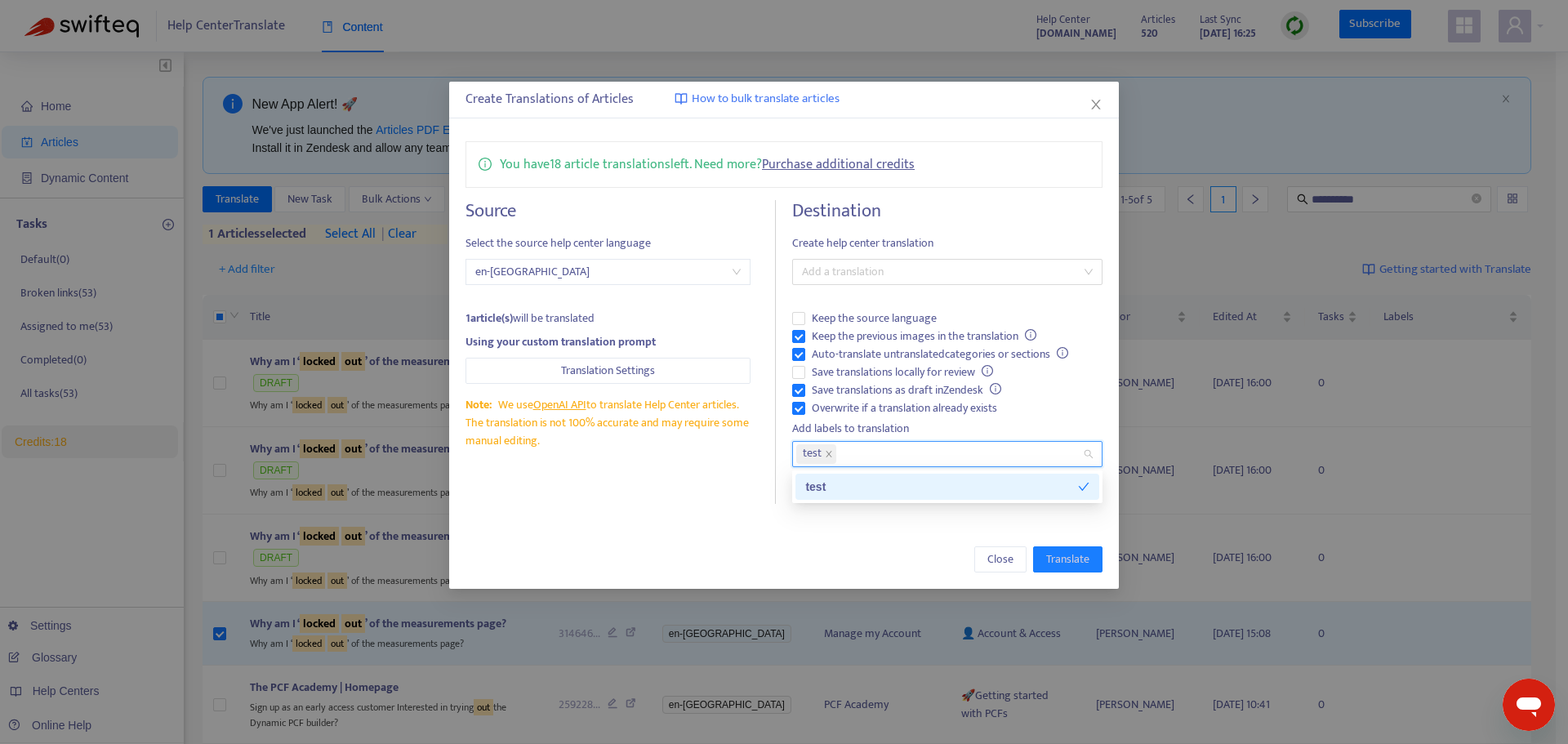
click at [919, 536] on div "Close Translate" at bounding box center [784, 560] width 670 height 59
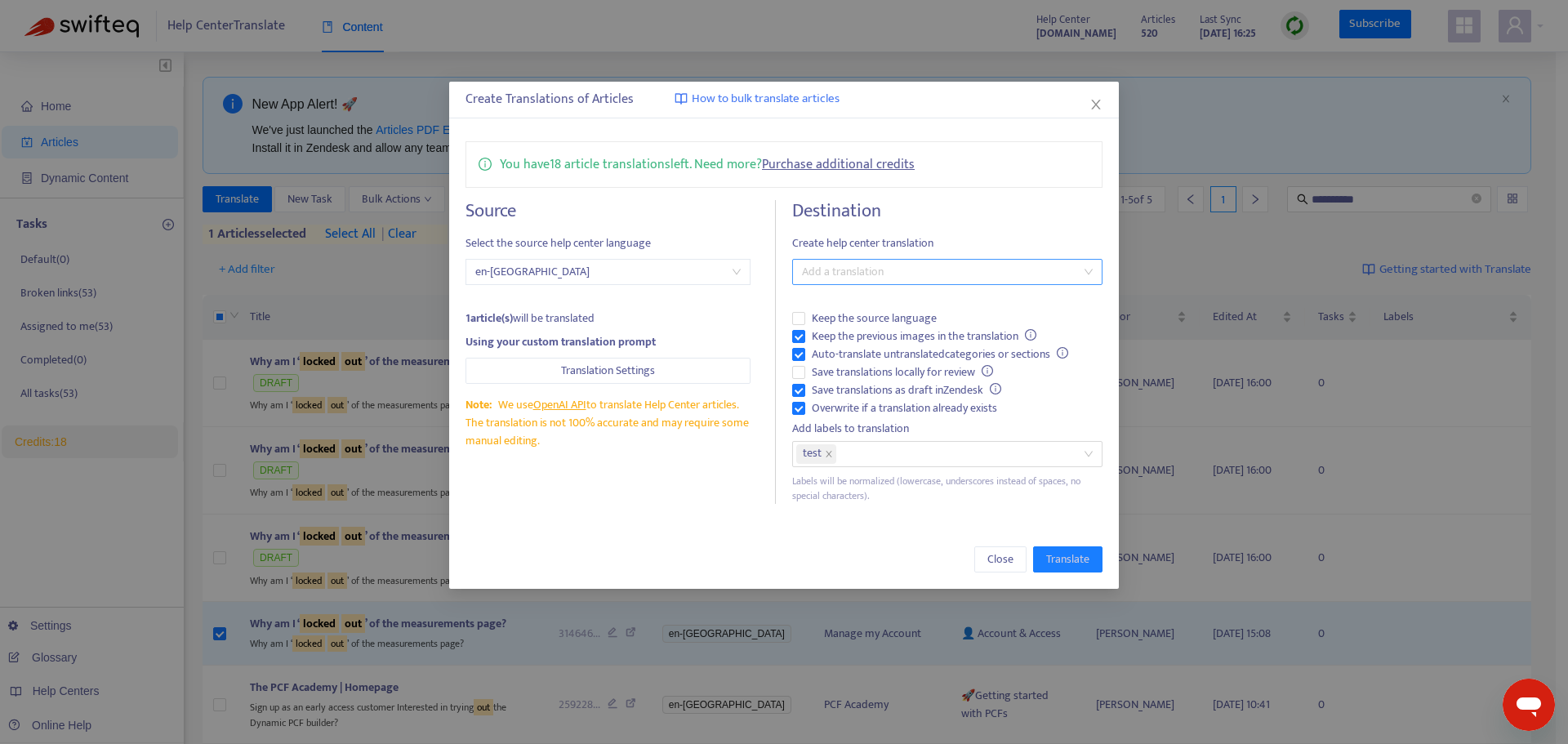
click at [867, 276] on div at bounding box center [939, 272] width 286 height 20
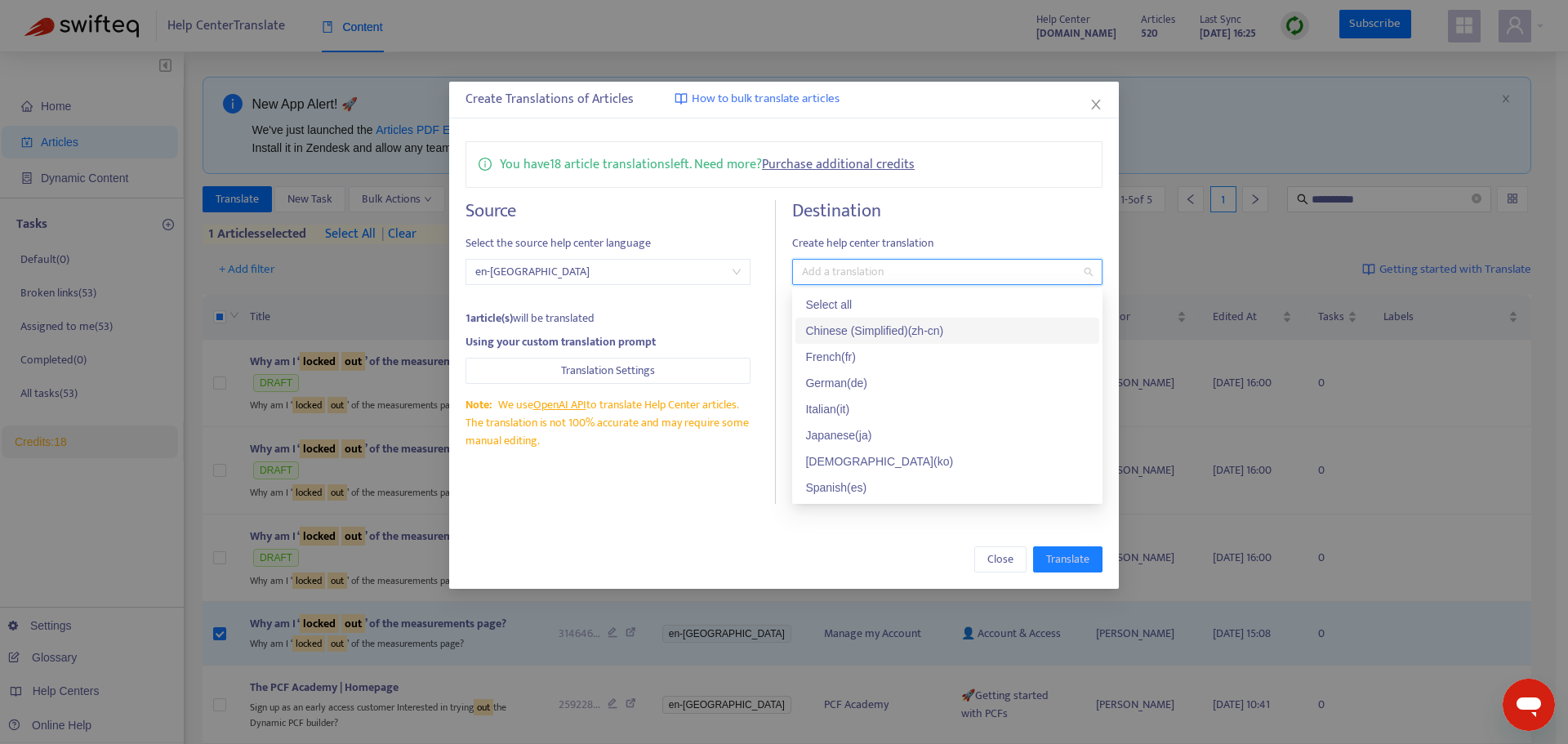
click at [893, 327] on div "Chinese (Simplified) ( zh-cn )" at bounding box center [947, 331] width 285 height 18
click at [867, 552] on div "Close Translate" at bounding box center [784, 560] width 637 height 27
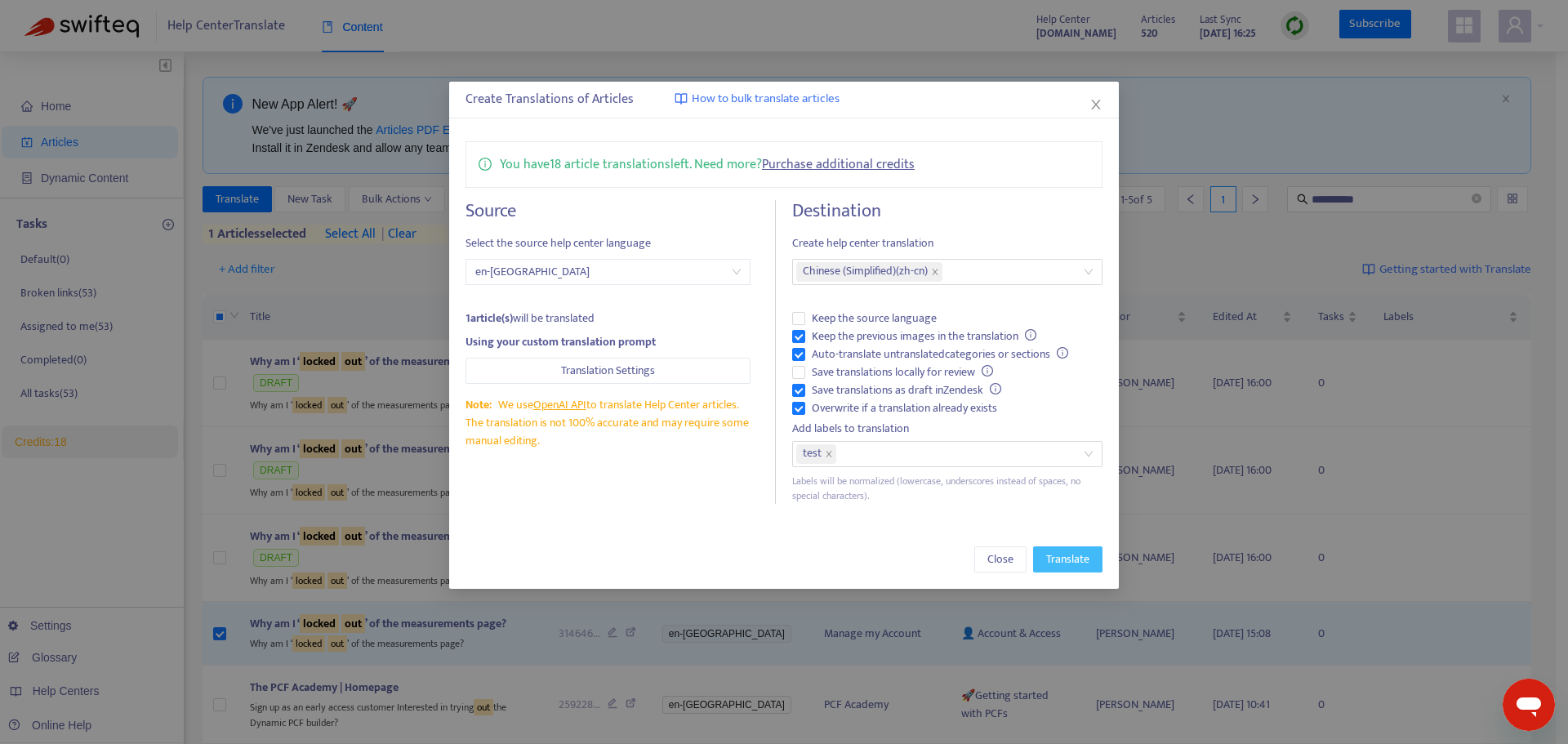
click at [1086, 558] on span "Translate" at bounding box center [1068, 560] width 43 height 18
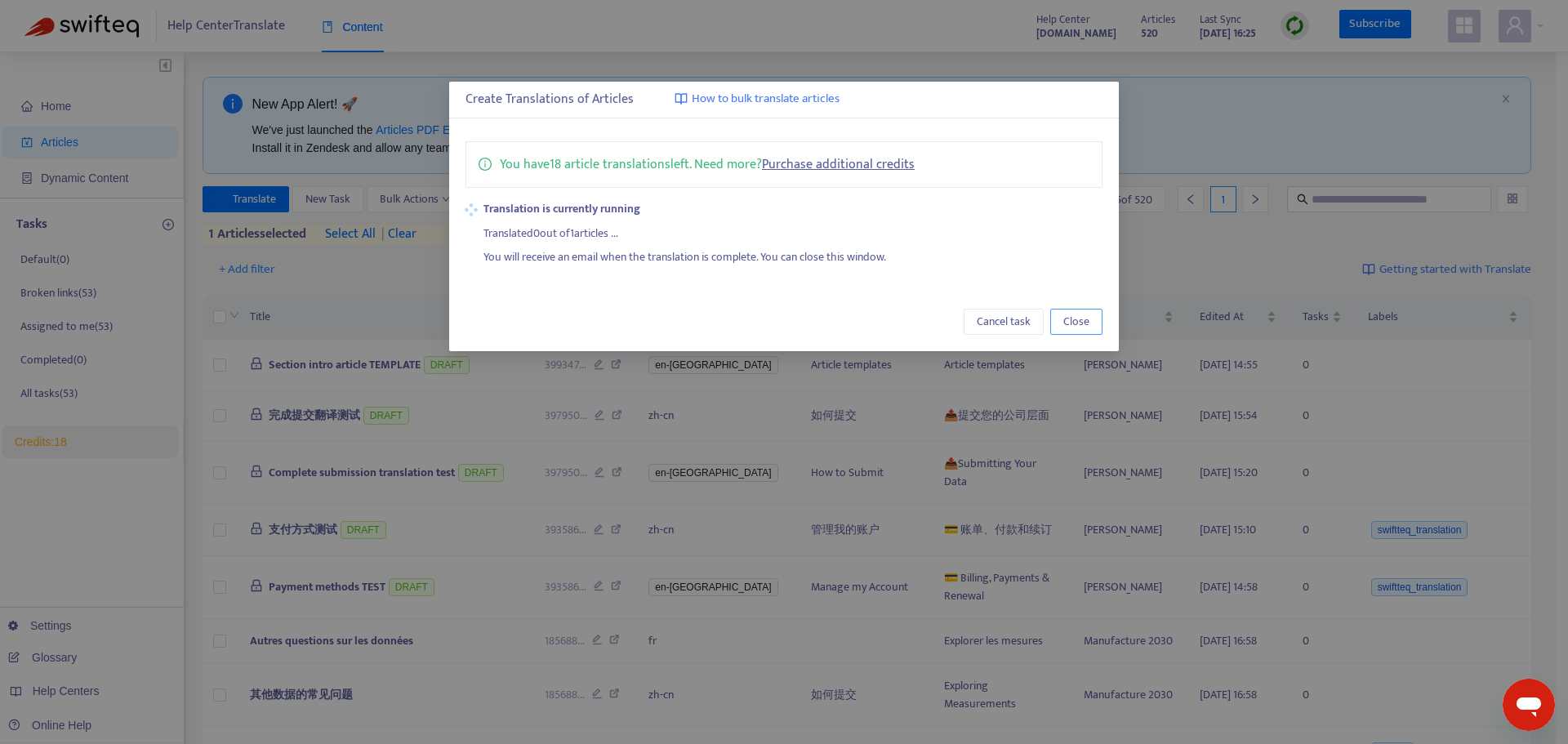
click at [1076, 324] on span "Close" at bounding box center [1076, 322] width 27 height 18
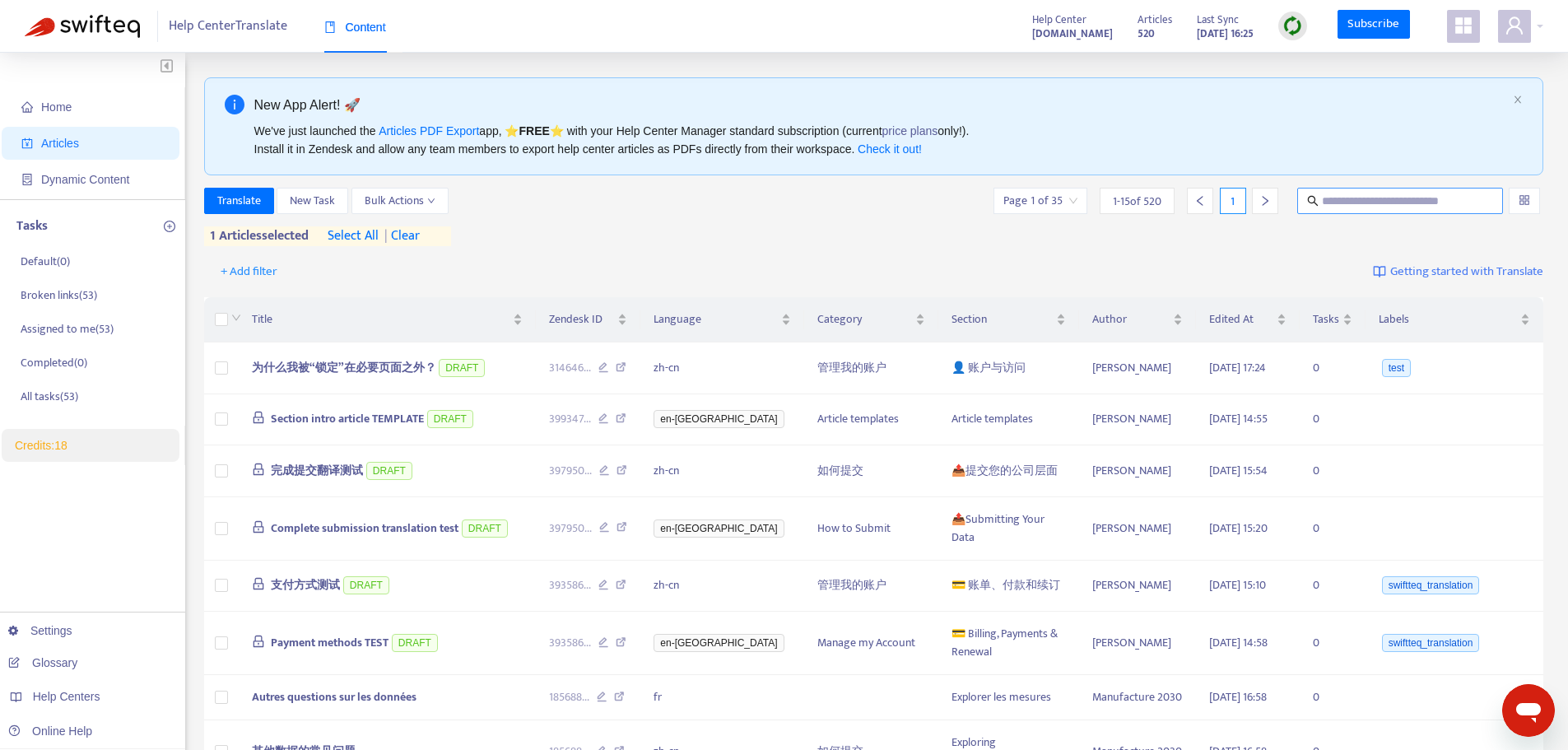
click at [1264, 202] on input "text" at bounding box center [1400, 201] width 158 height 18
paste input "**********"
type input "**********"
click at [1264, 200] on icon "search" at bounding box center [1313, 201] width 12 height 12
click at [1264, 240] on div "**********" at bounding box center [875, 217] width 1341 height 59
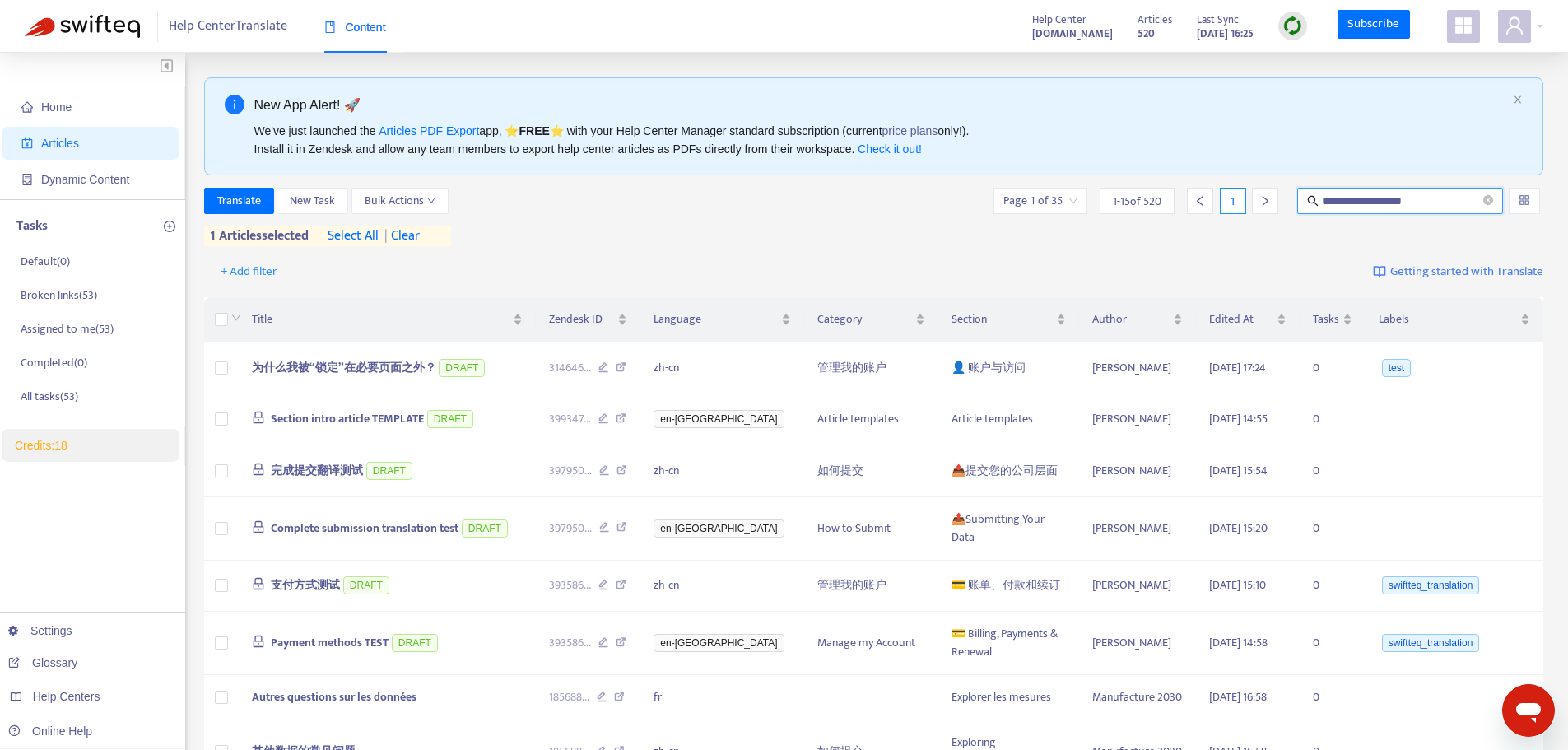
click at [1264, 200] on input "**********" at bounding box center [1400, 201] width 158 height 18
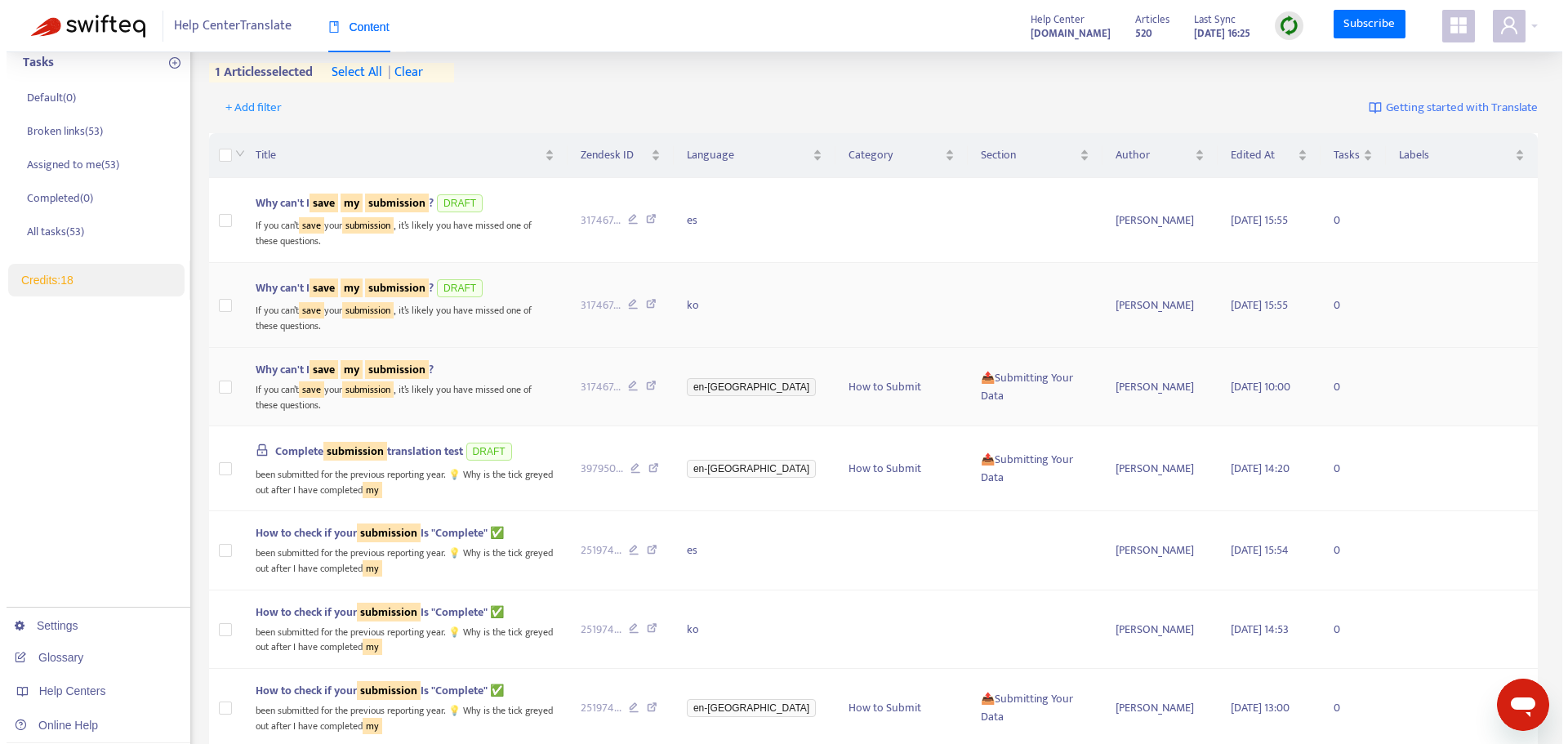
scroll to position [164, 0]
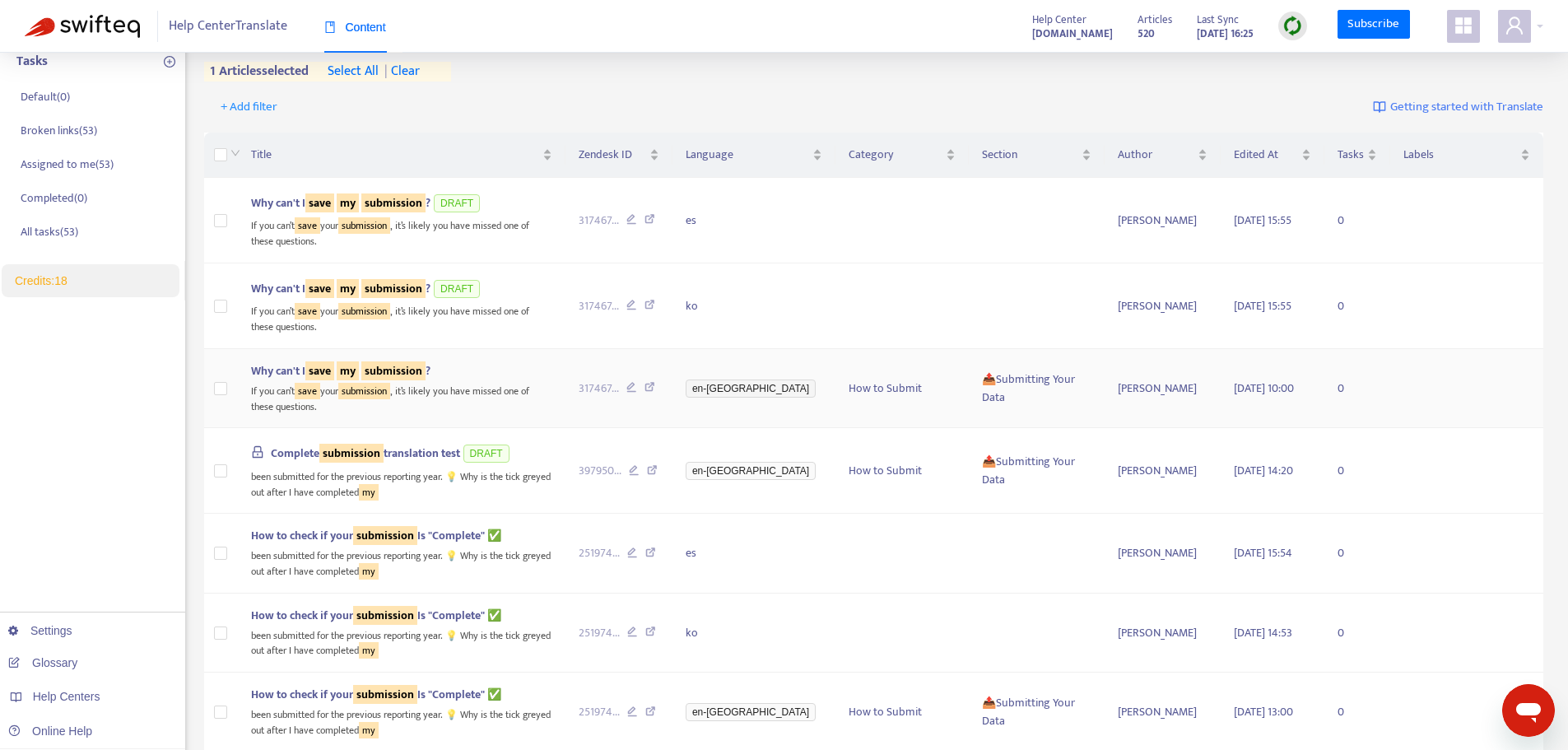
click at [508, 364] on div "Why can't I save my submission ?" at bounding box center [401, 372] width 301 height 18
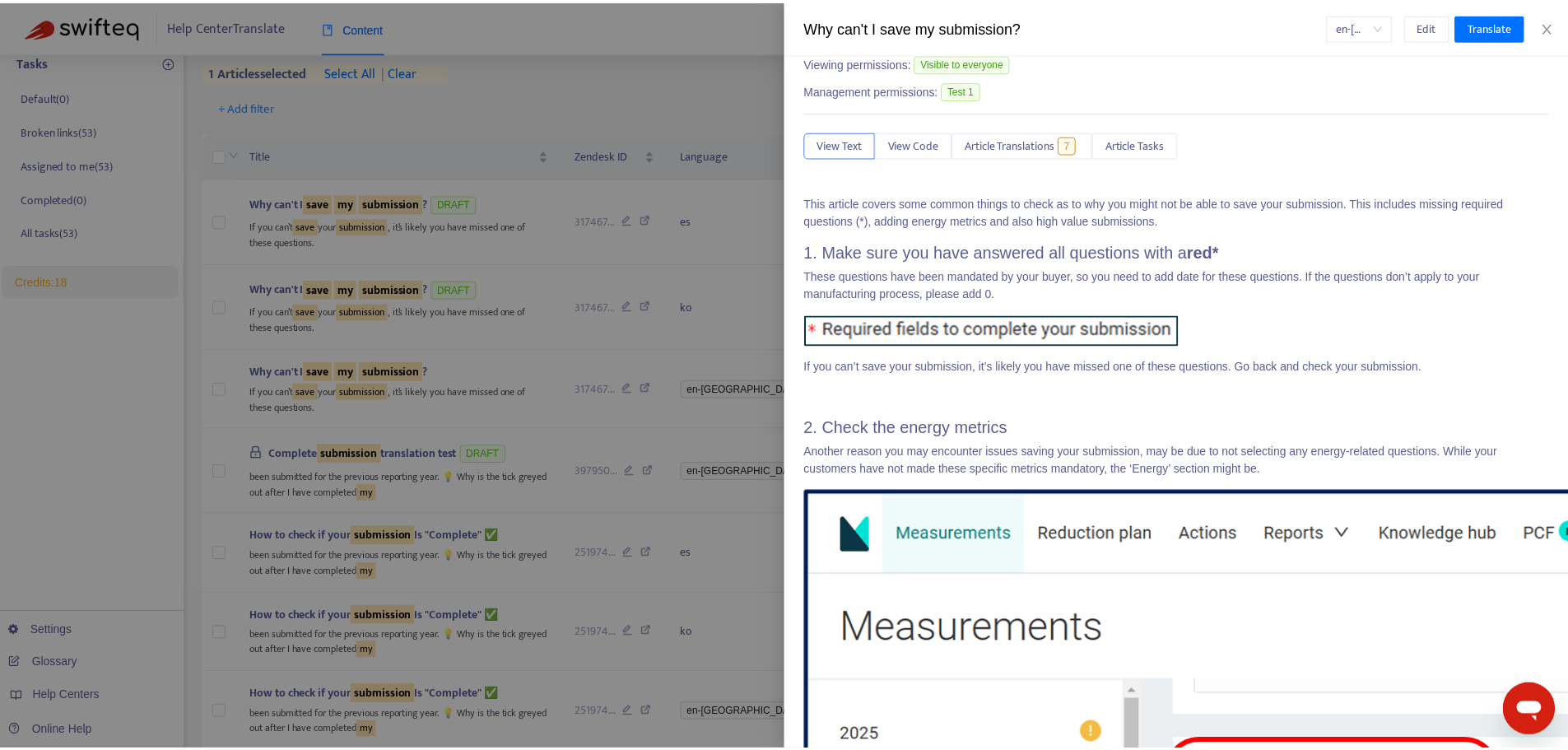
scroll to position [247, 0]
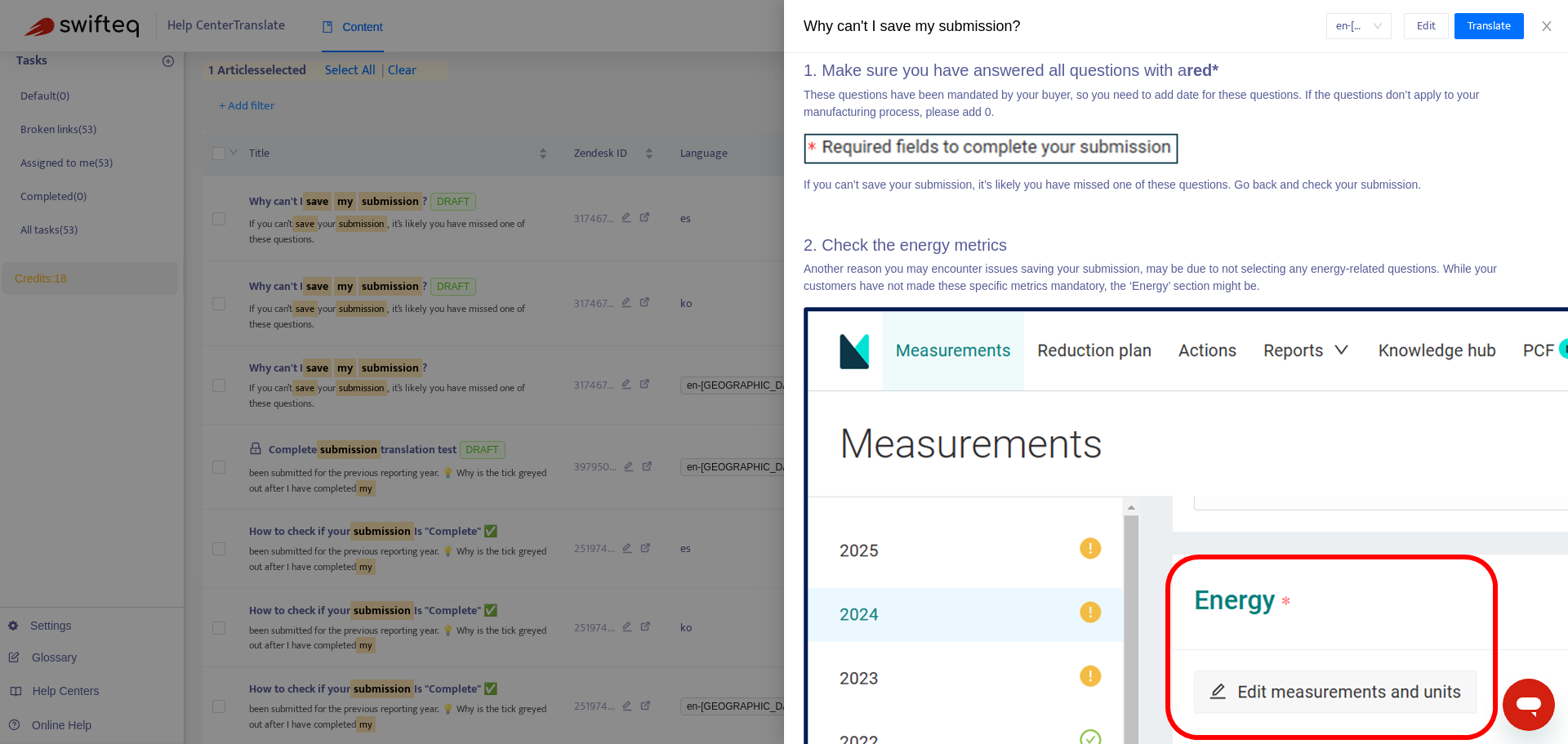
click at [769, 336] on div at bounding box center [784, 372] width 1568 height 744
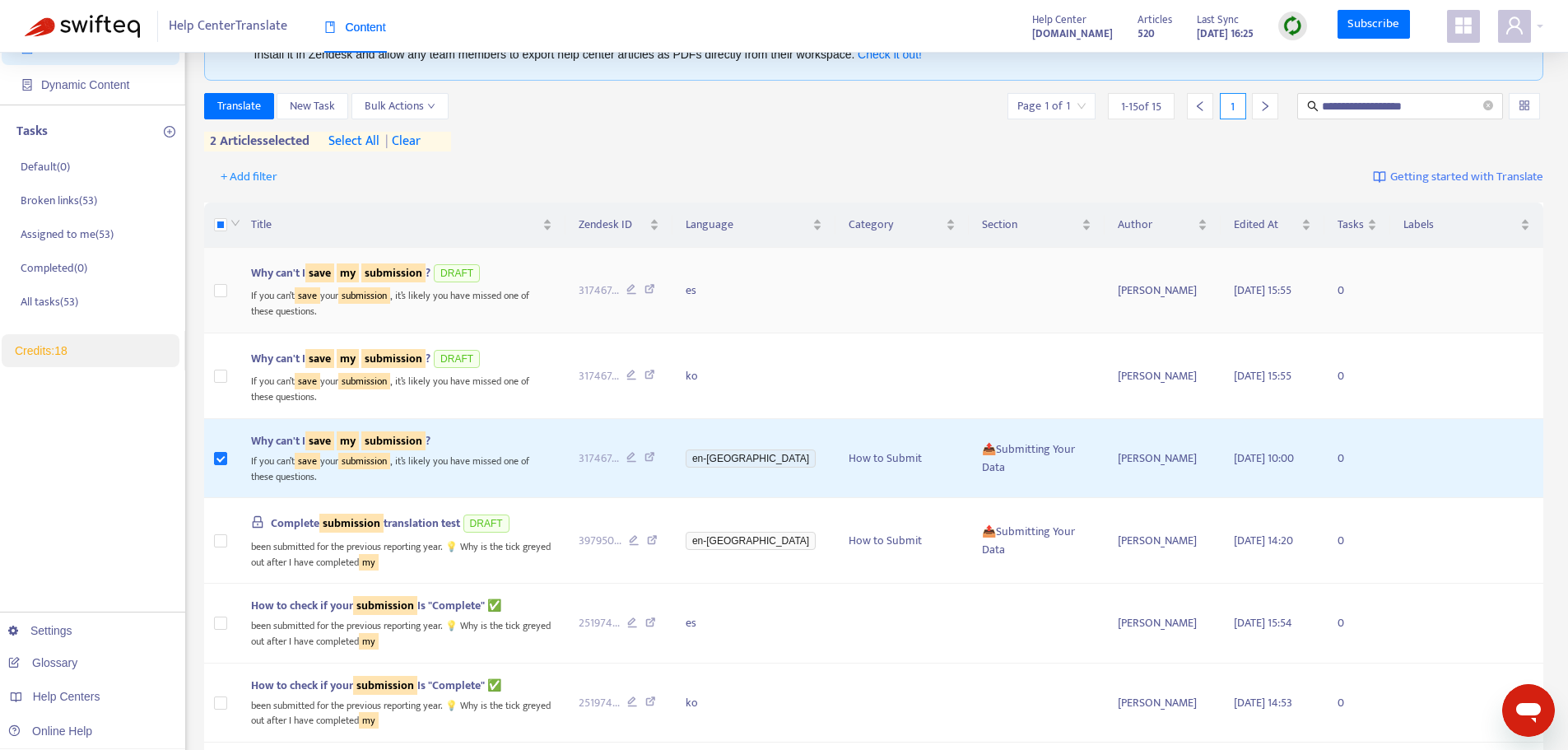
scroll to position [0, 0]
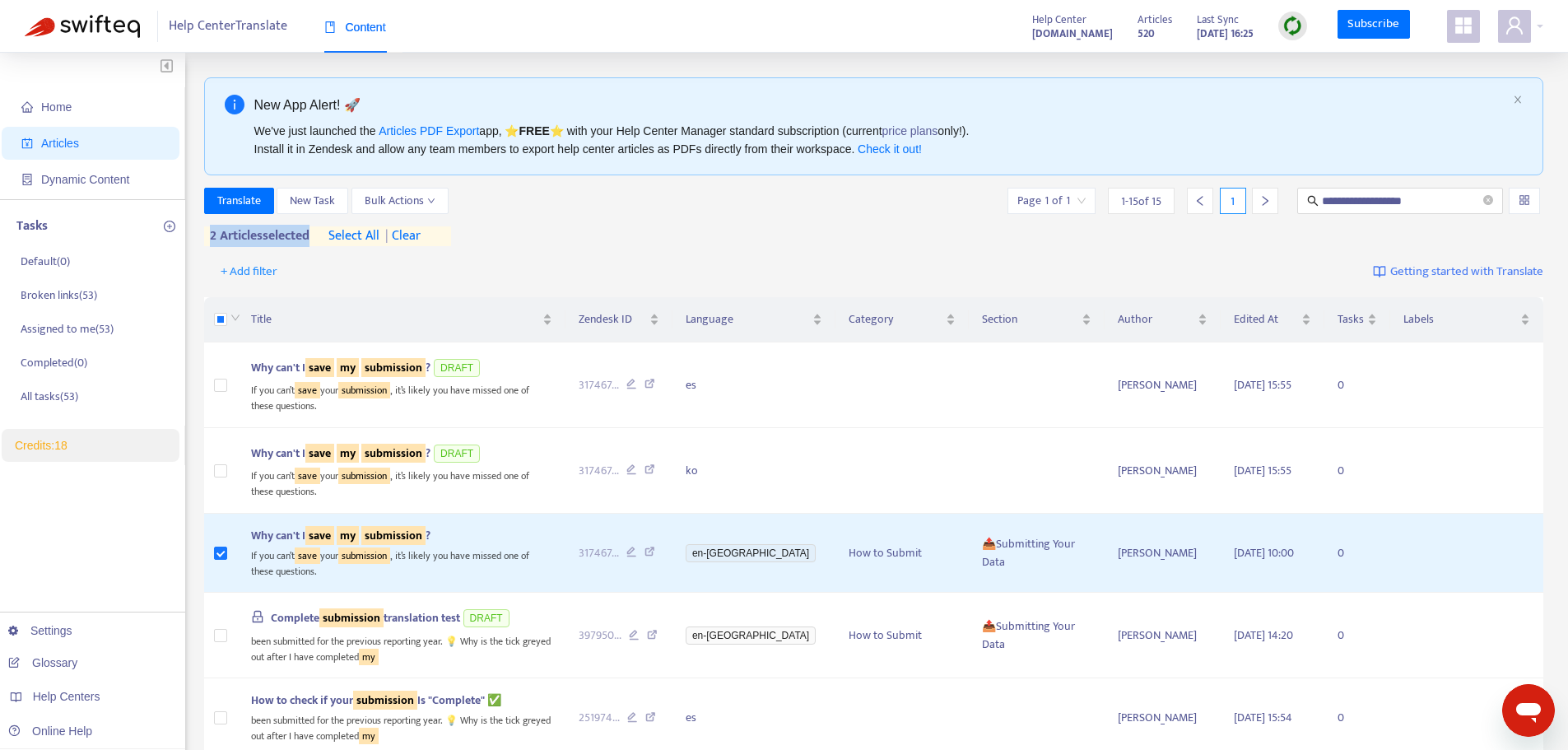
drag, startPoint x: 203, startPoint y: 237, endPoint x: 309, endPoint y: 240, distance: 106.0
drag, startPoint x: 317, startPoint y: 239, endPoint x: 210, endPoint y: 243, distance: 107.1
click at [210, 243] on div "2 articles selected select all | clear" at bounding box center [328, 236] width 247 height 20
click at [416, 236] on span "| clear" at bounding box center [399, 236] width 41 height 20
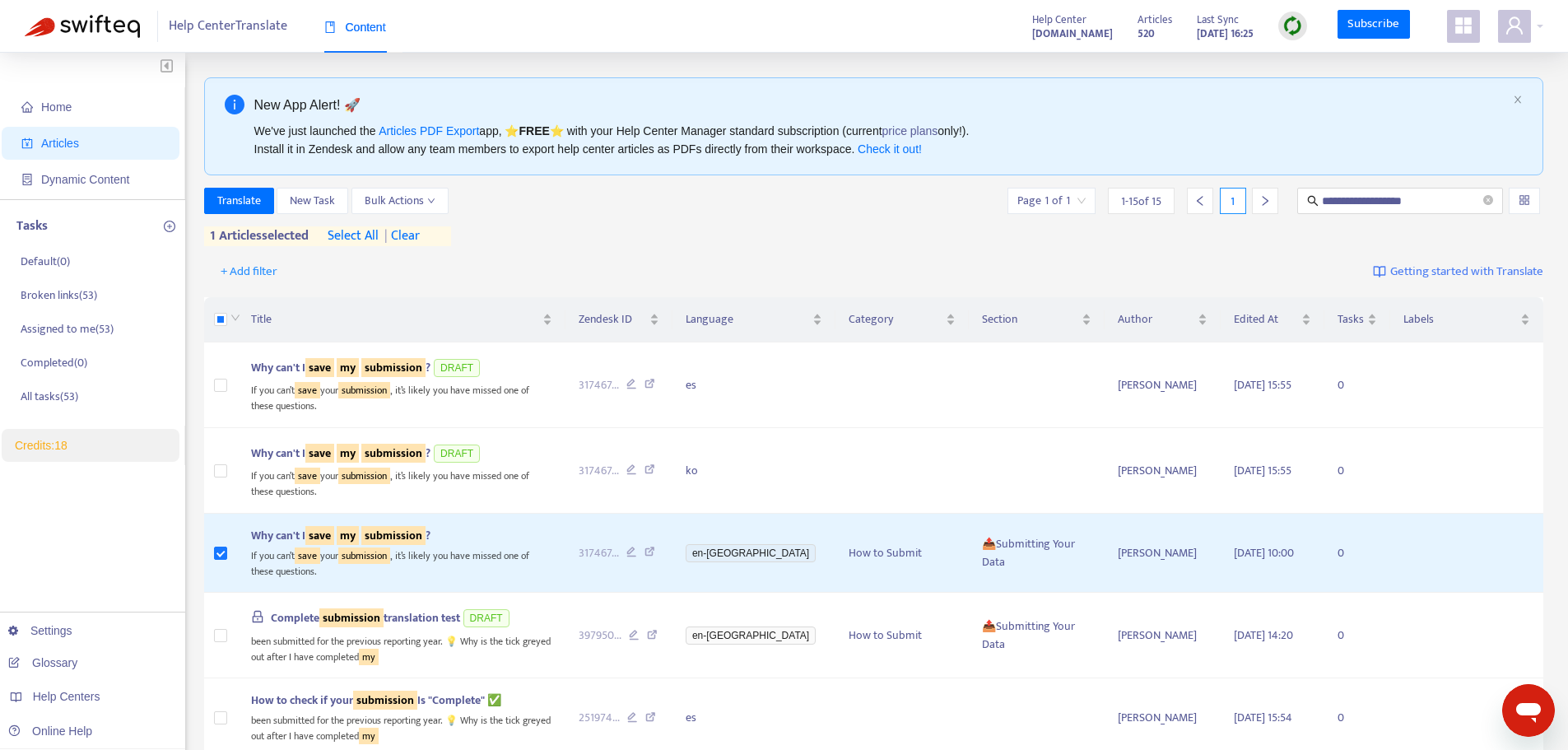
click at [214, 245] on span "1 articles selected" at bounding box center [257, 236] width 105 height 20
click at [243, 200] on span "Translate" at bounding box center [239, 201] width 44 height 18
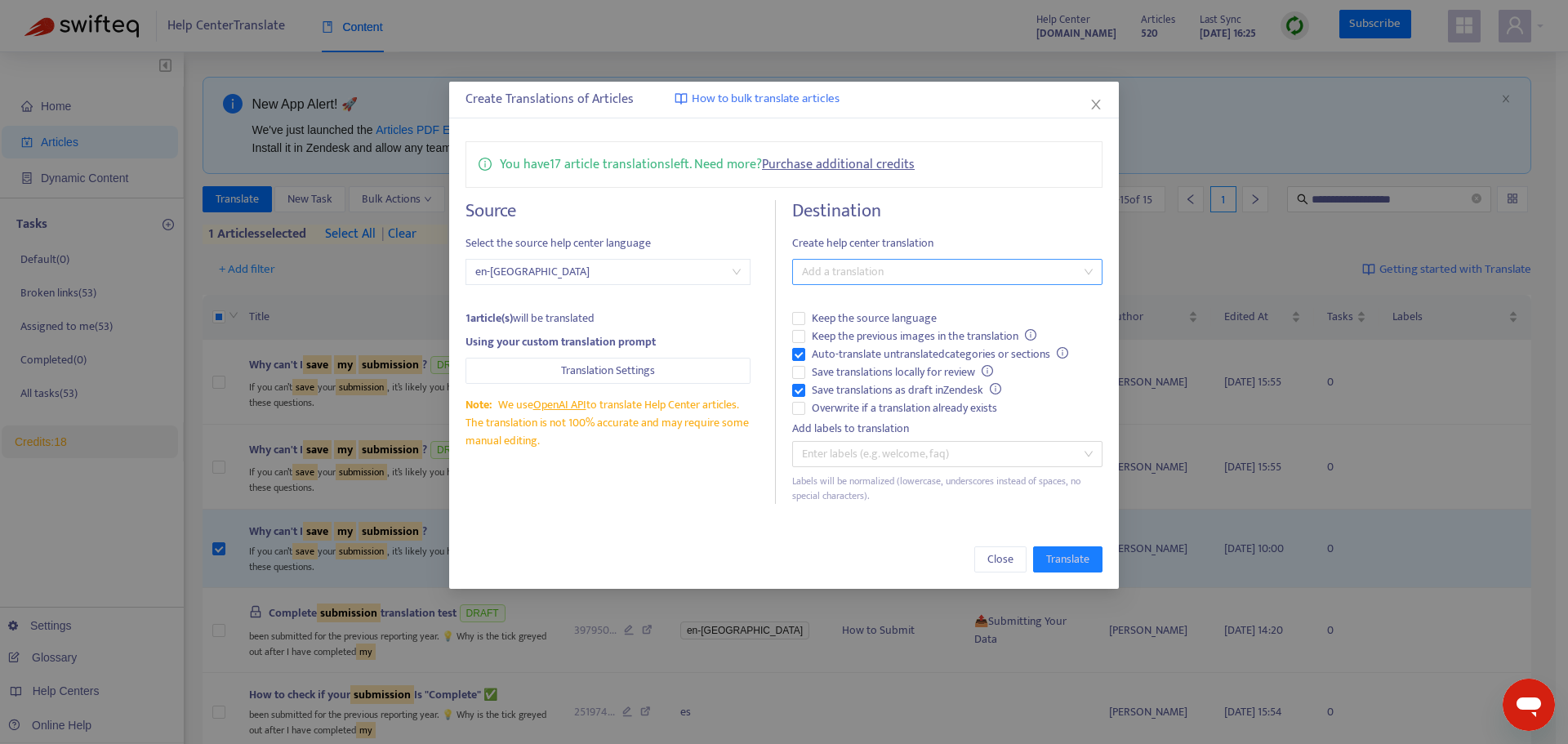
click at [821, 274] on div at bounding box center [939, 272] width 286 height 20
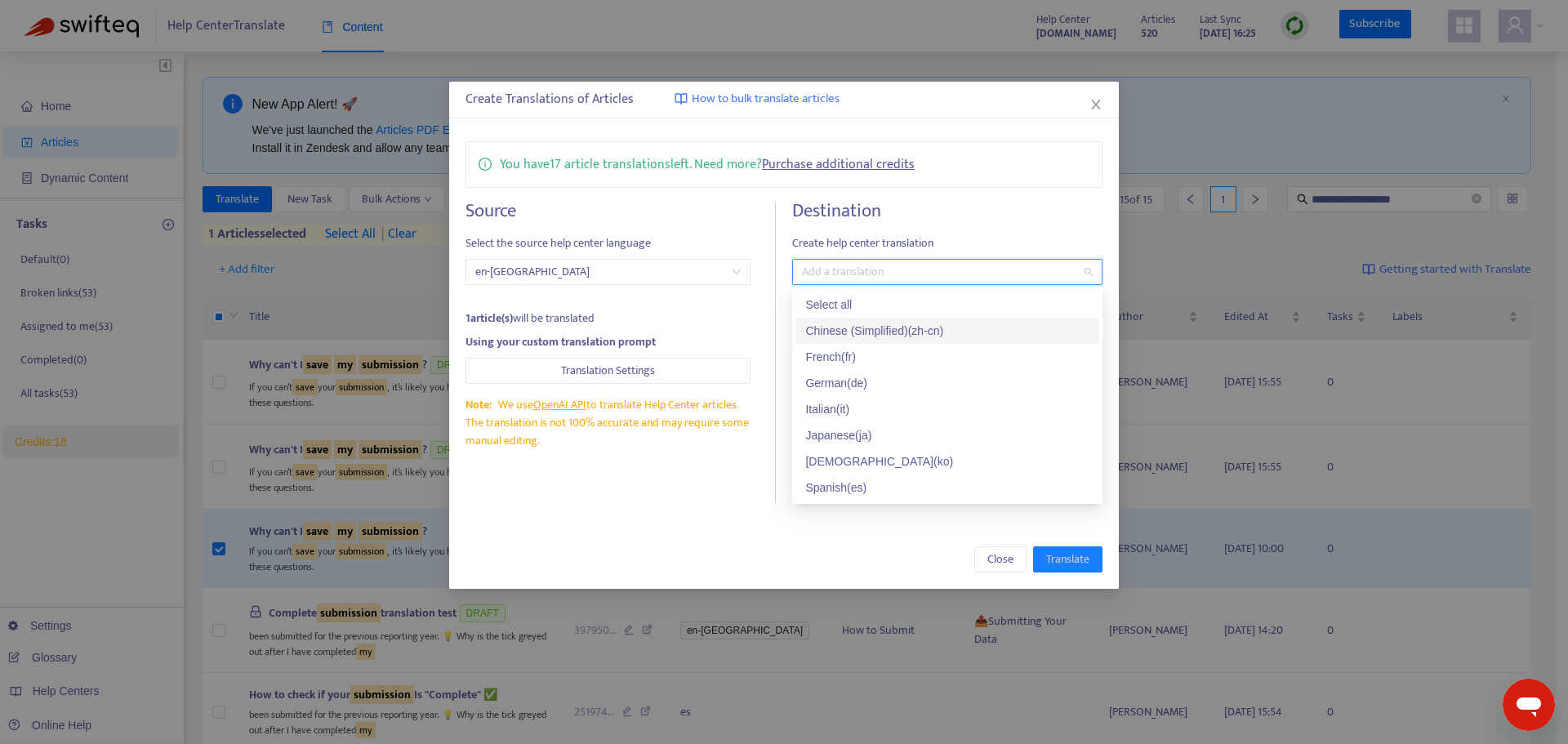
click at [873, 327] on div "Chinese (Simplified) ( zh-cn )" at bounding box center [947, 331] width 285 height 18
click at [696, 324] on div "1 article(s) will be translated" at bounding box center [608, 318] width 285 height 18
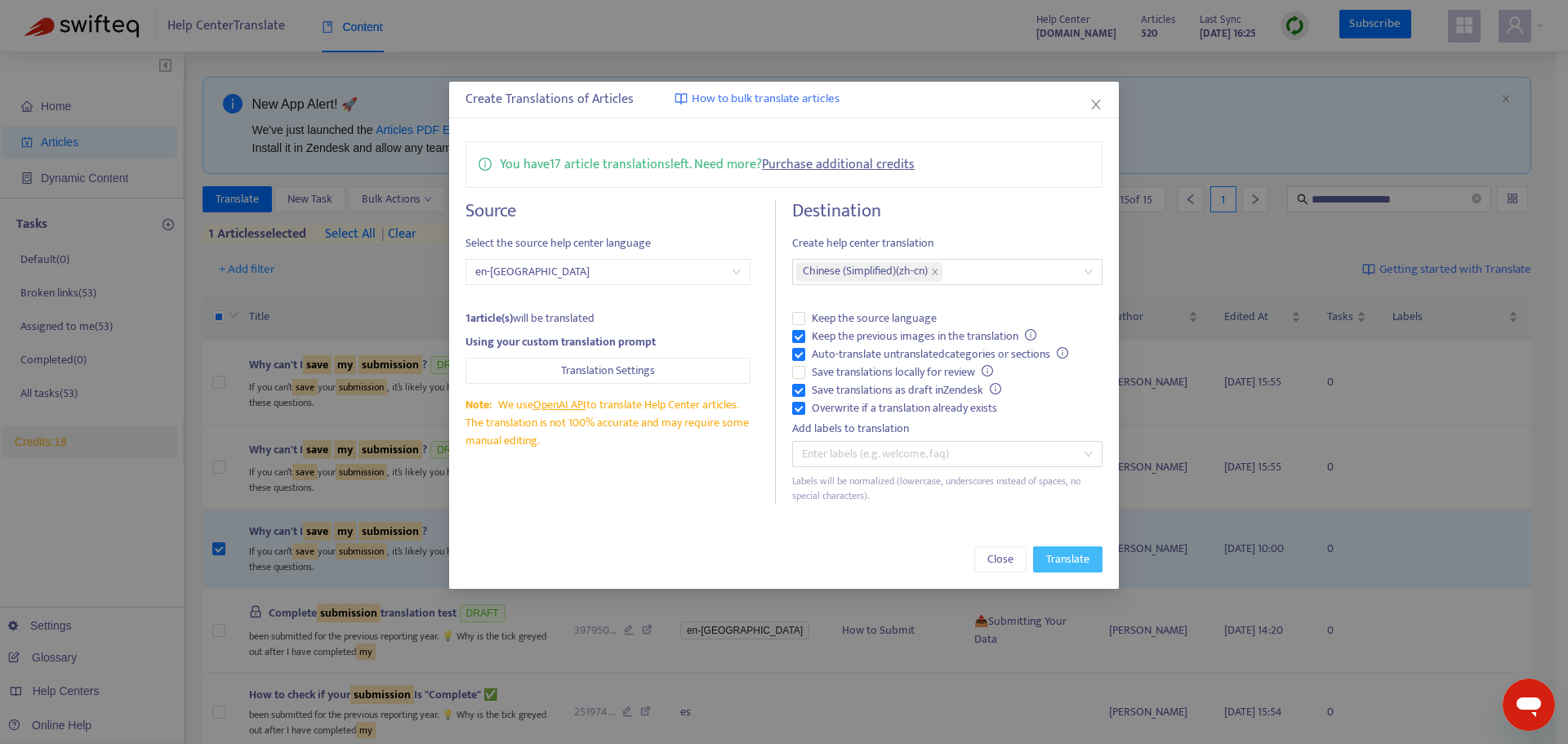
click at [1076, 559] on span "Translate" at bounding box center [1068, 560] width 43 height 18
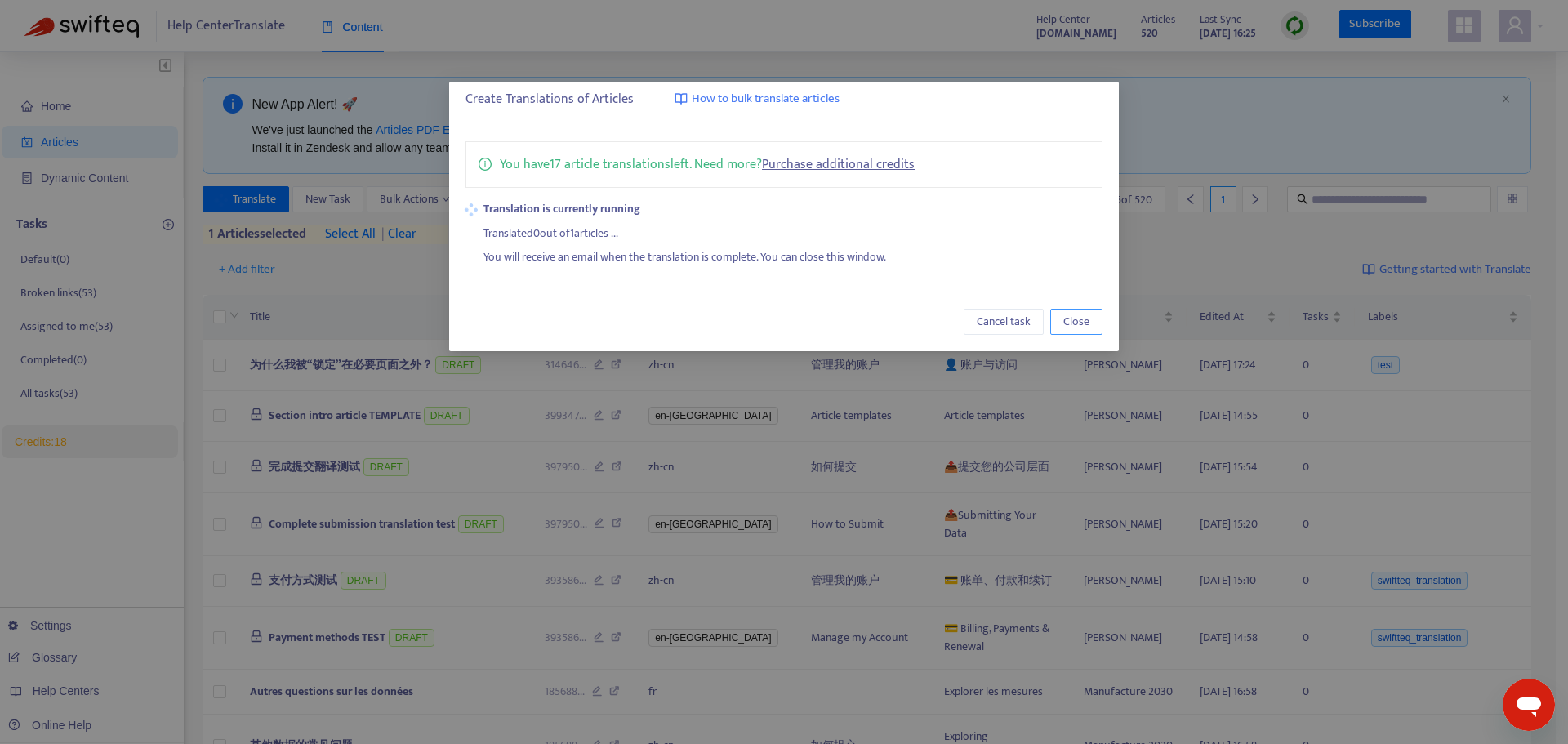
click at [1076, 321] on span "Close" at bounding box center [1076, 322] width 27 height 18
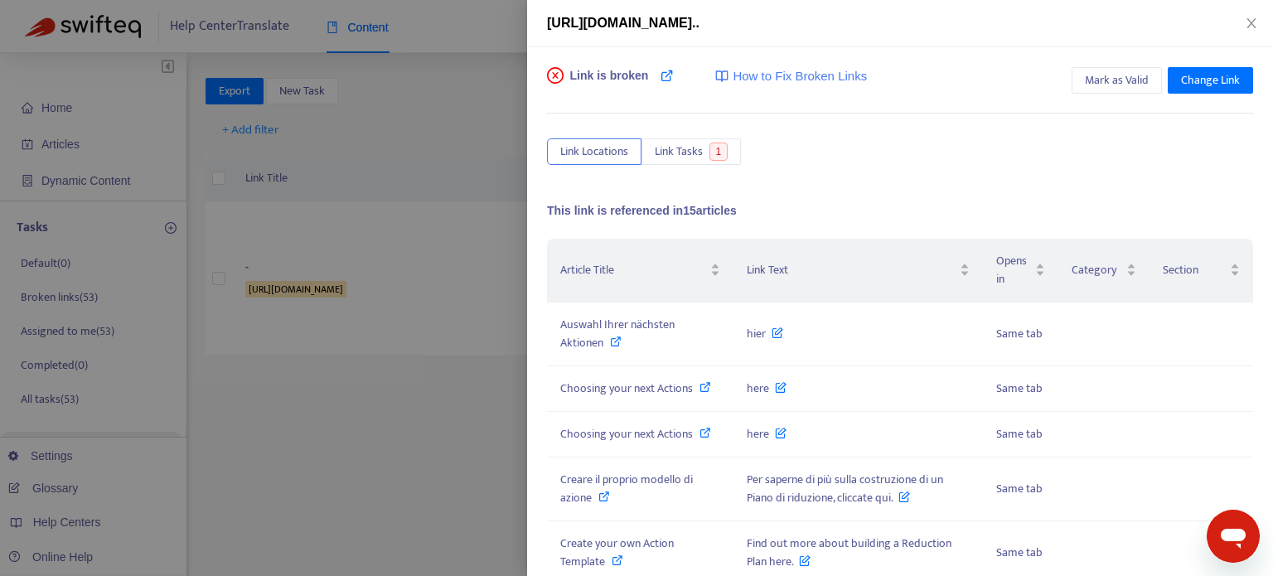
click at [401, 194] on div at bounding box center [636, 288] width 1273 height 576
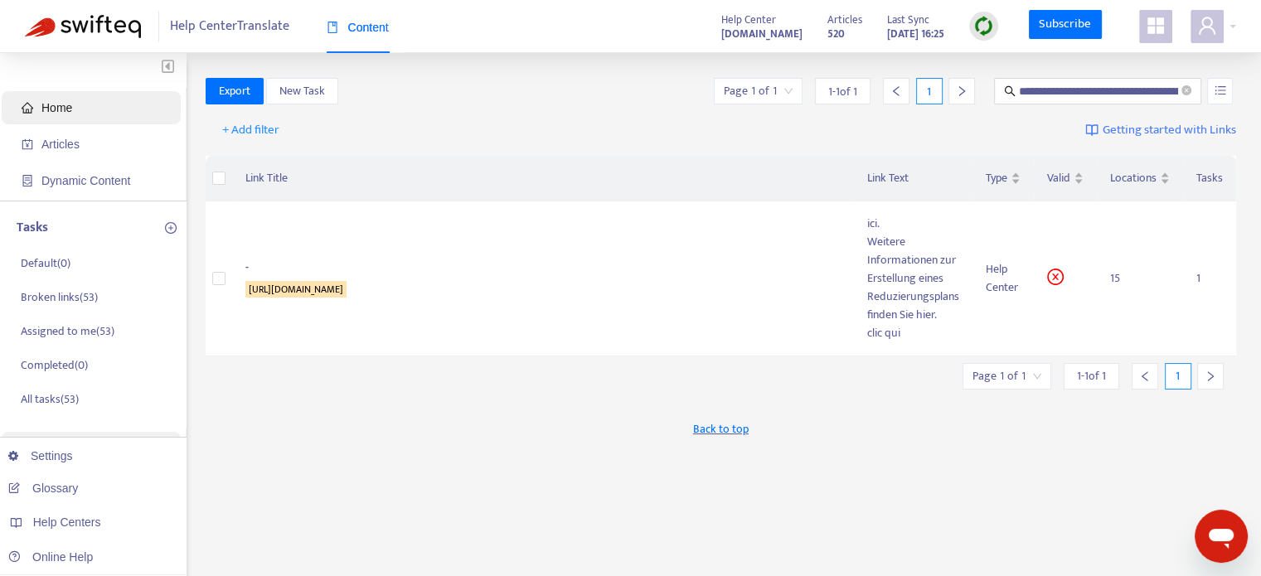
click at [89, 115] on span "Home" at bounding box center [95, 107] width 146 height 33
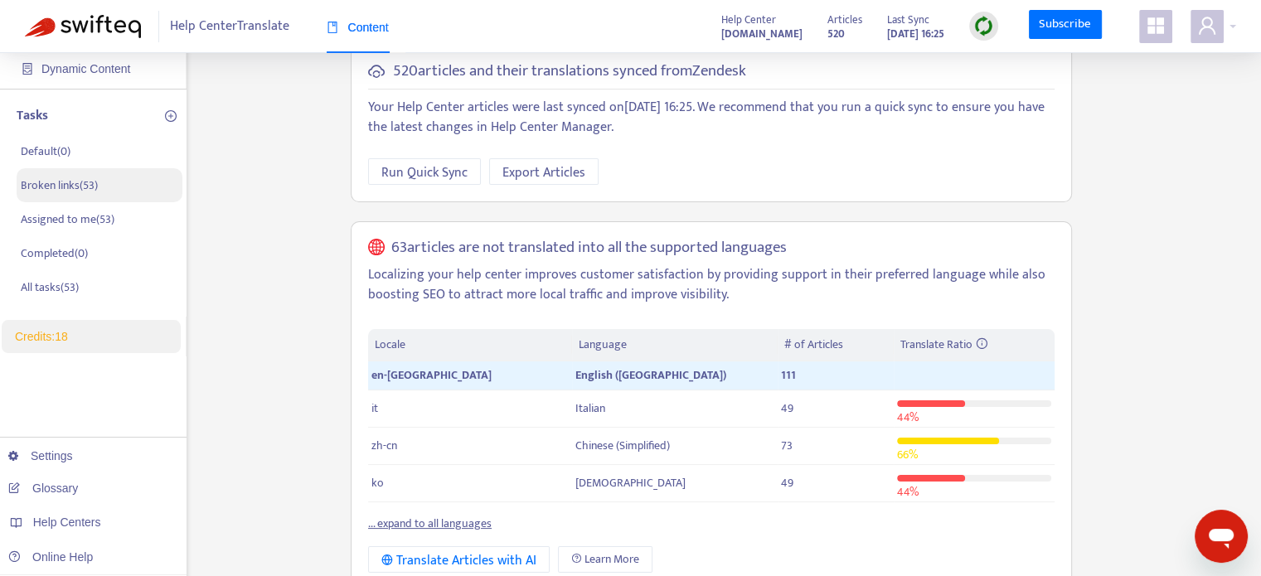
scroll to position [83, 0]
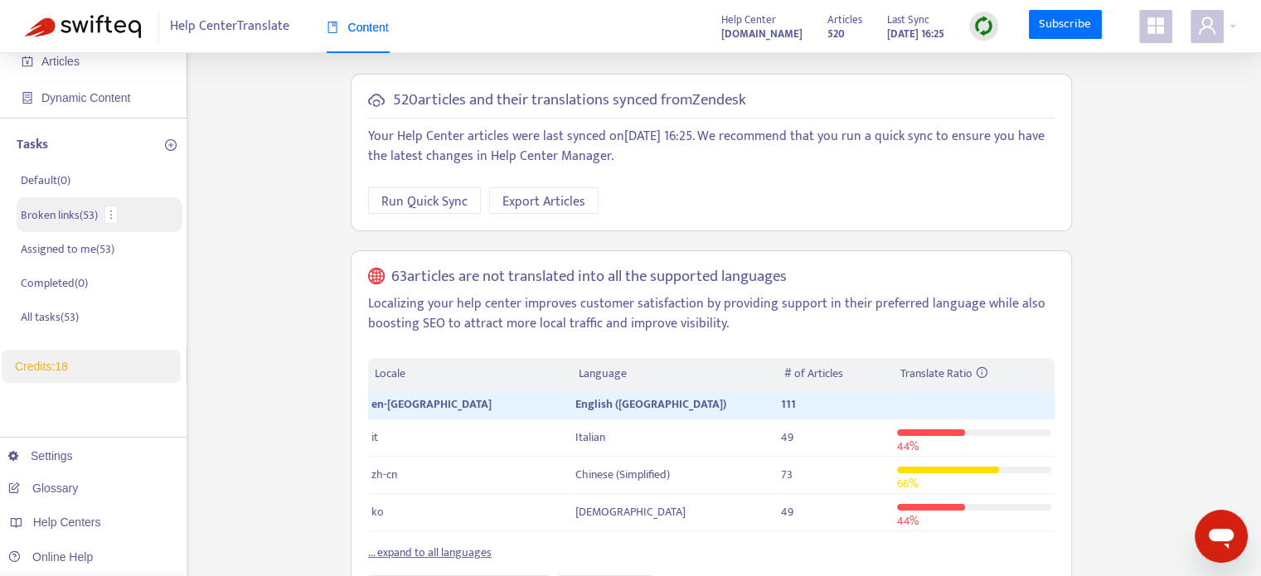
click at [87, 221] on p "Broken links ( 53 )" at bounding box center [59, 214] width 77 height 17
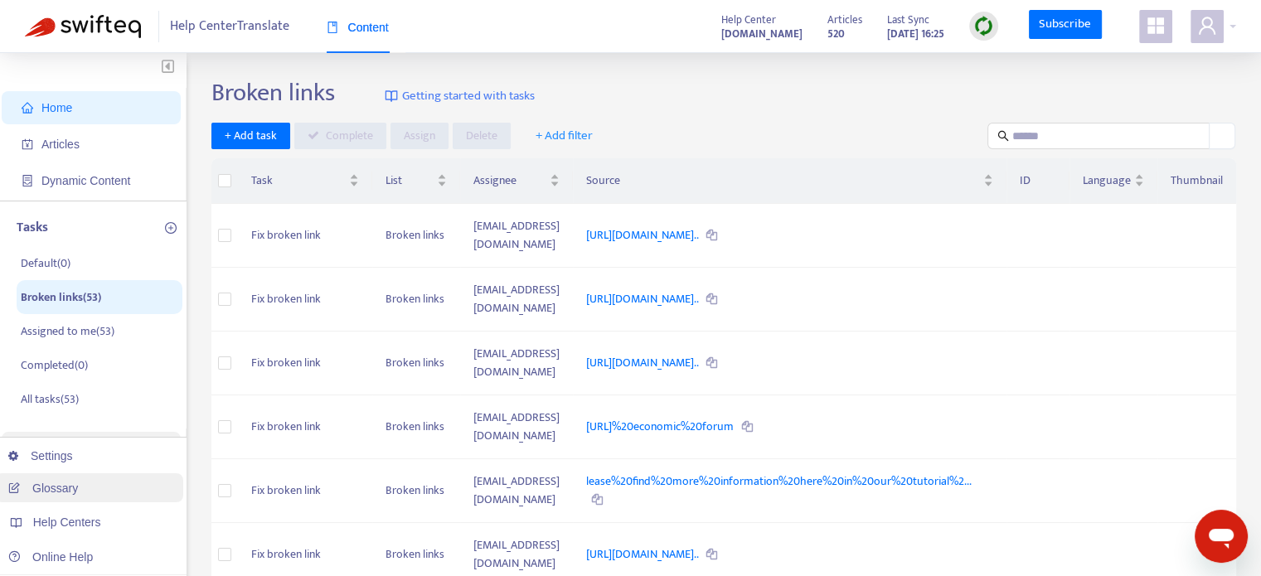
click at [78, 493] on link "Glossary" at bounding box center [43, 488] width 70 height 13
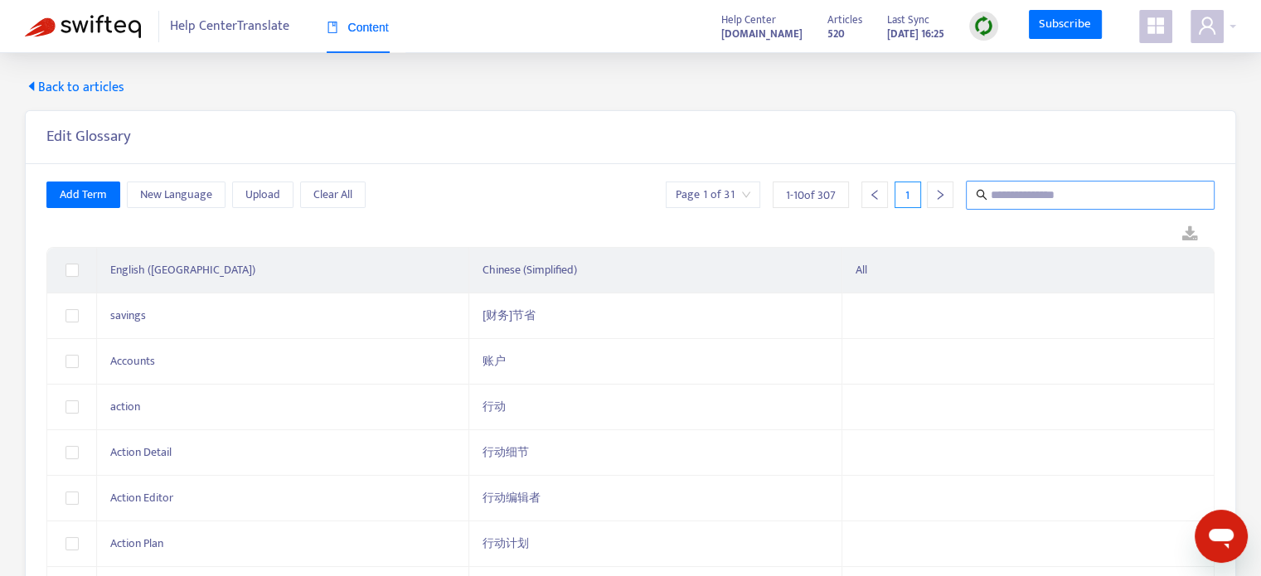
click at [1028, 194] on input "text" at bounding box center [1091, 195] width 201 height 21
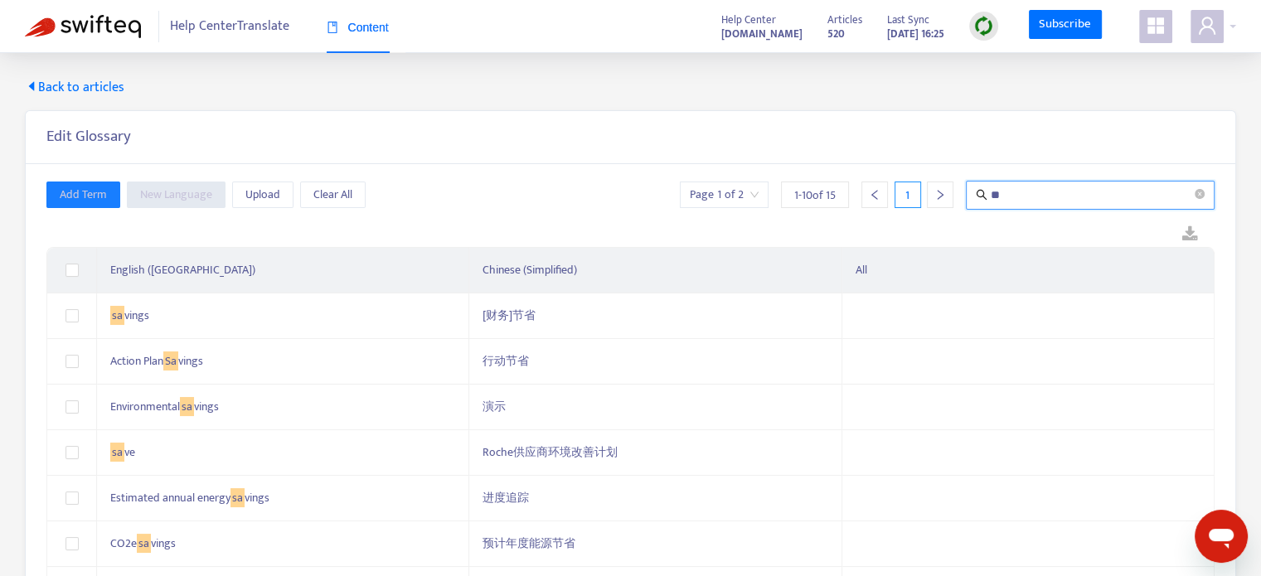
type input "*"
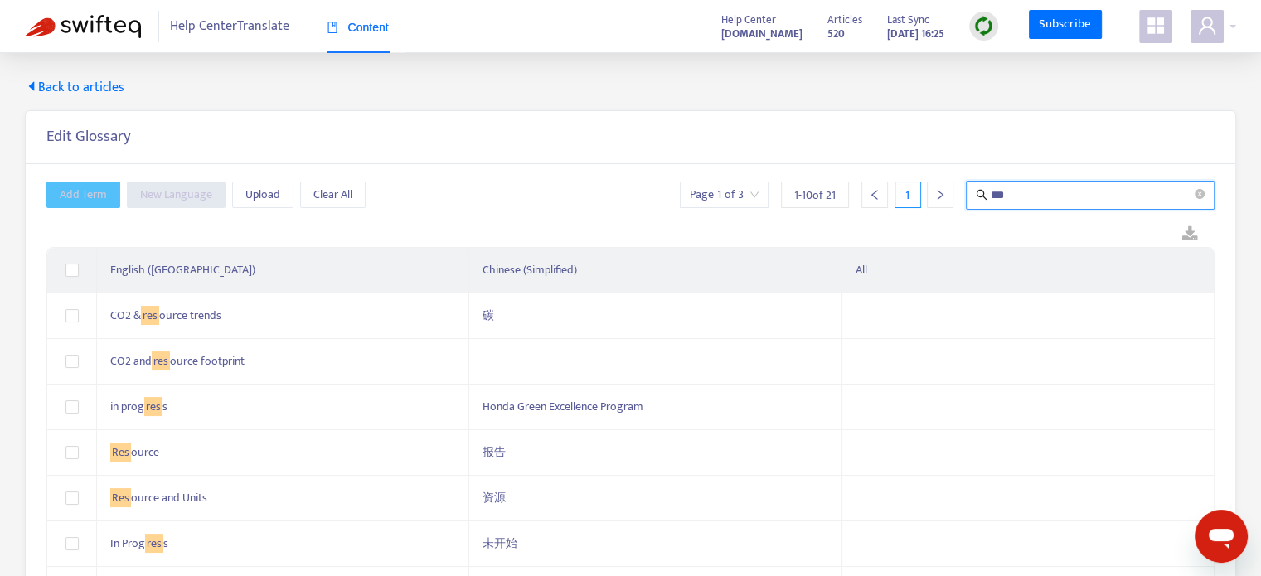
type input "***"
click at [223, 248] on th "English (UK)" at bounding box center [283, 271] width 372 height 46
click at [872, 189] on icon "left" at bounding box center [875, 195] width 12 height 12
click at [85, 19] on img at bounding box center [83, 26] width 116 height 23
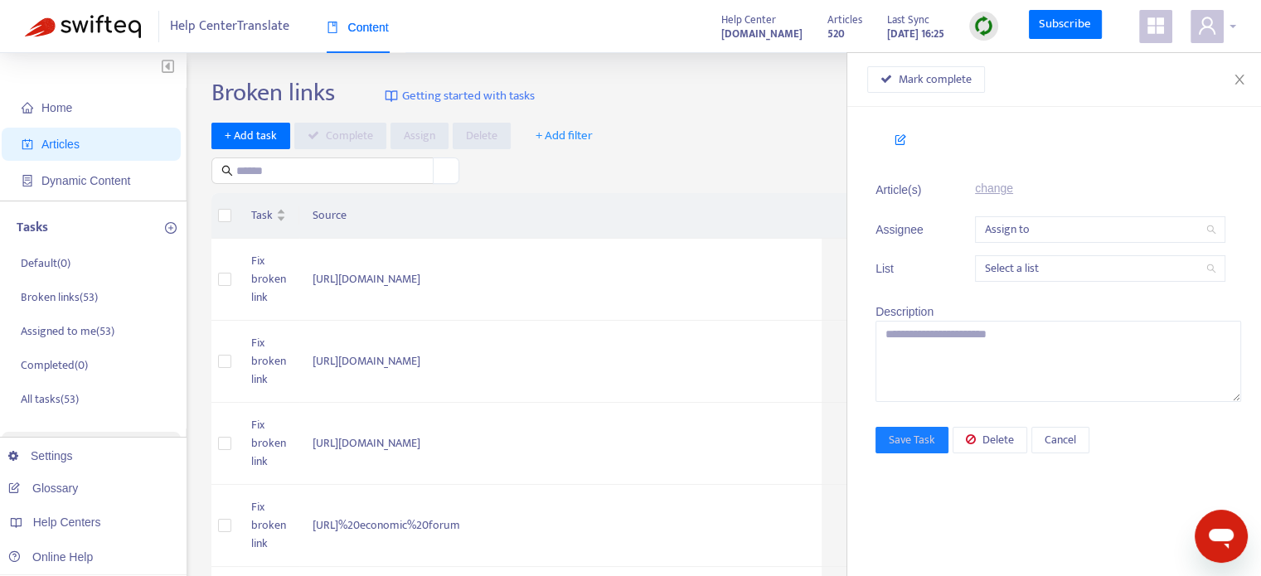
click at [1204, 32] on icon "user" at bounding box center [1207, 26] width 20 height 20
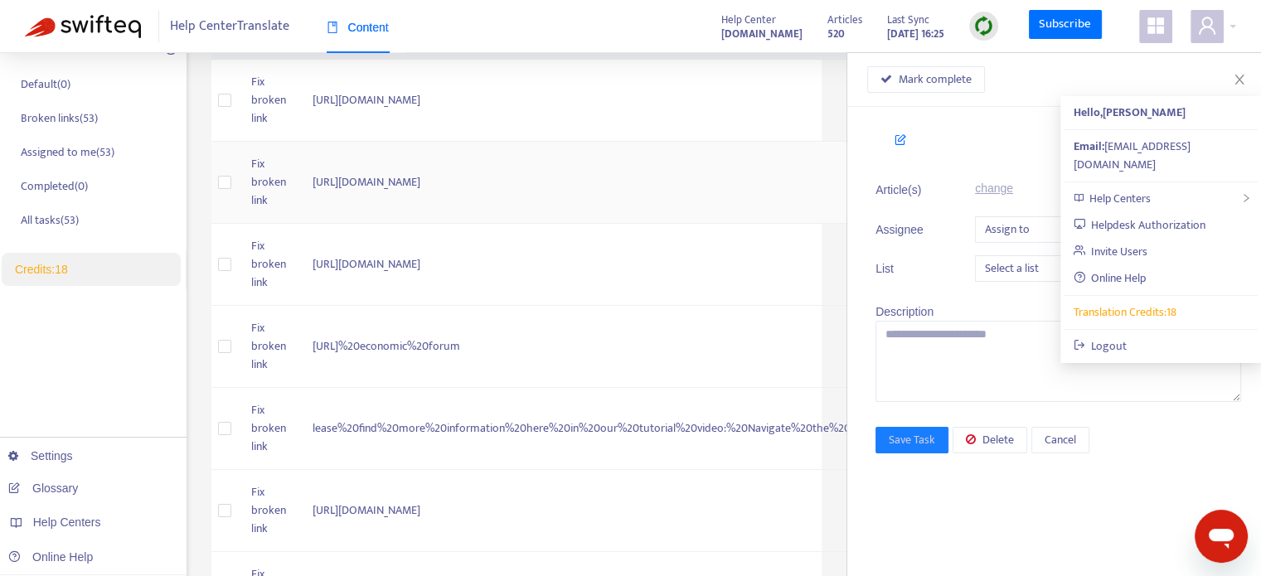
scroll to position [83, 0]
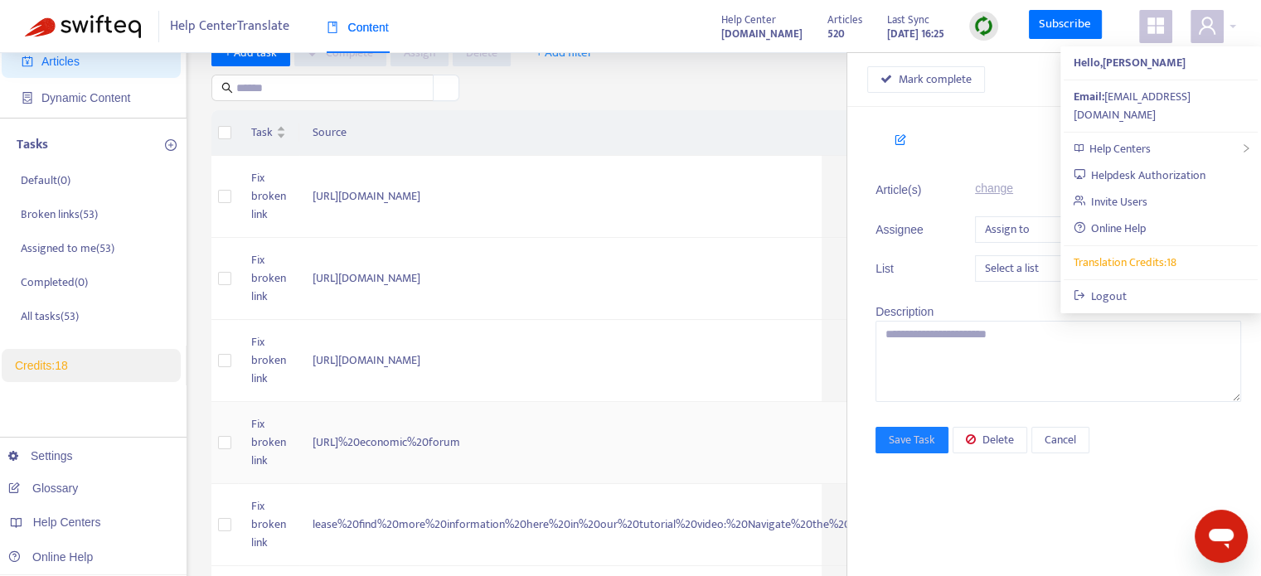
click at [466, 413] on td "https://world%20economic%20forum" at bounding box center [639, 443] width 681 height 82
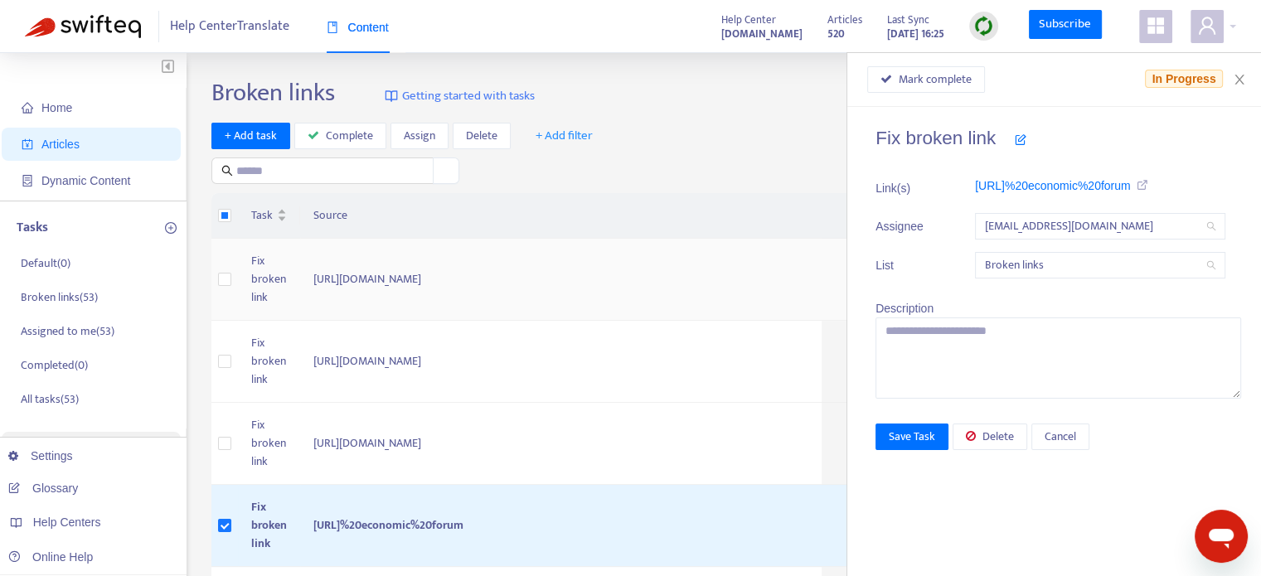
click at [565, 249] on td "https://support.manufacture2030.com/hc/en-gb/articles/24102036566289-How-to-use…" at bounding box center [640, 280] width 681 height 82
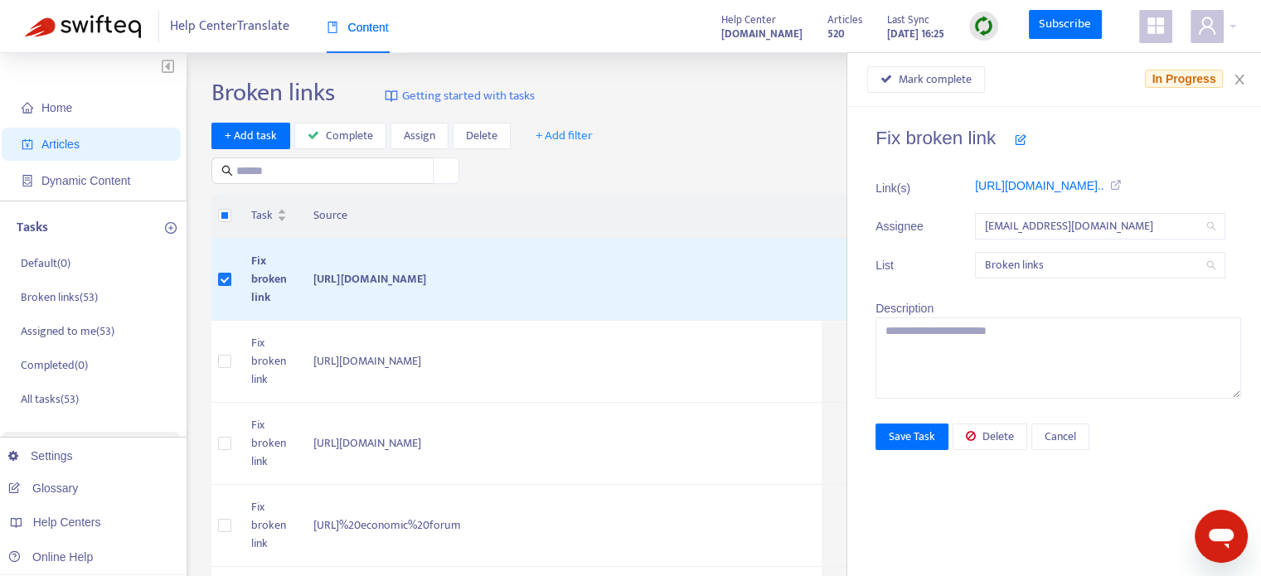
click at [74, 125] on ul "Home Articles Dynamic Content" at bounding box center [93, 144] width 187 height 113
click at [66, 108] on span "Home" at bounding box center [56, 107] width 31 height 13
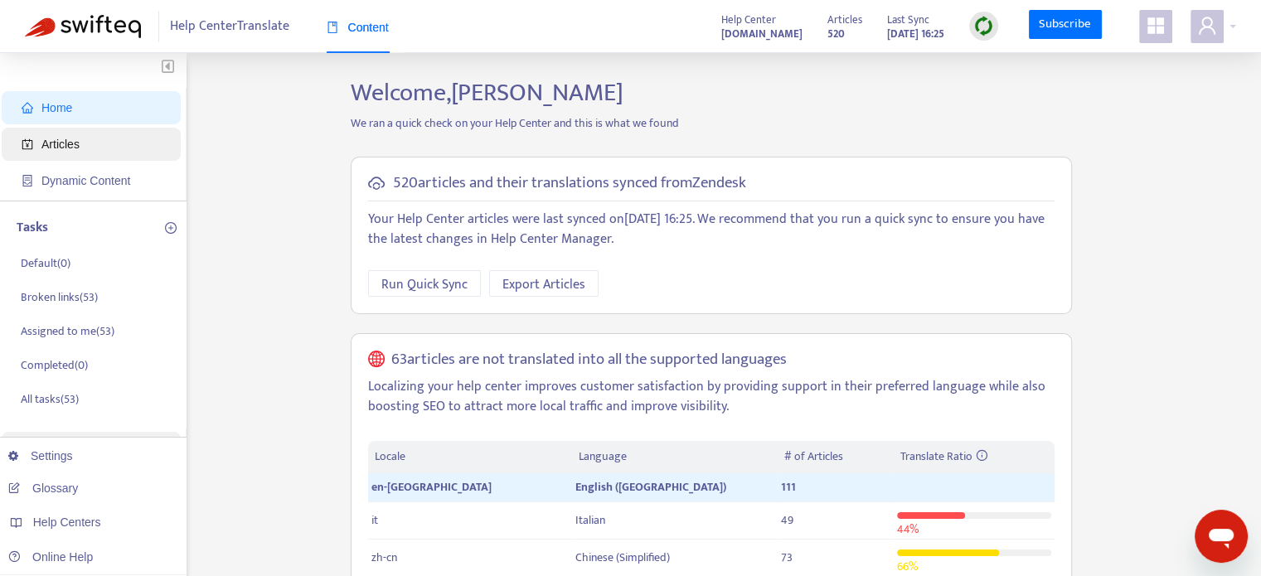
click at [113, 153] on span "Articles" at bounding box center [95, 144] width 146 height 33
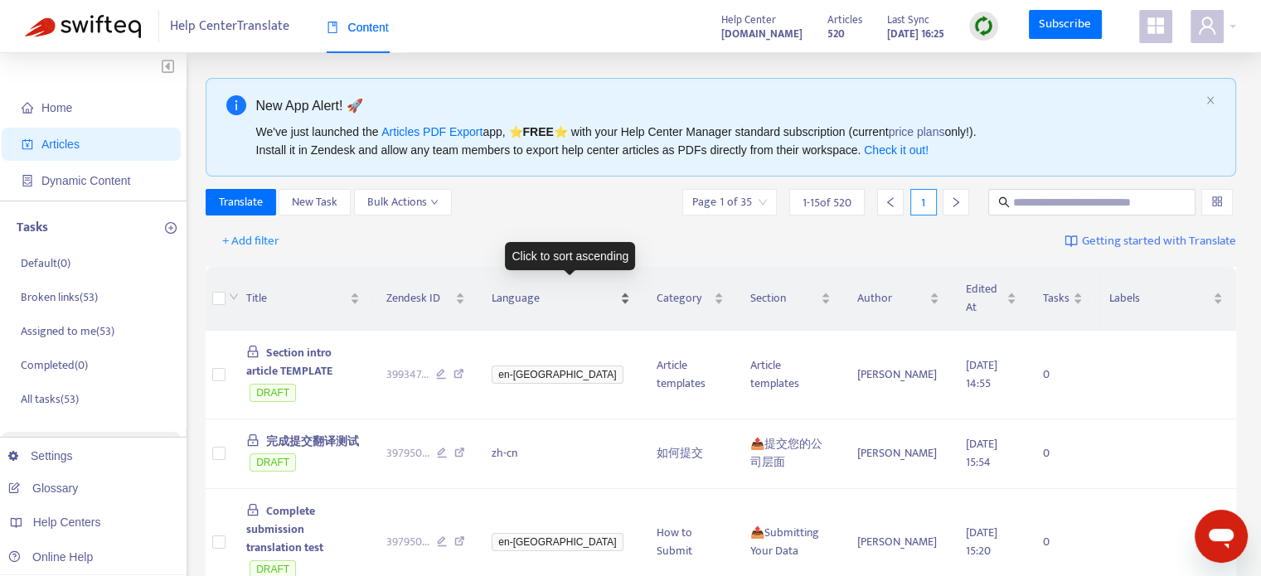
click at [588, 294] on div "Language" at bounding box center [561, 298] width 138 height 18
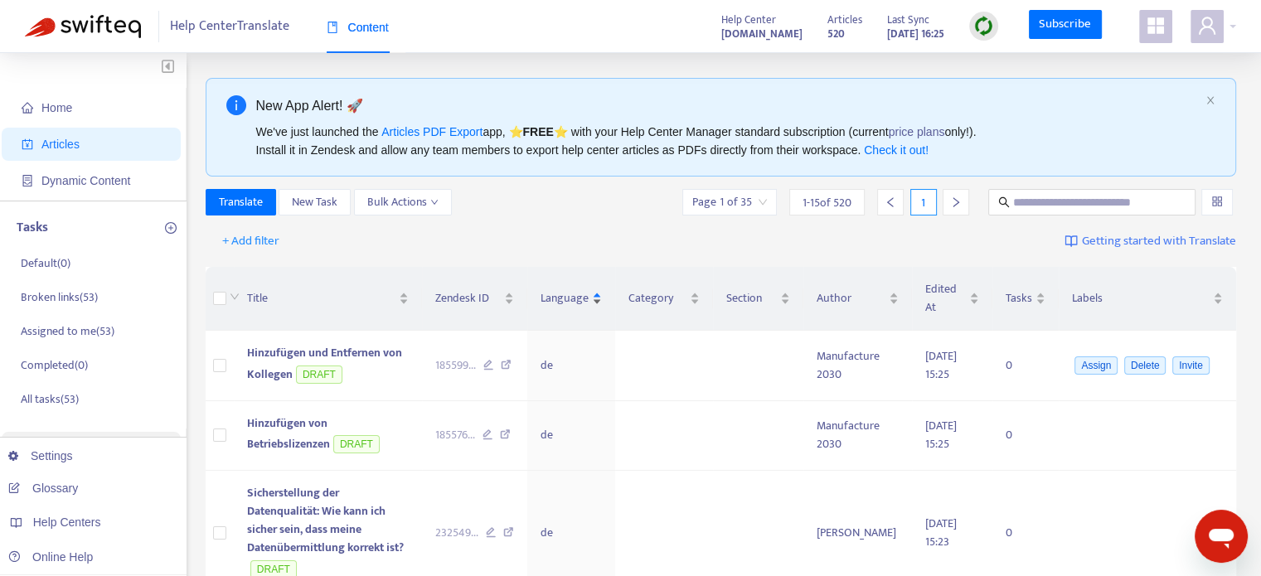
click at [588, 291] on span "Language" at bounding box center [565, 298] width 48 height 18
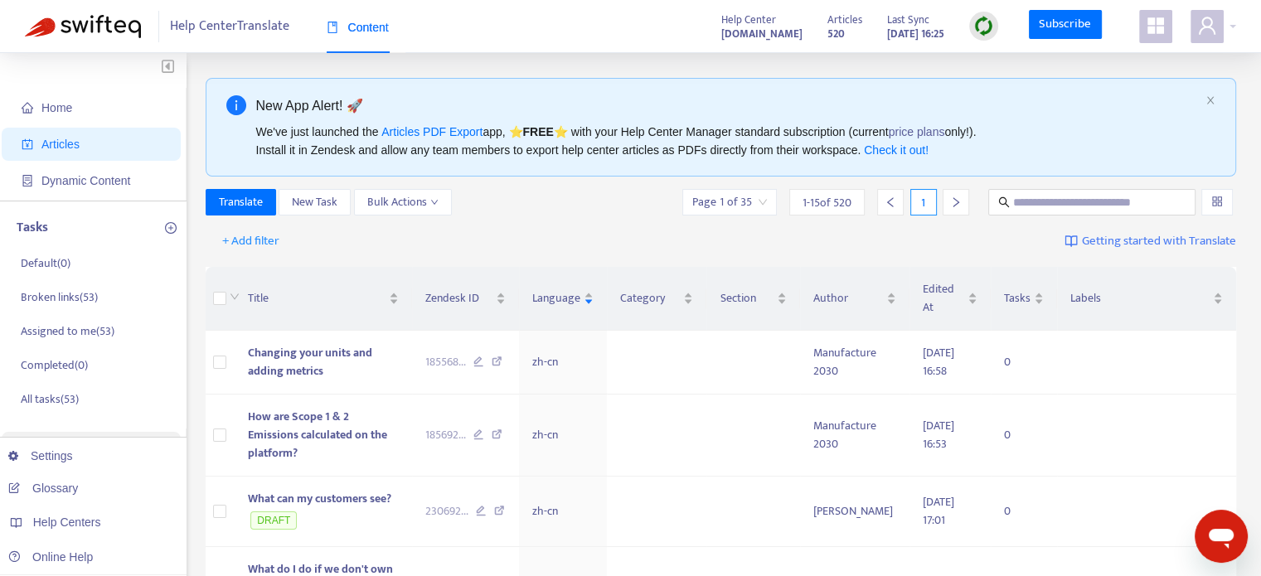
click at [740, 196] on input "search" at bounding box center [729, 202] width 75 height 25
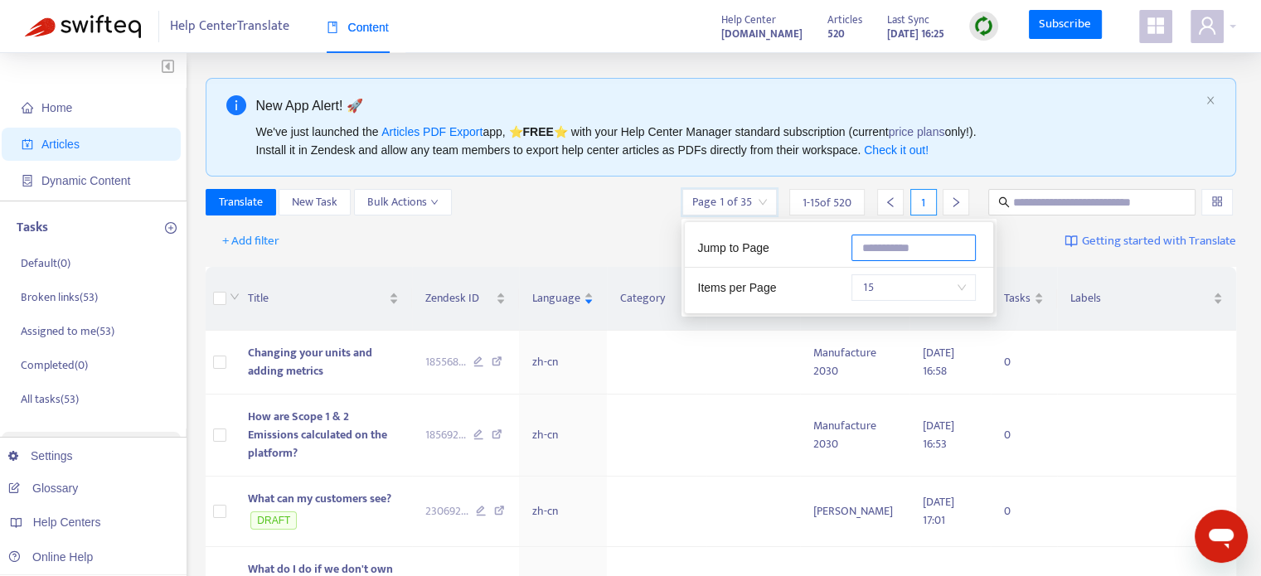
click at [896, 253] on input "text" at bounding box center [913, 248] width 124 height 27
click at [899, 284] on span "15" at bounding box center [913, 287] width 104 height 25
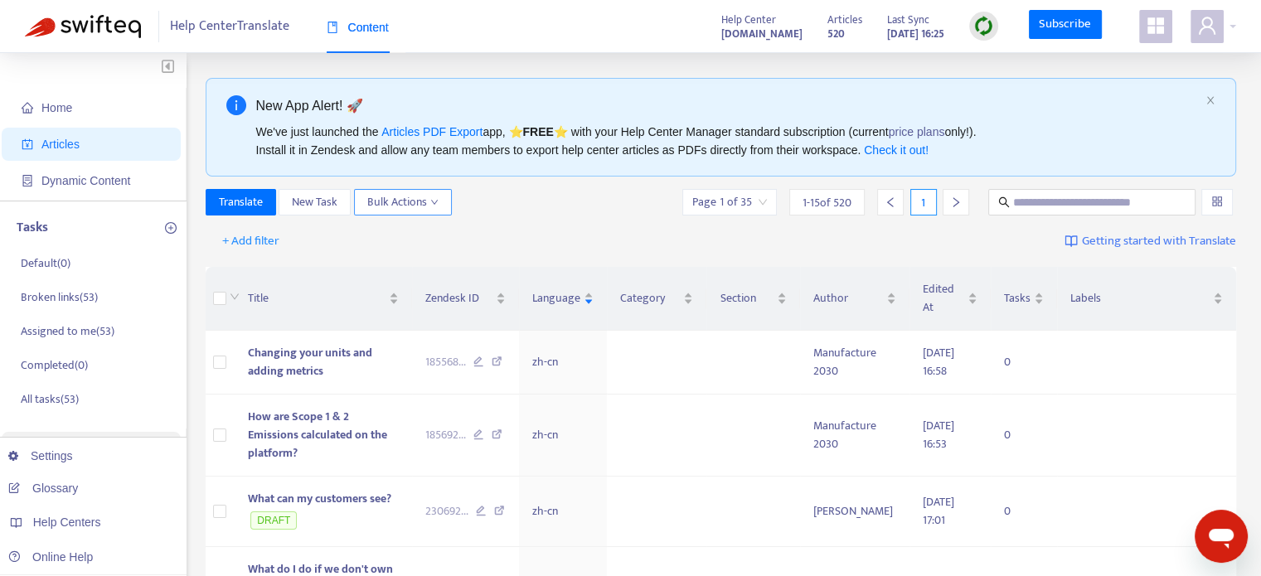
click at [432, 206] on span "Bulk Actions" at bounding box center [402, 202] width 71 height 18
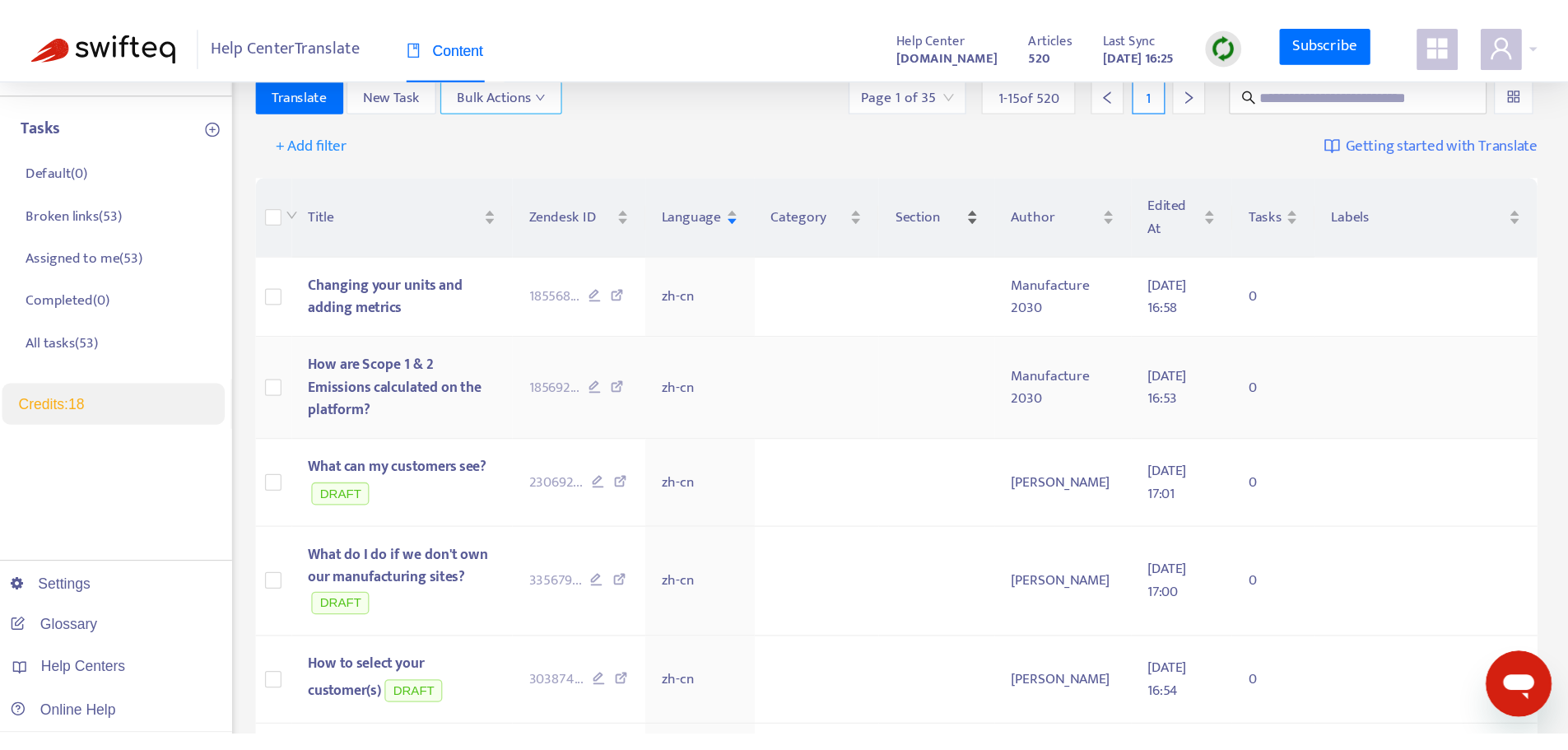
scroll to position [165, 0]
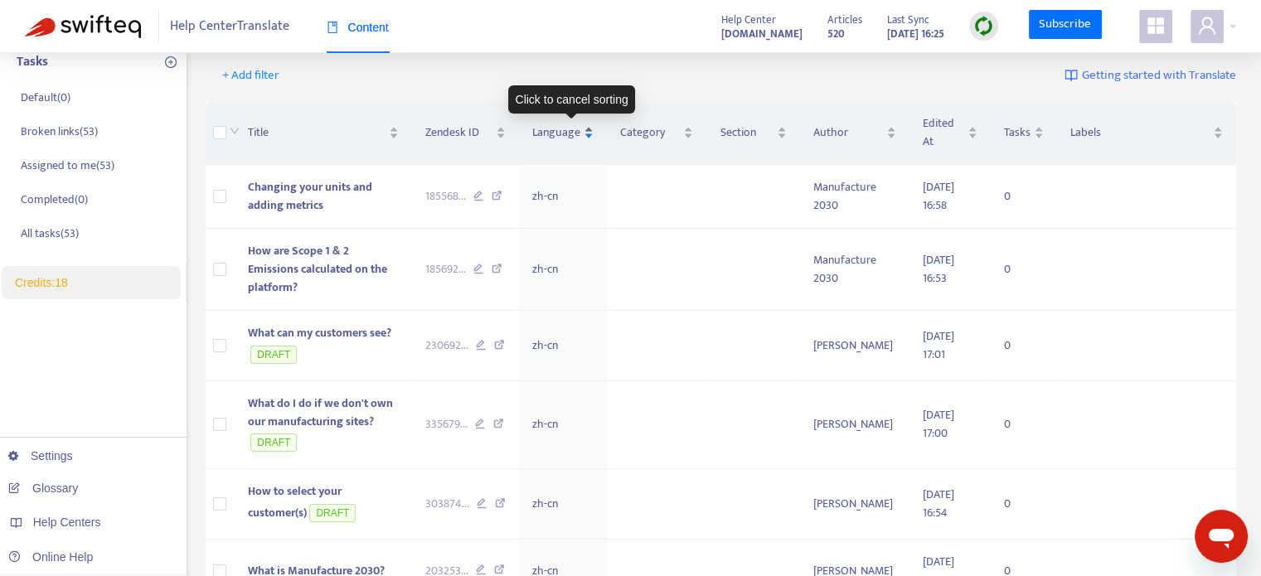
click at [594, 135] on div "Language" at bounding box center [562, 133] width 61 height 18
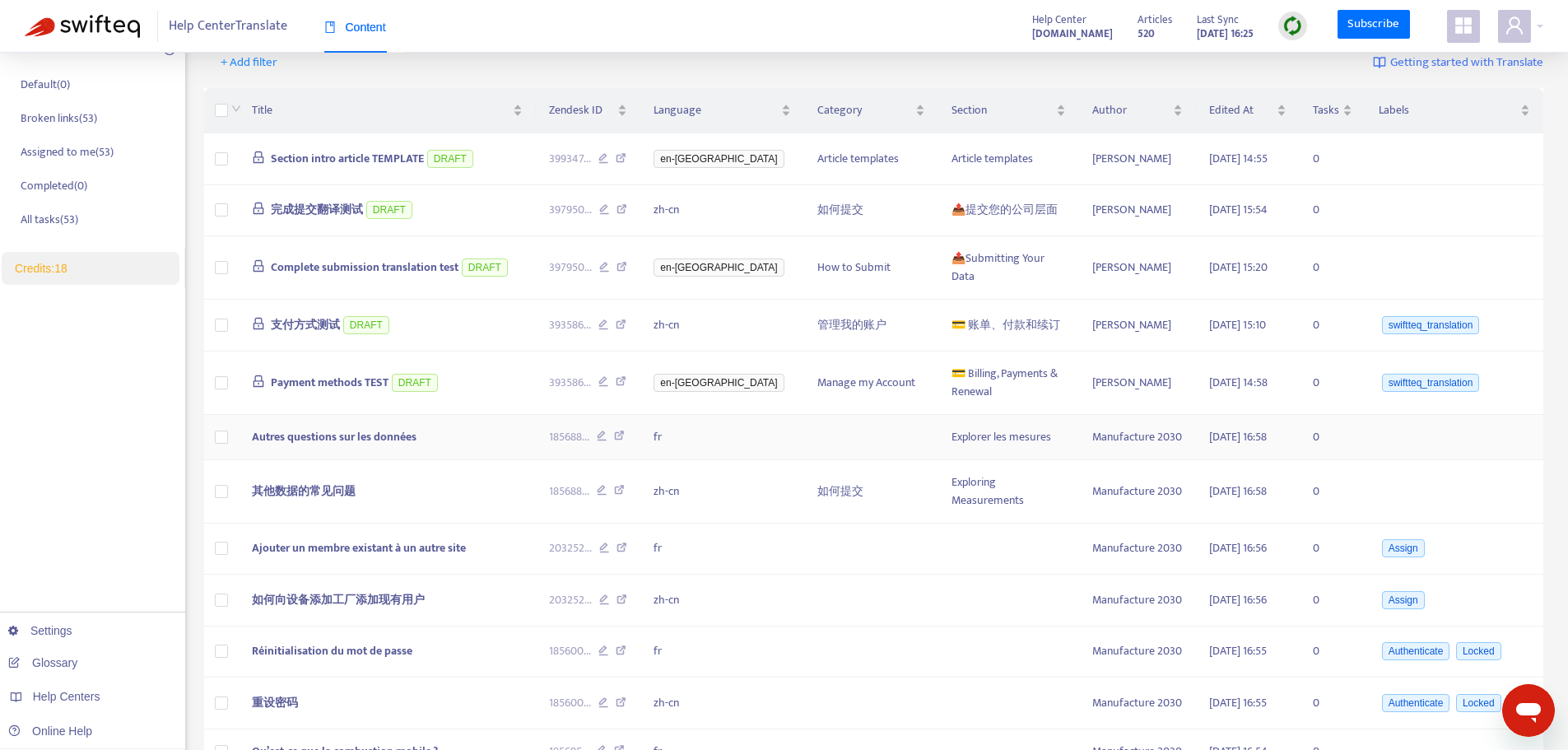
scroll to position [82, 0]
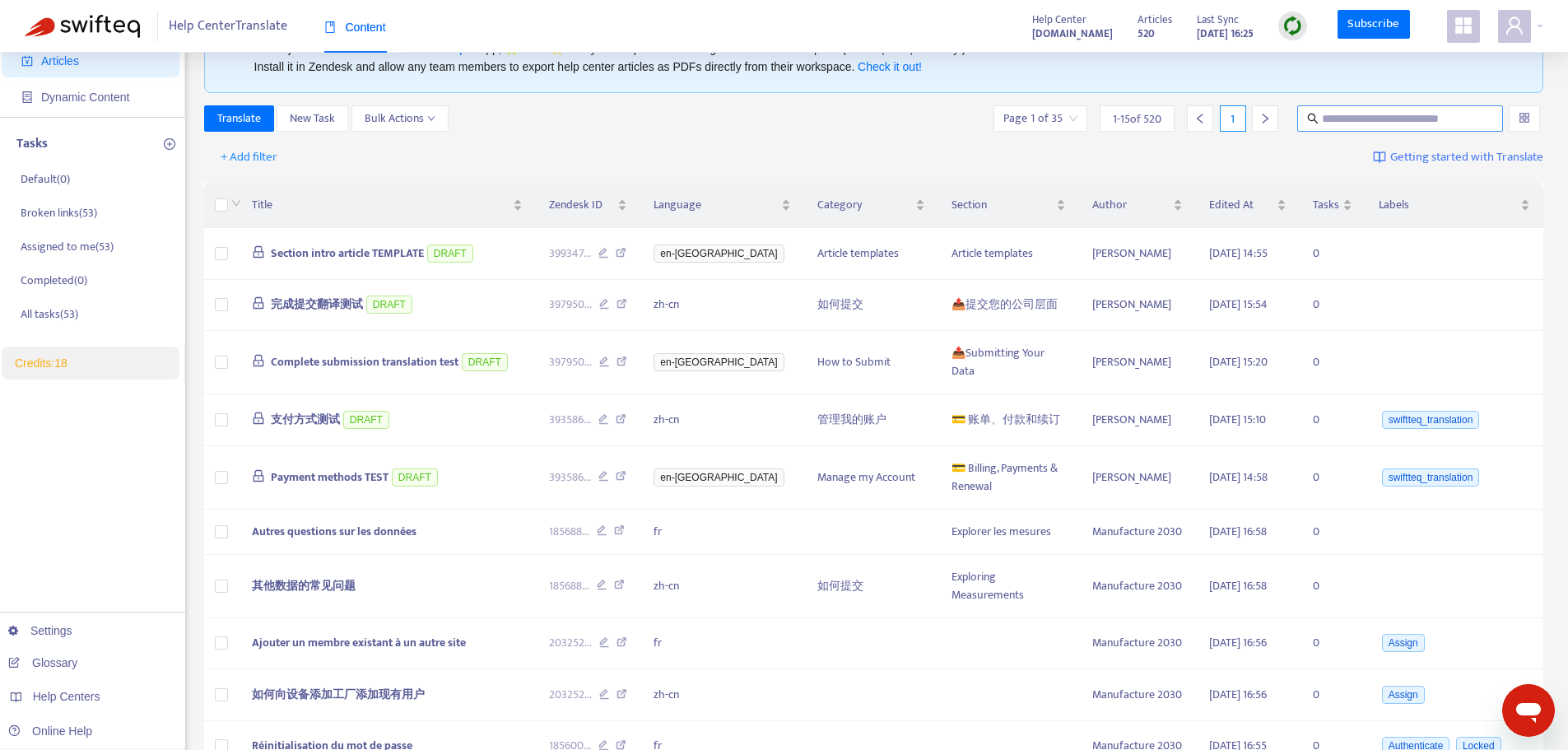
click at [1264, 123] on input "text" at bounding box center [1400, 118] width 158 height 18
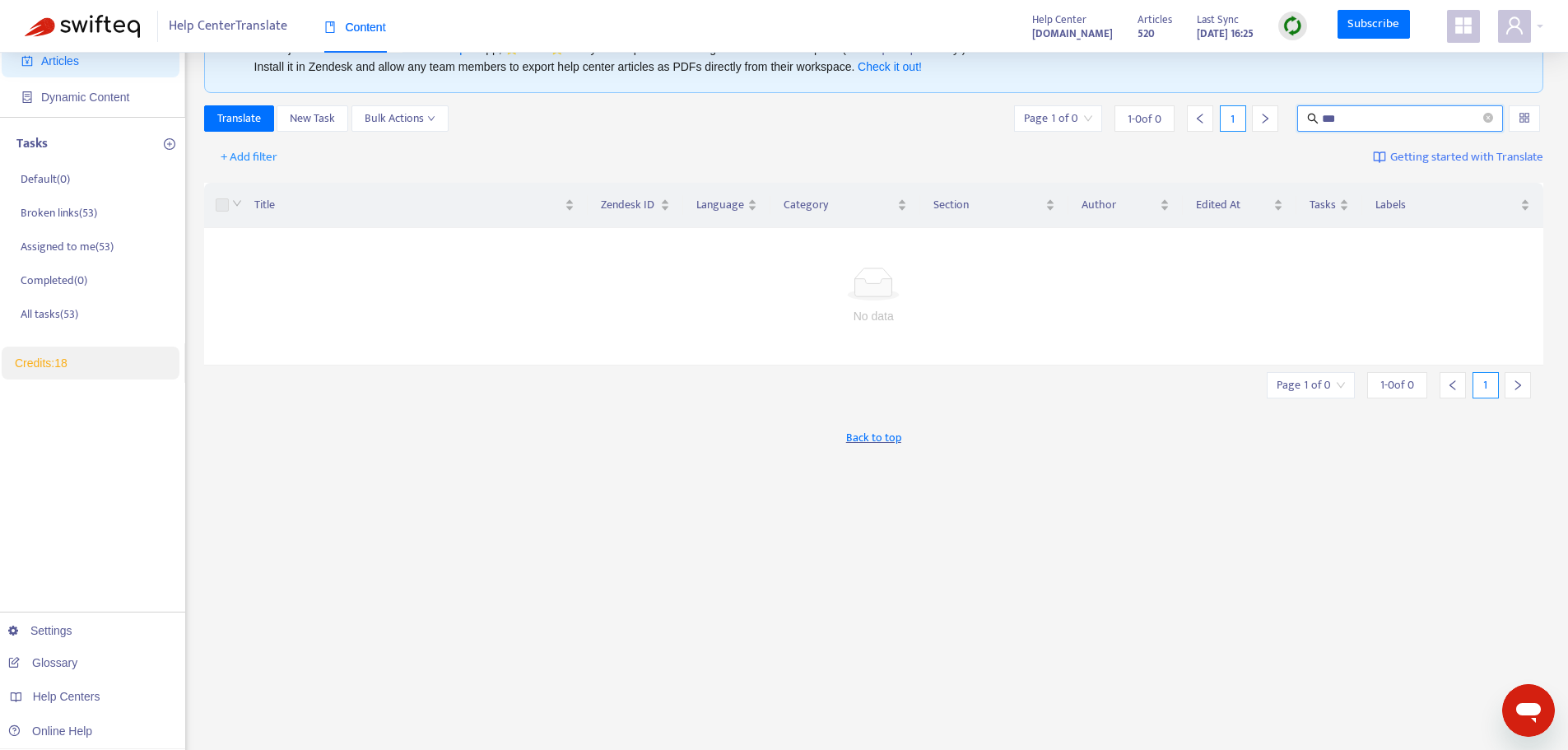
drag, startPoint x: 1347, startPoint y: 122, endPoint x: 1302, endPoint y: 122, distance: 45.0
click at [1264, 122] on span "***" at bounding box center [1400, 118] width 206 height 27
type input "*********"
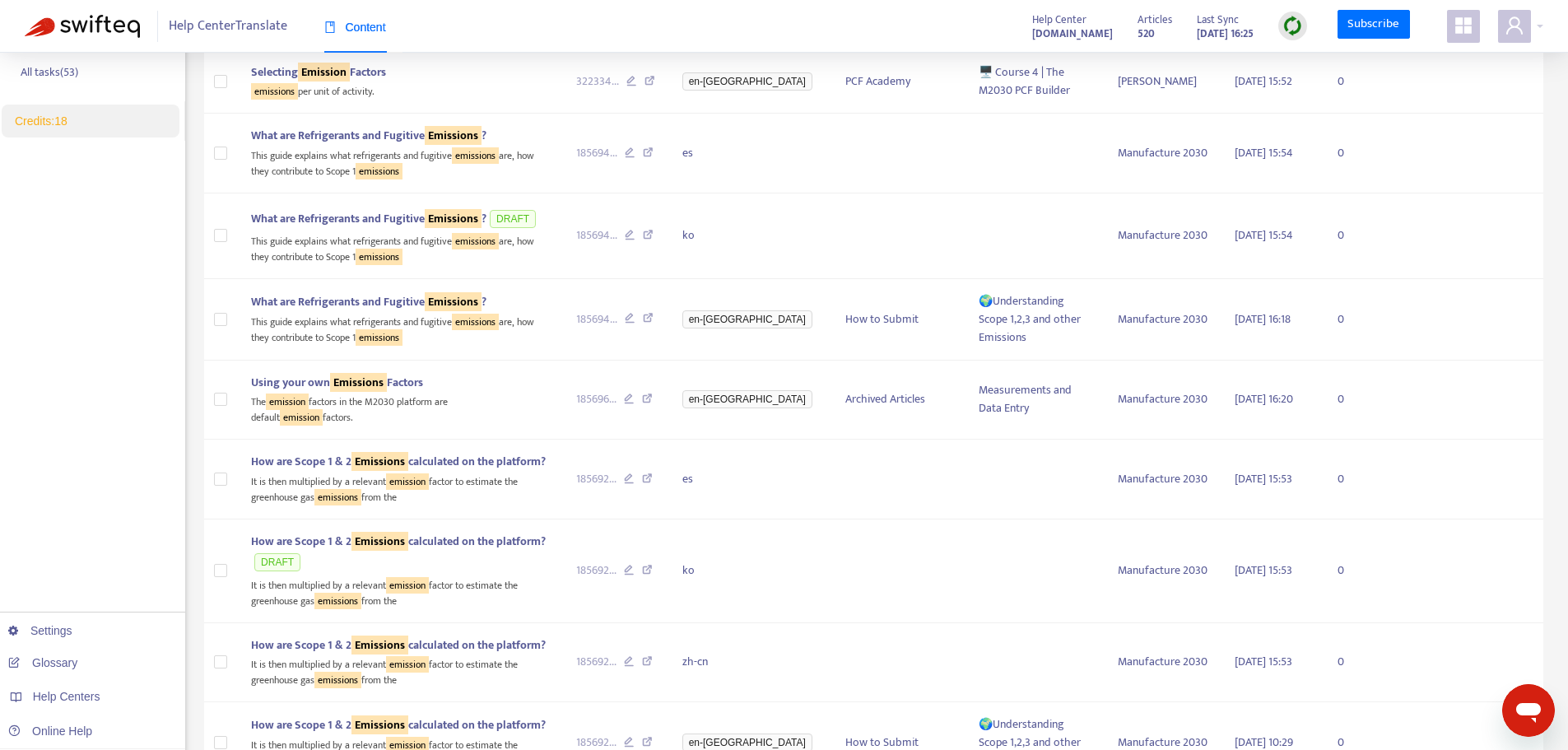
scroll to position [330, 0]
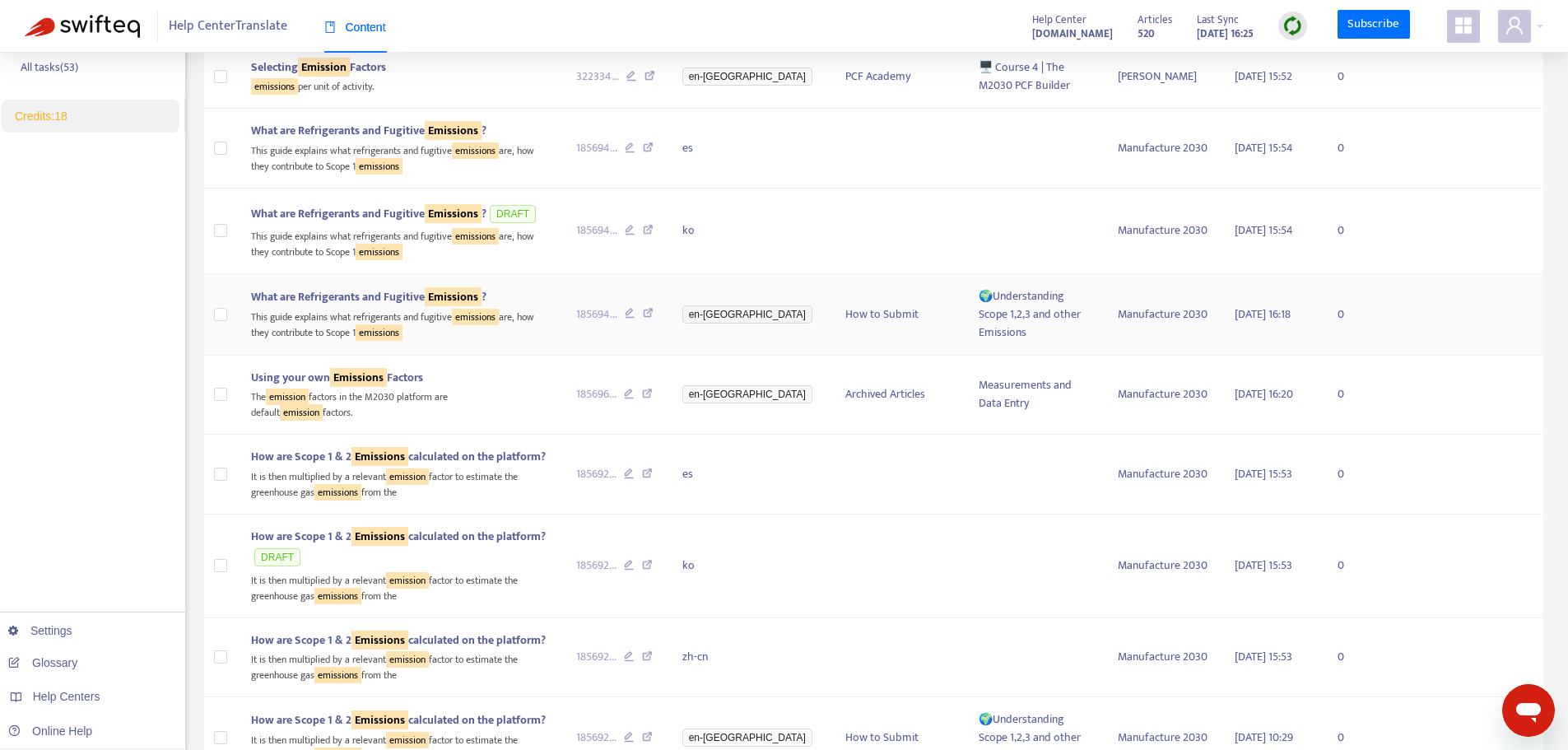
click at [726, 316] on span "en-gb" at bounding box center [747, 315] width 130 height 18
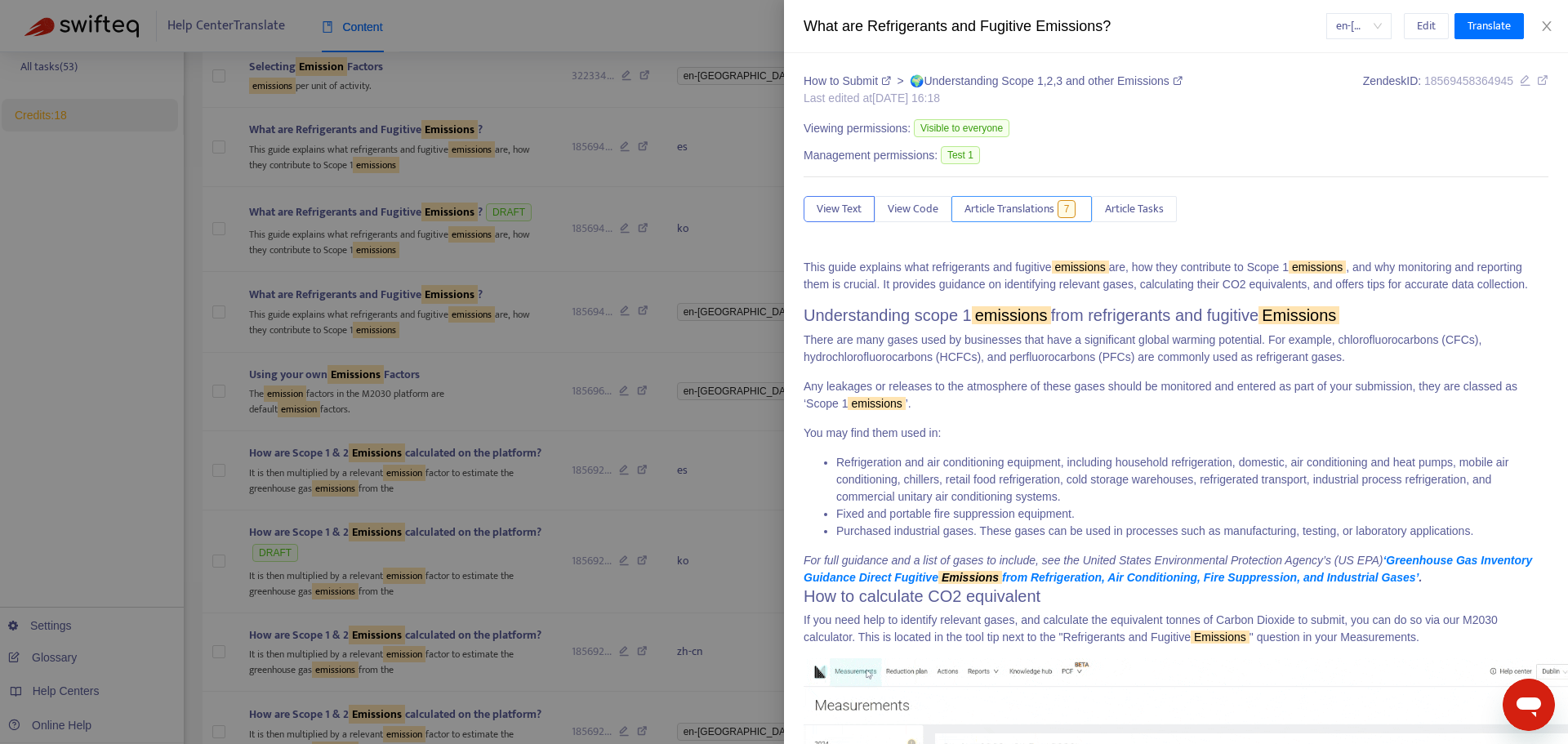
click at [1011, 196] on button "Article Translations 7" at bounding box center [1021, 209] width 141 height 27
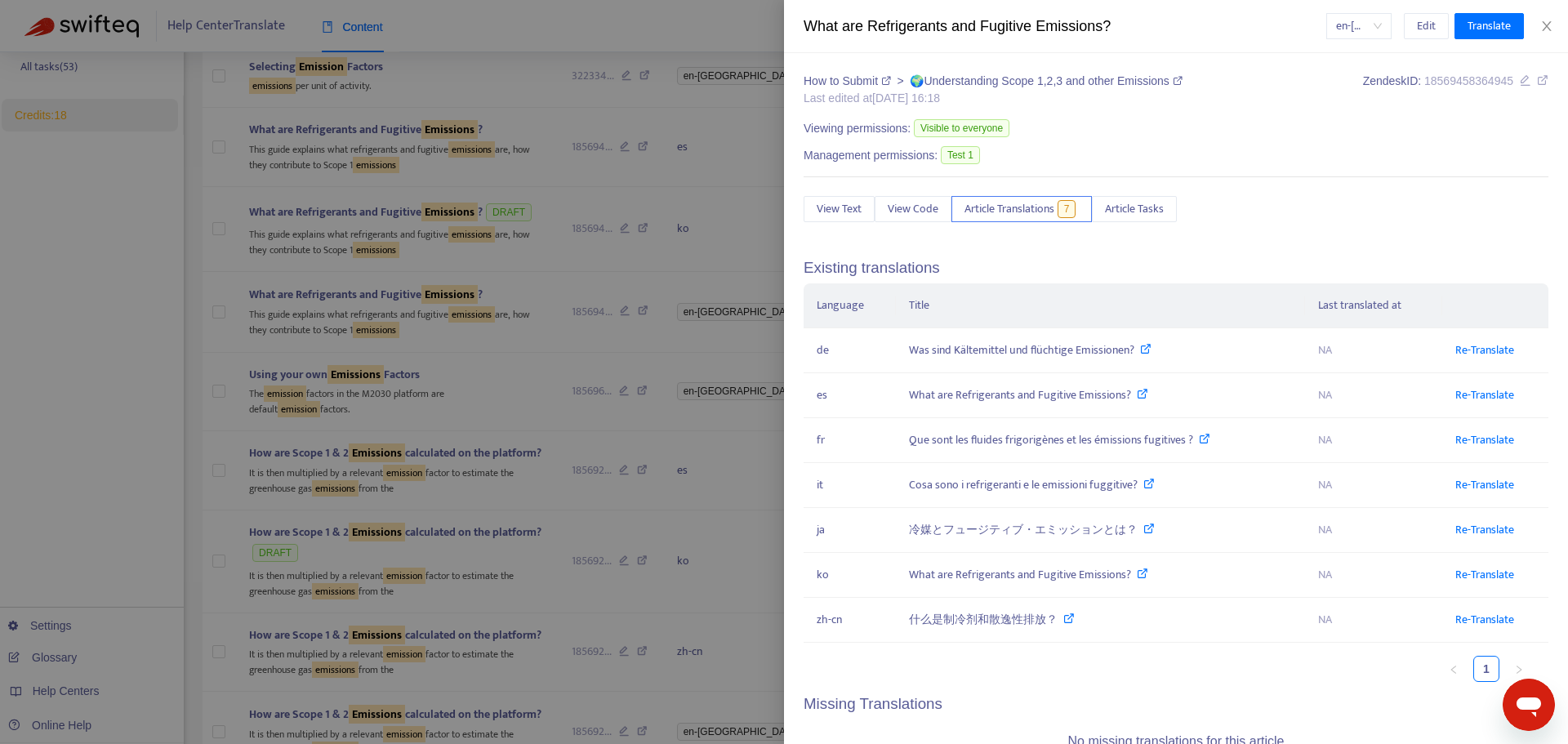
click at [733, 265] on div at bounding box center [784, 372] width 1568 height 744
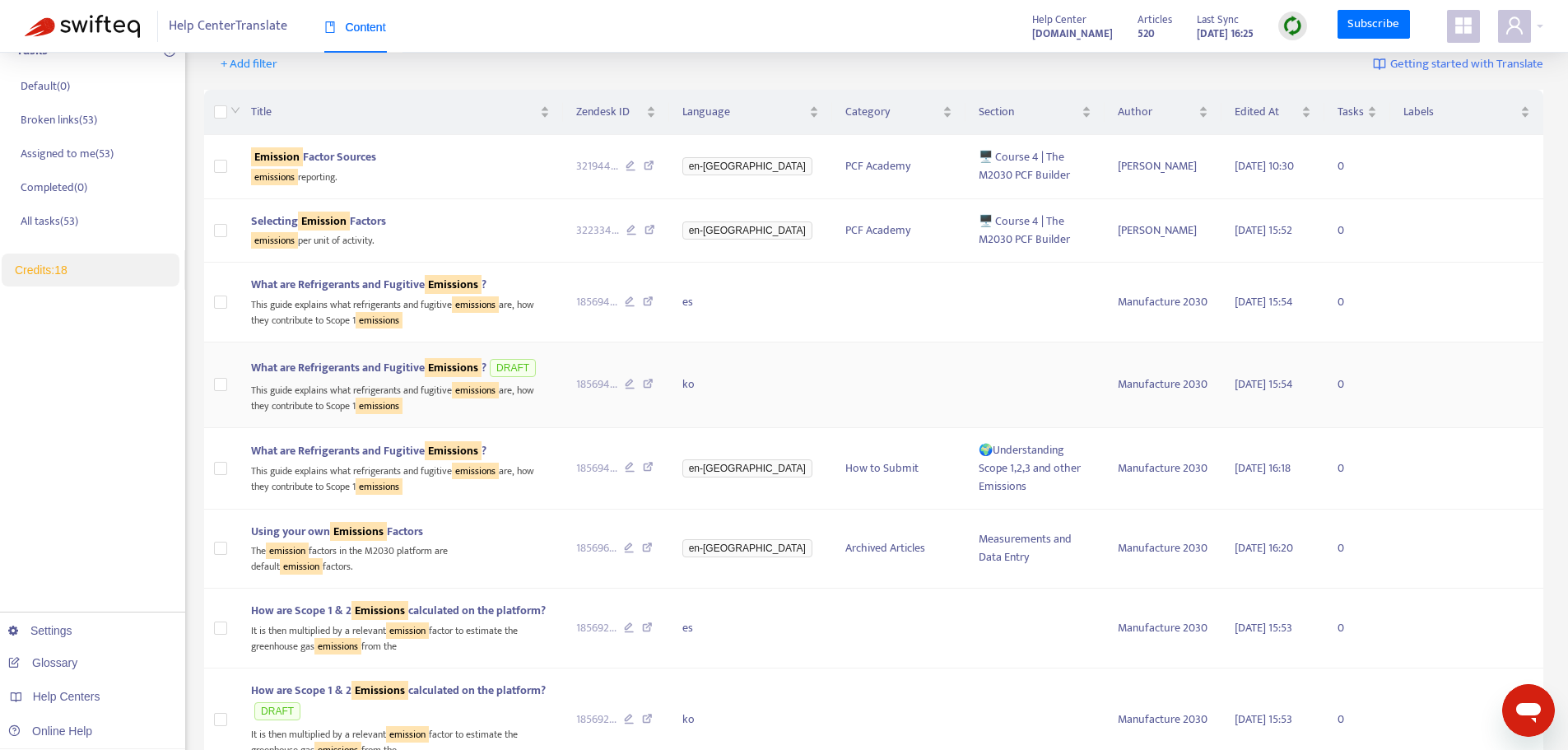
scroll to position [165, 0]
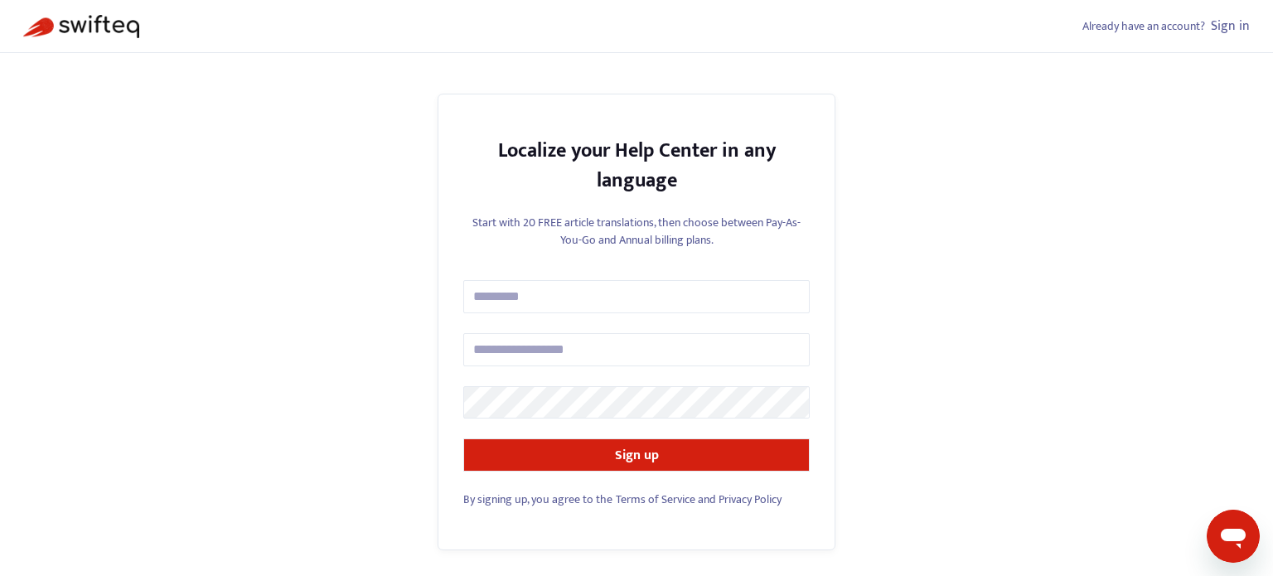
click at [1243, 31] on link "Sign in" at bounding box center [1230, 26] width 39 height 22
